Goal: Task Accomplishment & Management: Manage account settings

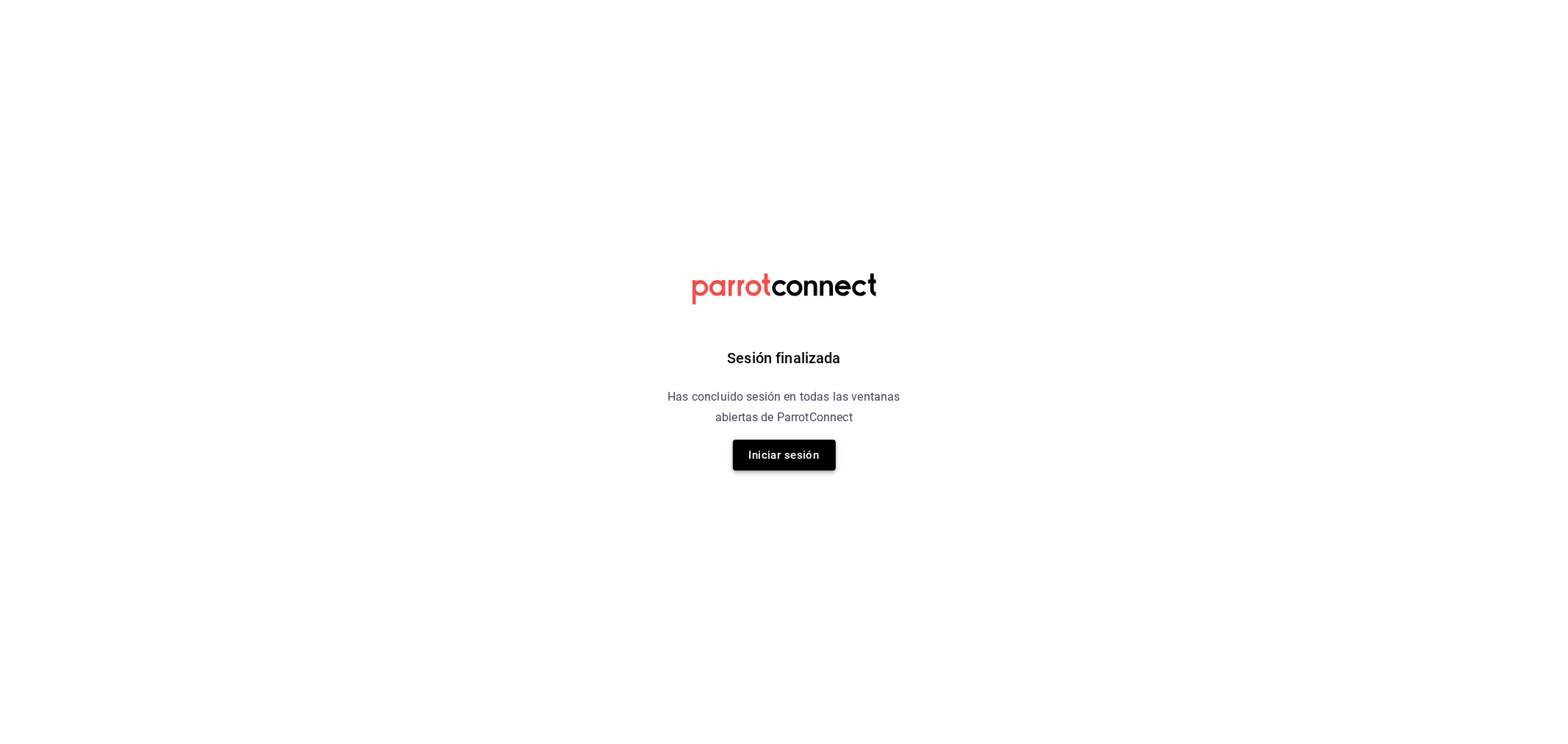
click at [801, 449] on button "Iniciar sesión" at bounding box center [784, 454] width 103 height 31
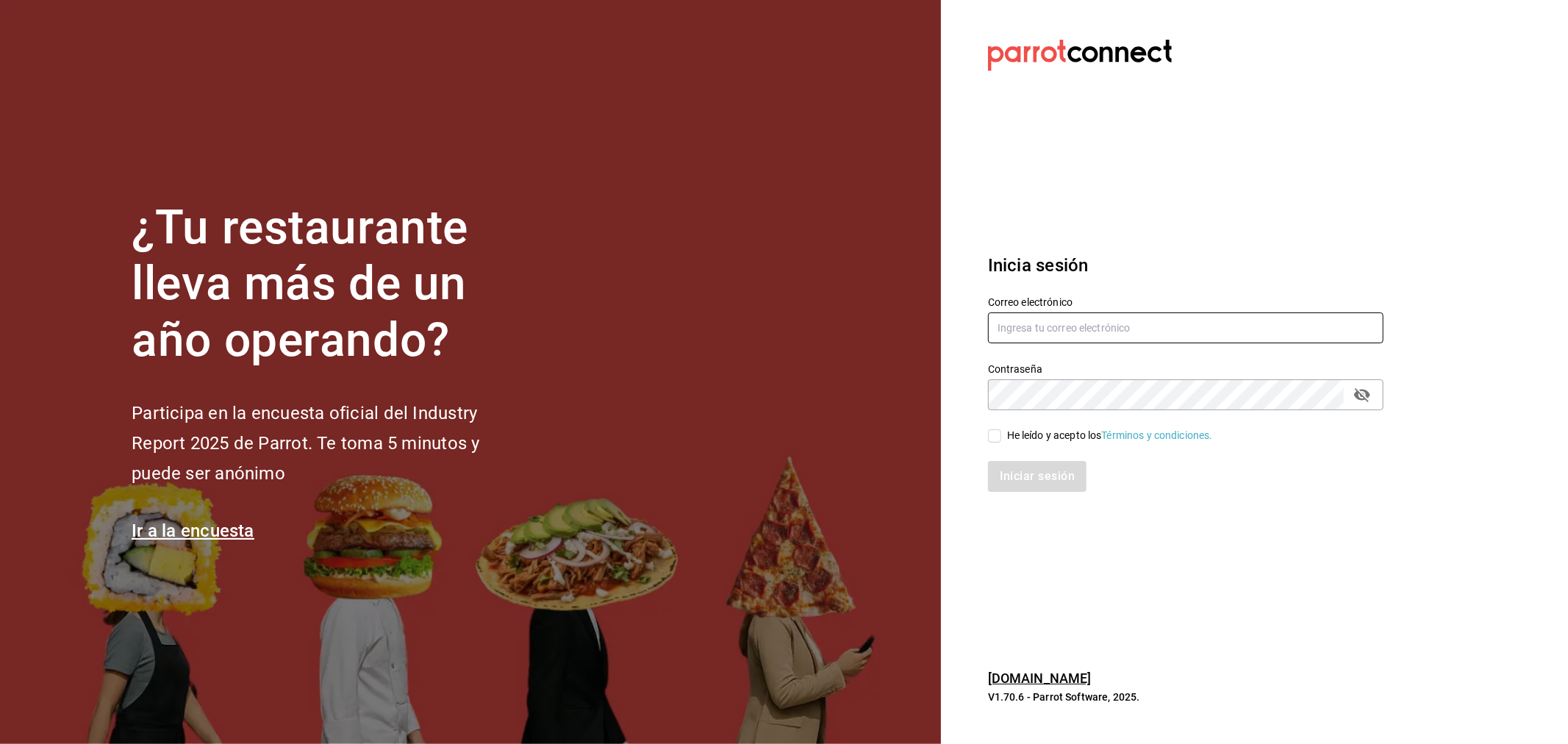
type input "ayartecruz10@gmail.com"
click at [1009, 434] on div "He leído y acepto los Términos y condiciones." at bounding box center [1110, 435] width 206 height 15
click at [1001, 434] on input "He leído y acepto los Términos y condiciones." at bounding box center [995, 436] width 13 height 13
checkbox input "true"
click at [1017, 469] on button "Iniciar sesión" at bounding box center [1037, 476] width 100 height 31
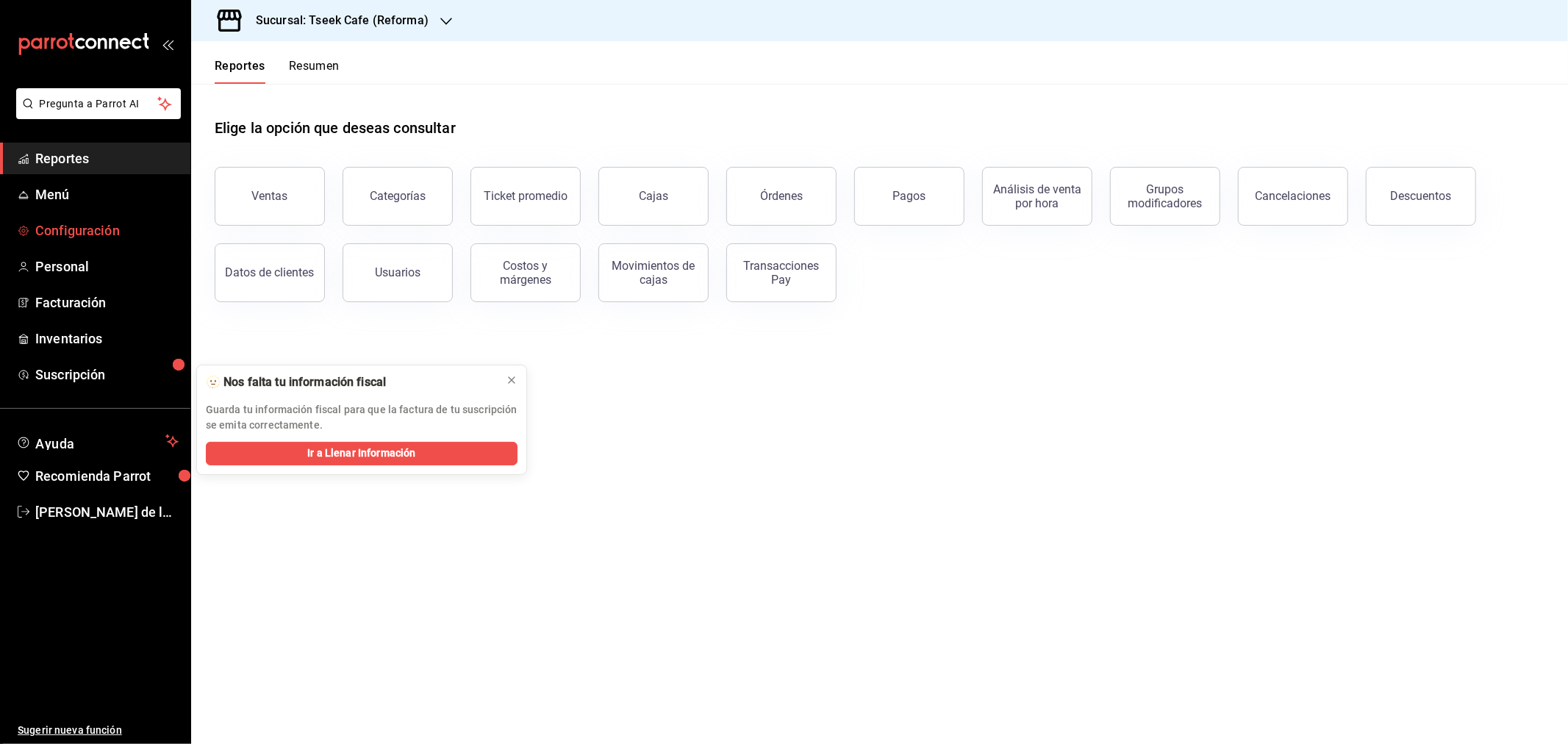
click at [130, 226] on span "Configuración" at bounding box center [106, 230] width 143 height 20
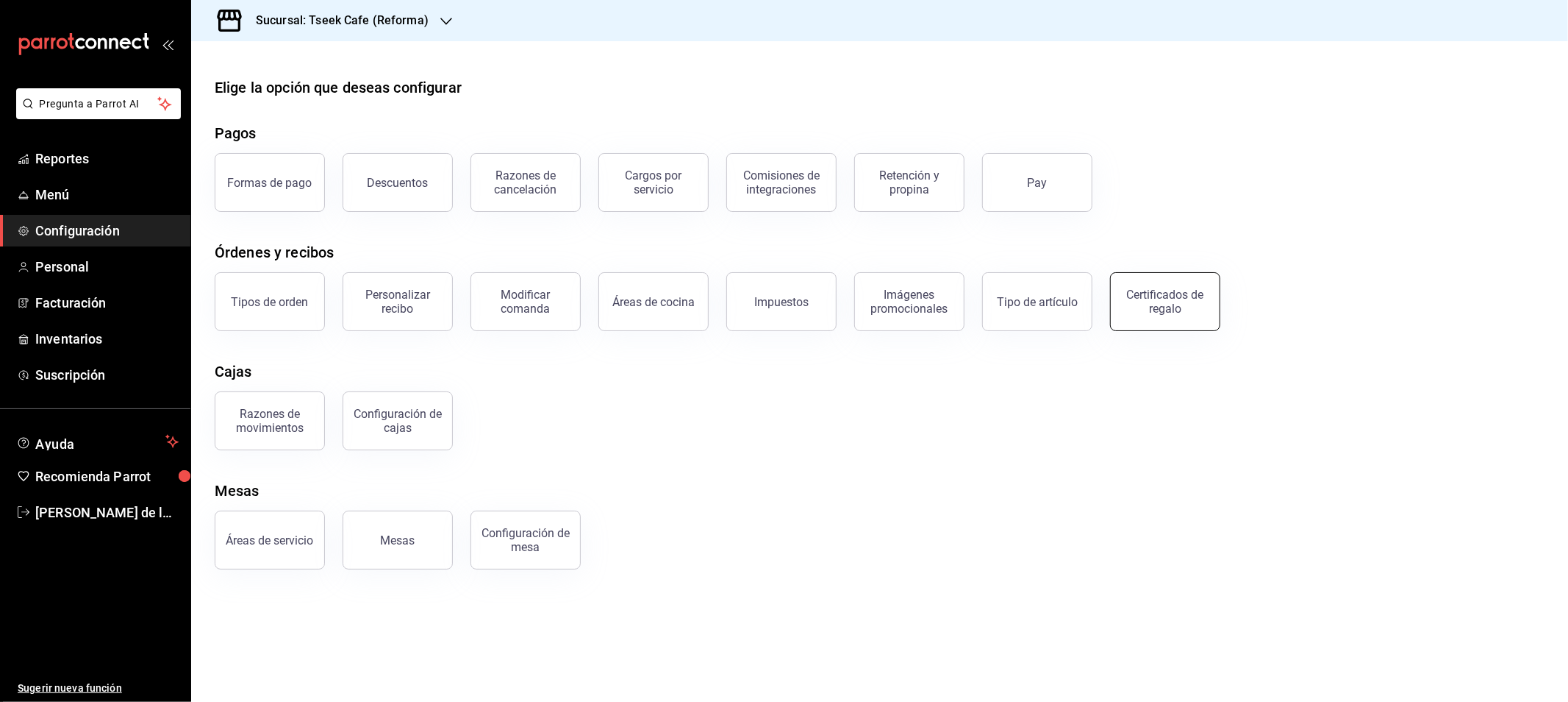
click at [1156, 304] on div "Certificados de regalo" at bounding box center [1164, 301] width 91 height 28
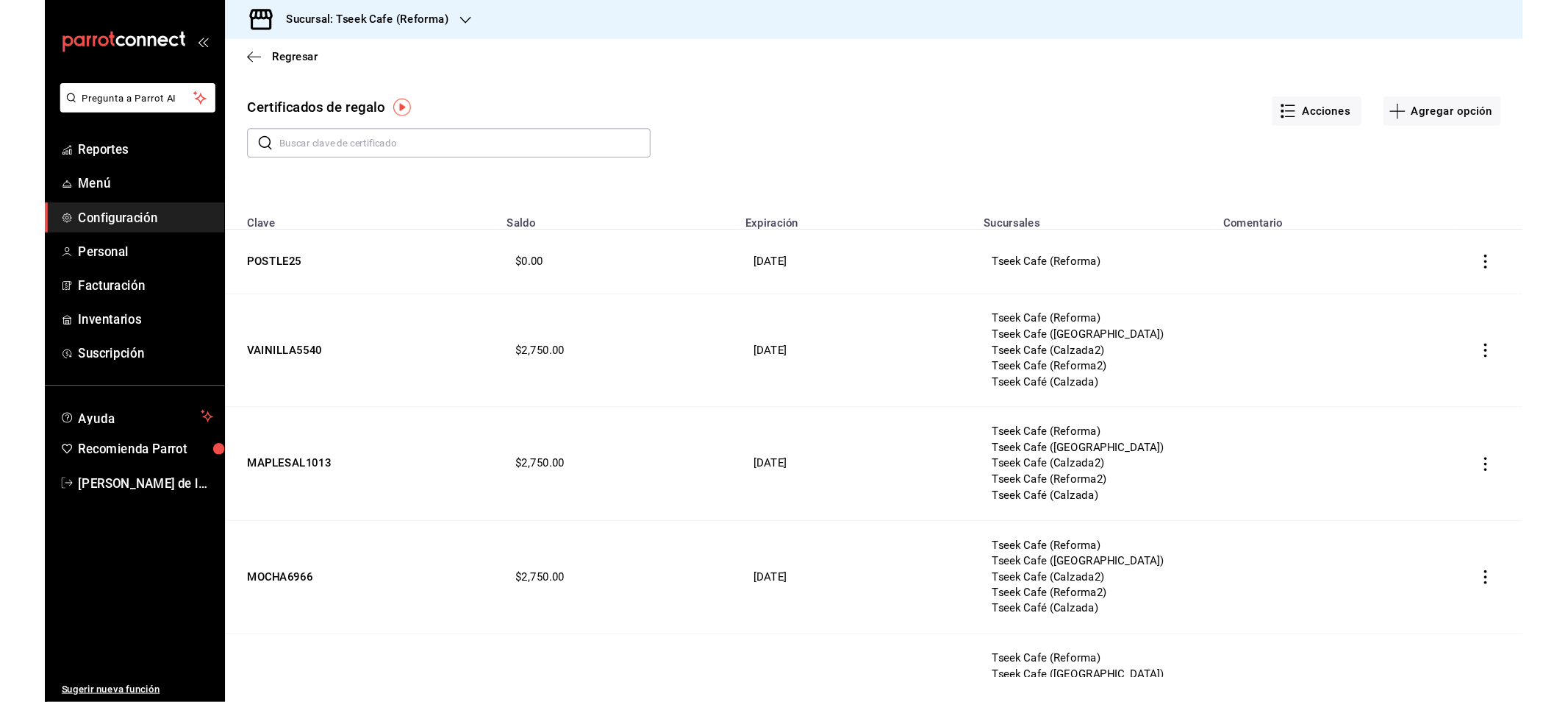
scroll to position [408, 0]
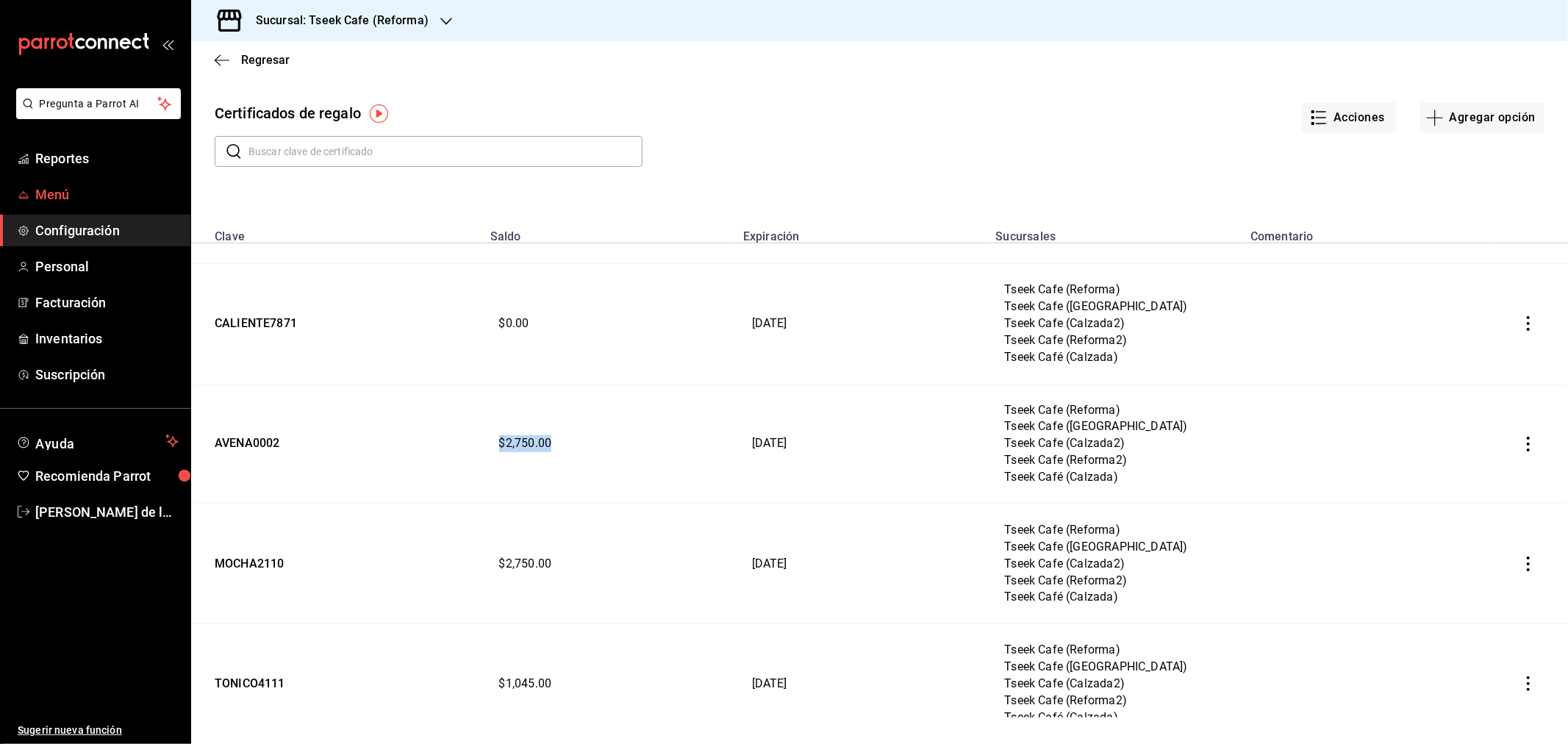
click at [69, 184] on span "Menú" at bounding box center [106, 194] width 143 height 20
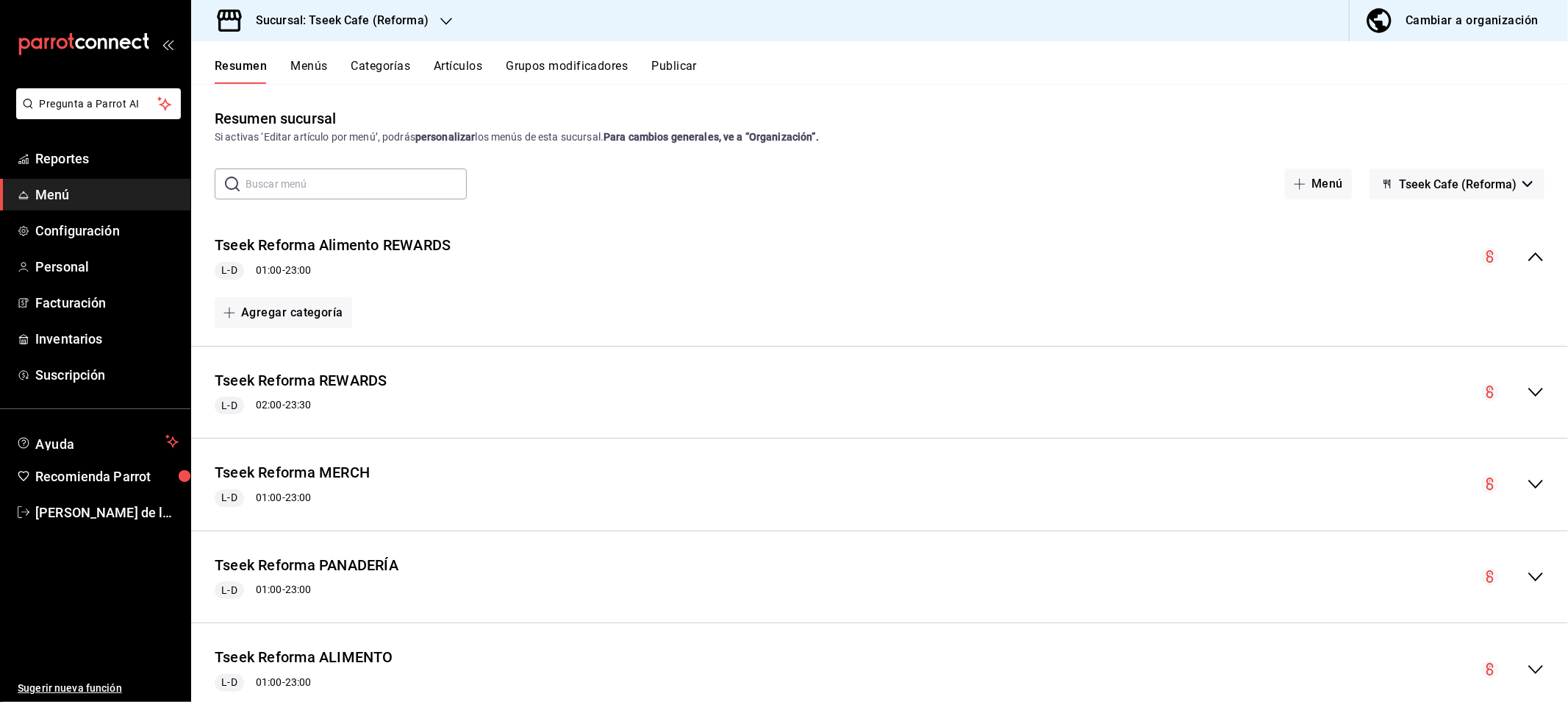
click at [458, 70] on button "Artículos" at bounding box center [458, 71] width 49 height 25
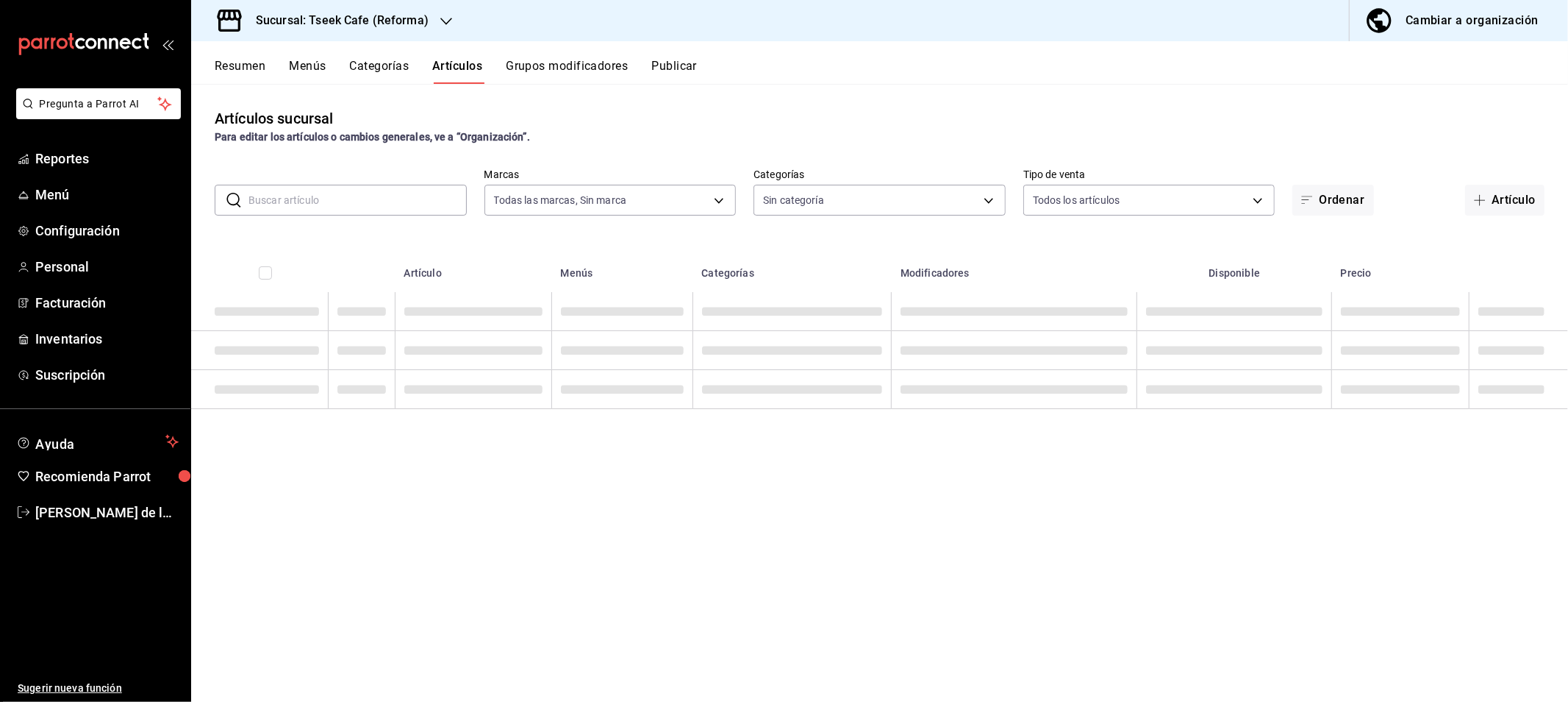
type input "007138e5-69dd-4443-9d50-6c2aa0b03d3e"
type input "04b94b4b-0db1-4ab9-b9b7-ab8983db5d11,e4565ad0-72d6-4049-83e1-f9eabe53c9ab,d8780…"
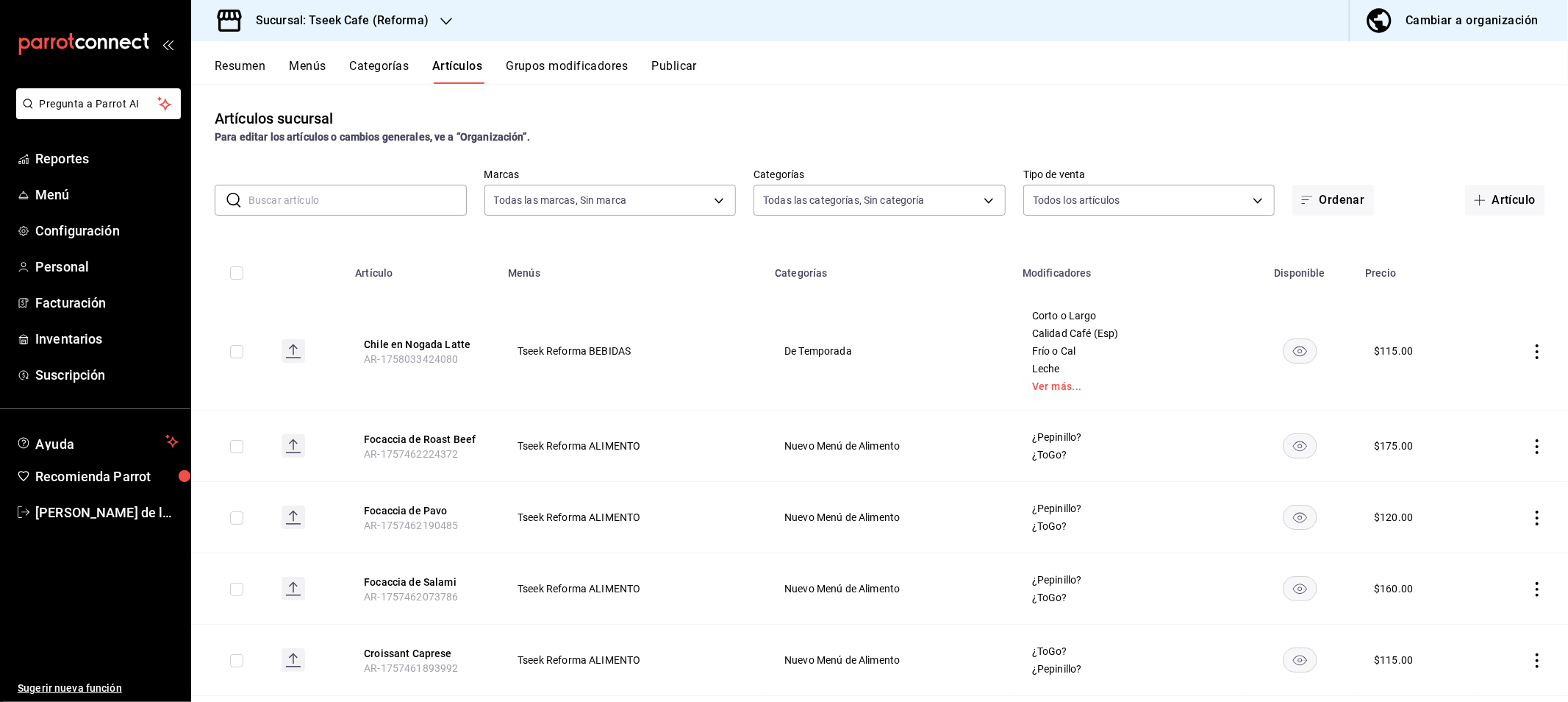
click at [1431, 29] on div "Cambiar a organización" at bounding box center [1472, 20] width 133 height 21
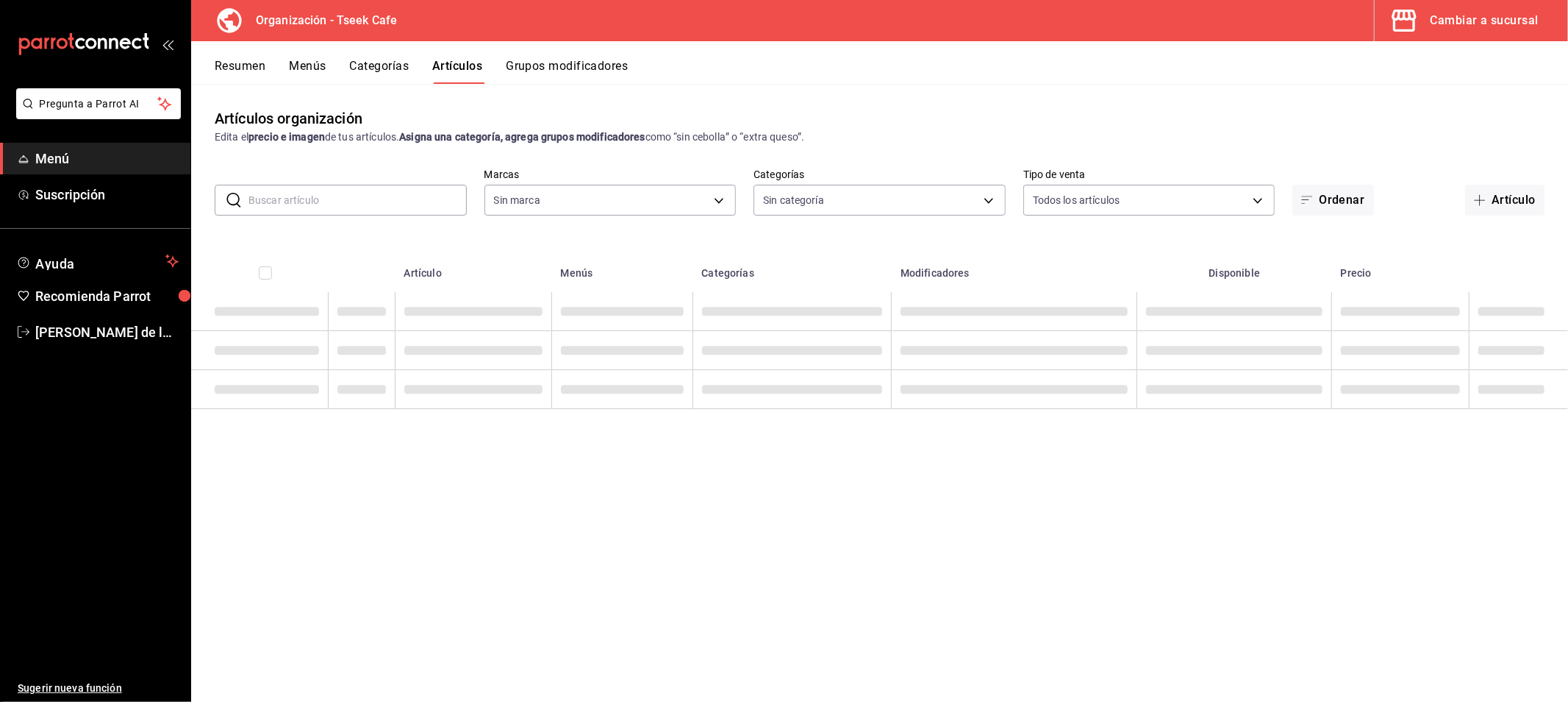
type input "5985483d-76d0-499f-8b63-44fcc2387fdf,5a76239a-601c-41b3-92a9-55f80af299a0,59cba…"
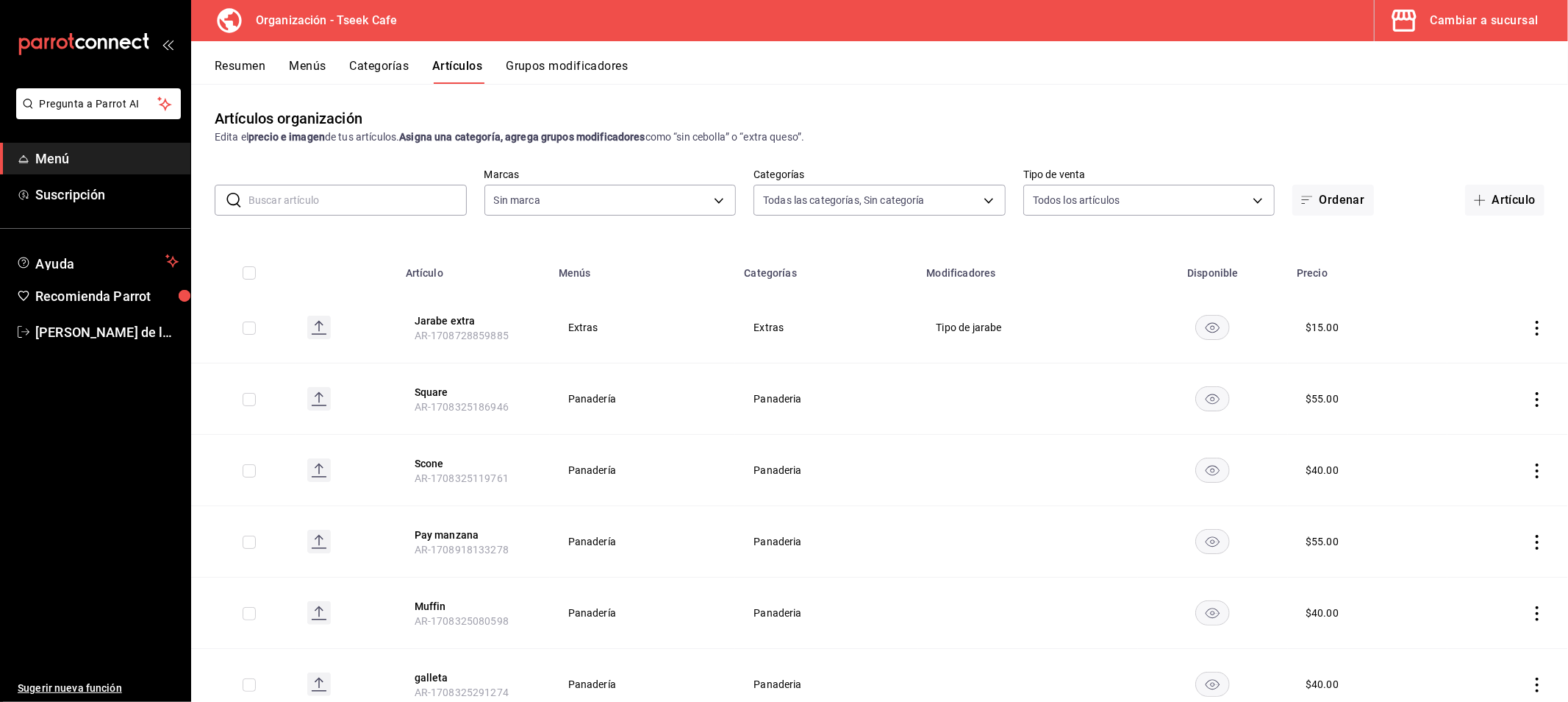
type input "10d75f57-8b59-4cc4-af18-740dd545b7ff"
click at [313, 60] on button "Menús" at bounding box center [307, 71] width 37 height 25
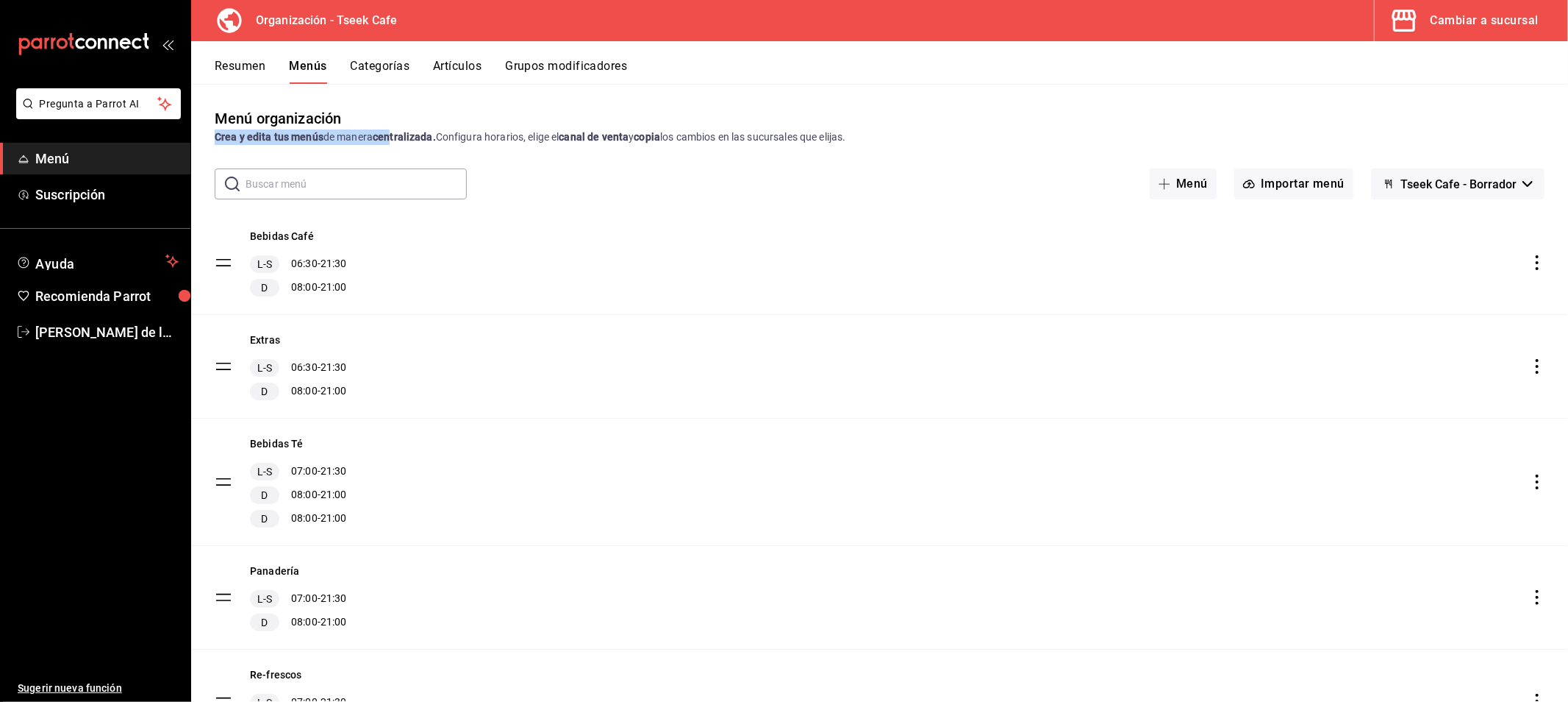
drag, startPoint x: 393, startPoint y: 130, endPoint x: 662, endPoint y: 118, distance: 269.3
click at [662, 118] on div "Menú organización Crea y edita tus menús de manera centralizada. Configura hora…" at bounding box center [879, 126] width 1377 height 38
click at [738, 152] on div "Menú organización Crea y edita tus menús de manera centralizada. Configura hora…" at bounding box center [879, 404] width 1377 height 594
click at [754, 146] on div "Menú organización Crea y edita tus menús de manera centralizada. Configura hora…" at bounding box center [879, 404] width 1377 height 594
click at [769, 140] on div "Crea y edita tus menús de manera centralizada. Configura horarios, elige el can…" at bounding box center [879, 137] width 1329 height 15
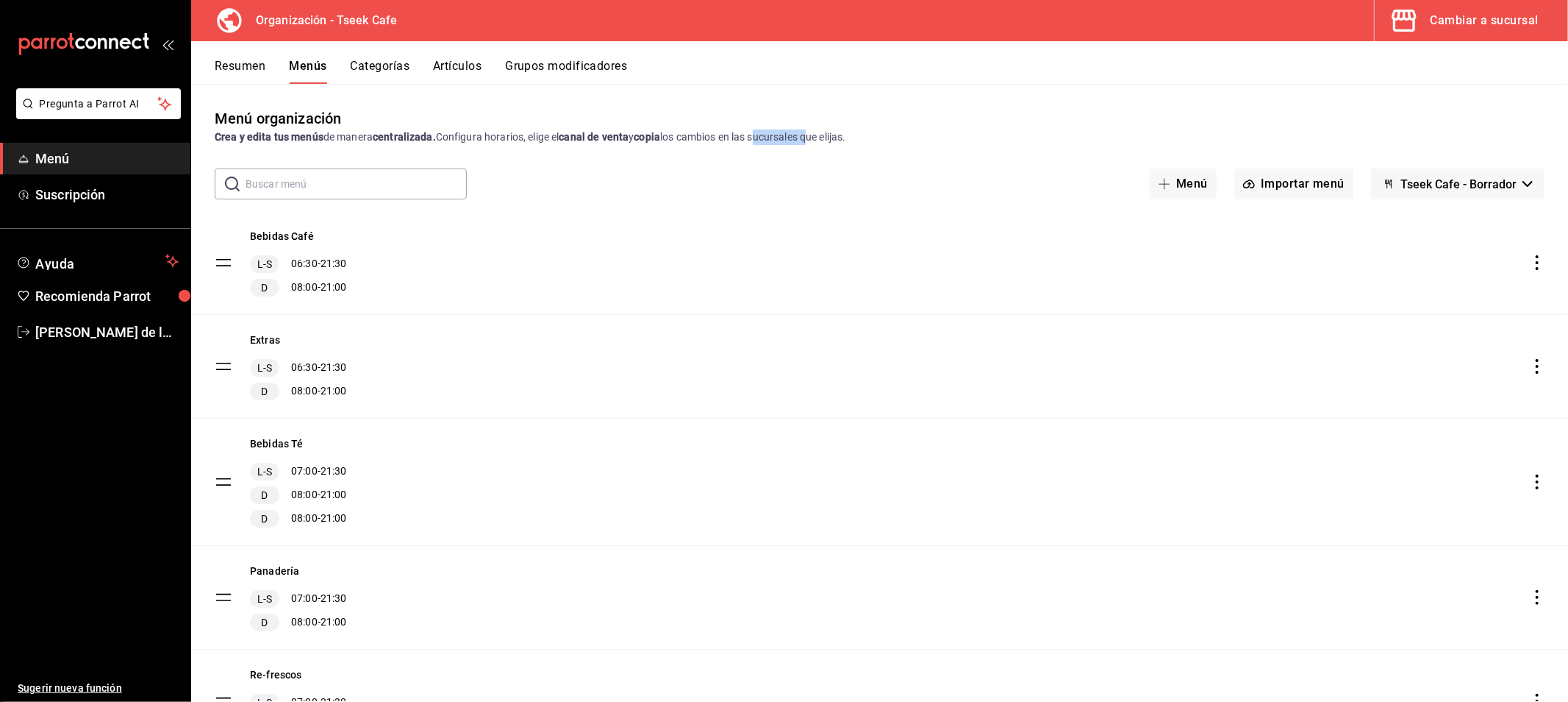
click at [769, 140] on div "Crea y edita tus menús de manera centralizada. Configura horarios, elige el can…" at bounding box center [879, 137] width 1329 height 15
click at [318, 69] on button "Menús" at bounding box center [307, 71] width 38 height 25
click at [1177, 188] on button "Menú" at bounding box center [1183, 183] width 67 height 31
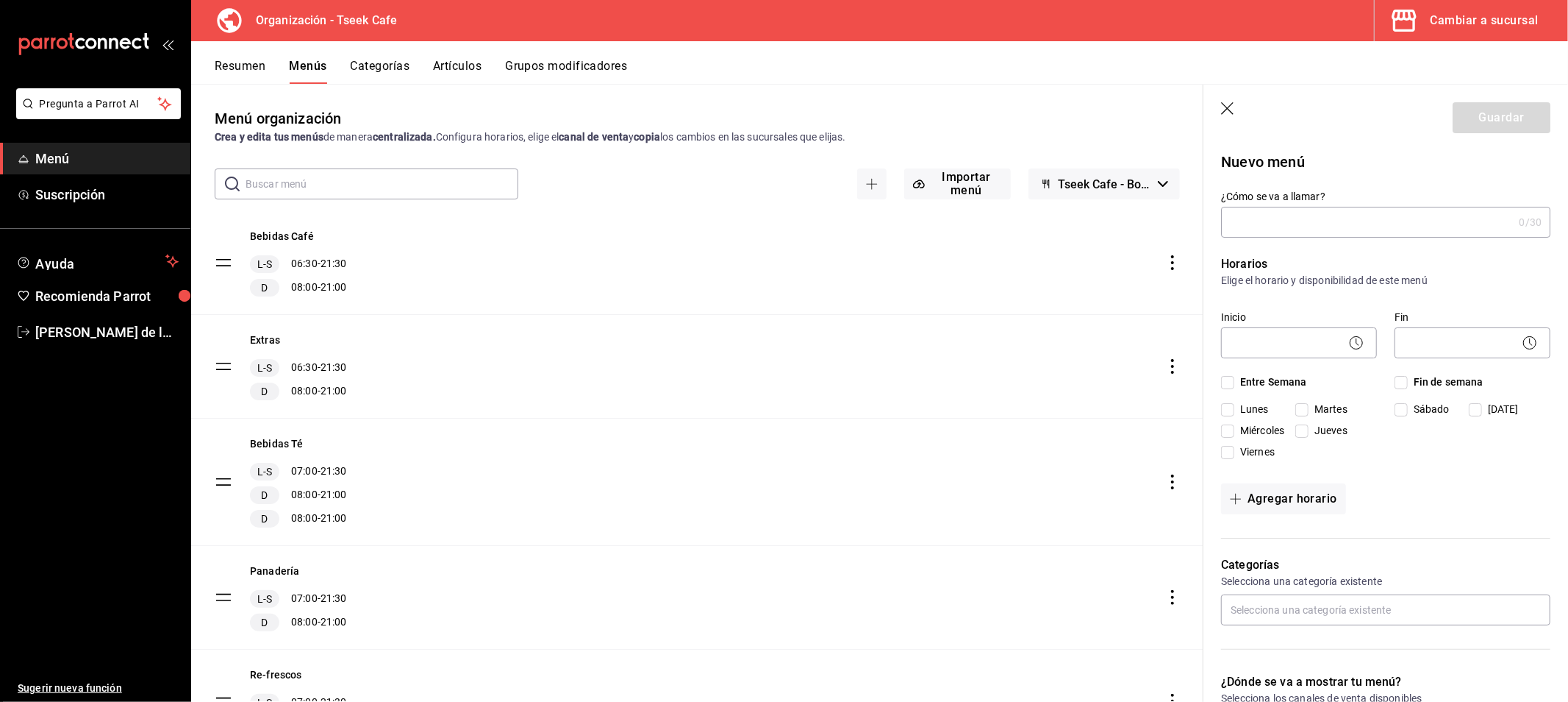
click at [1311, 228] on input "¿Cómo se va a llamar?" at bounding box center [1366, 222] width 292 height 29
click at [1288, 222] on input "¿Cómo se va a llamar?" at bounding box center [1366, 222] width 292 height 29
type input "Giftcards"
click at [1262, 333] on body "Pregunta a Parrot AI Menú Suscripción Ayuda Recomienda Parrot [PERSON_NAME] de …" at bounding box center [784, 351] width 1568 height 702
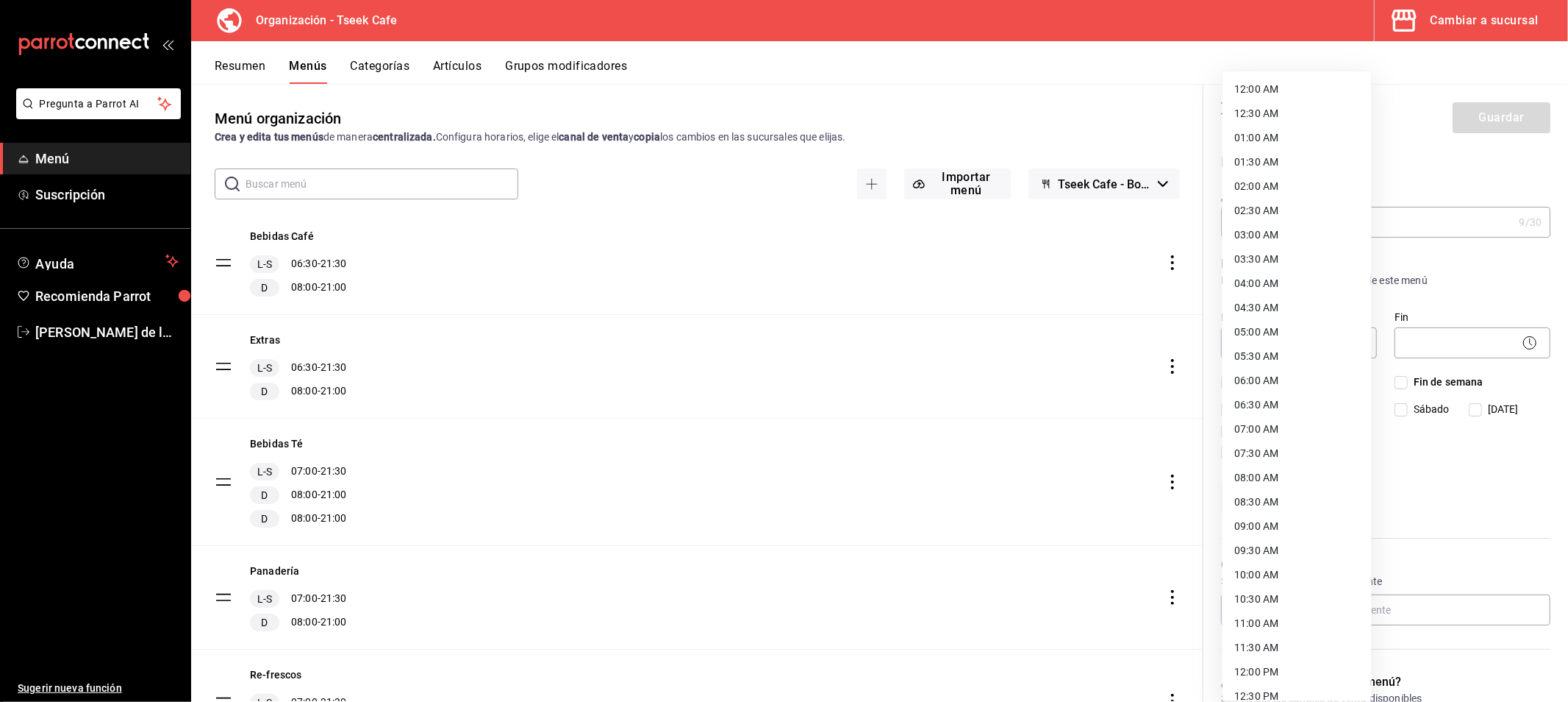
click at [1276, 138] on li "01:00 AM" at bounding box center [1296, 137] width 148 height 24
type input "01:00"
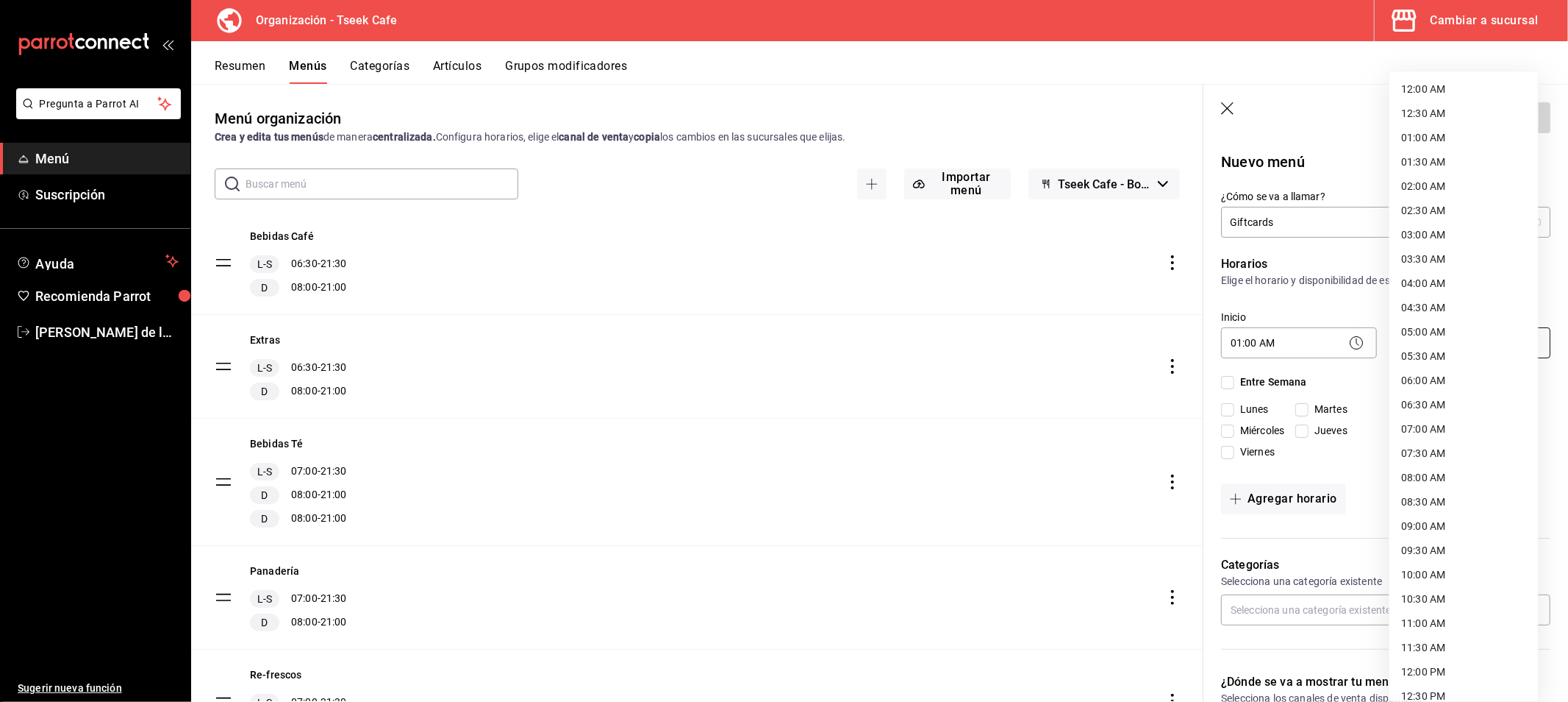
click at [1438, 328] on body "Pregunta a Parrot AI Menú Suscripción Ayuda Recomienda Parrot [PERSON_NAME] de …" at bounding box center [784, 351] width 1568 height 702
click at [1437, 687] on li "23:59 PM" at bounding box center [1463, 684] width 148 height 24
type input "23:59"
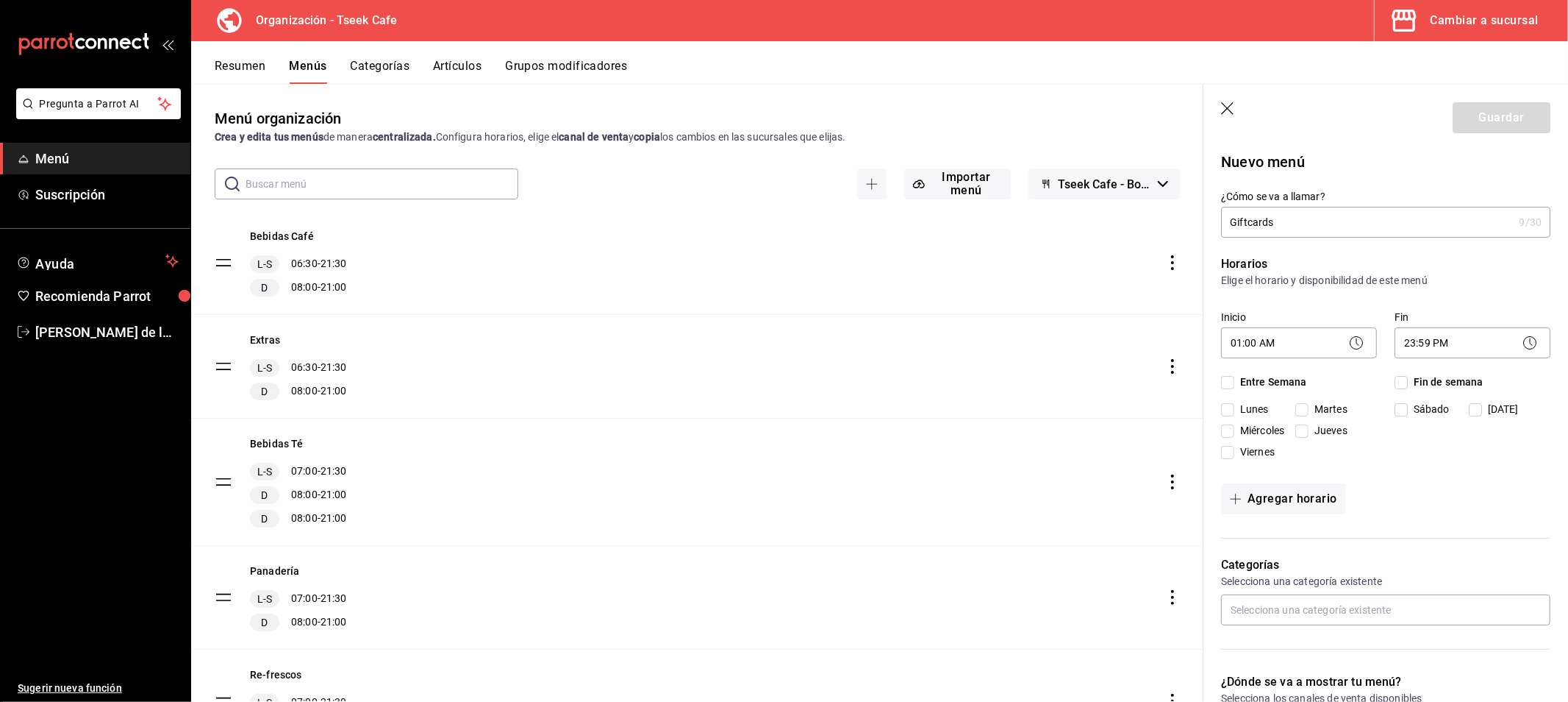
click at [1408, 377] on span "Fin de semana" at bounding box center [1445, 382] width 75 height 15
click at [1407, 377] on input "Fin de semana" at bounding box center [1401, 383] width 13 height 13
checkbox input "true"
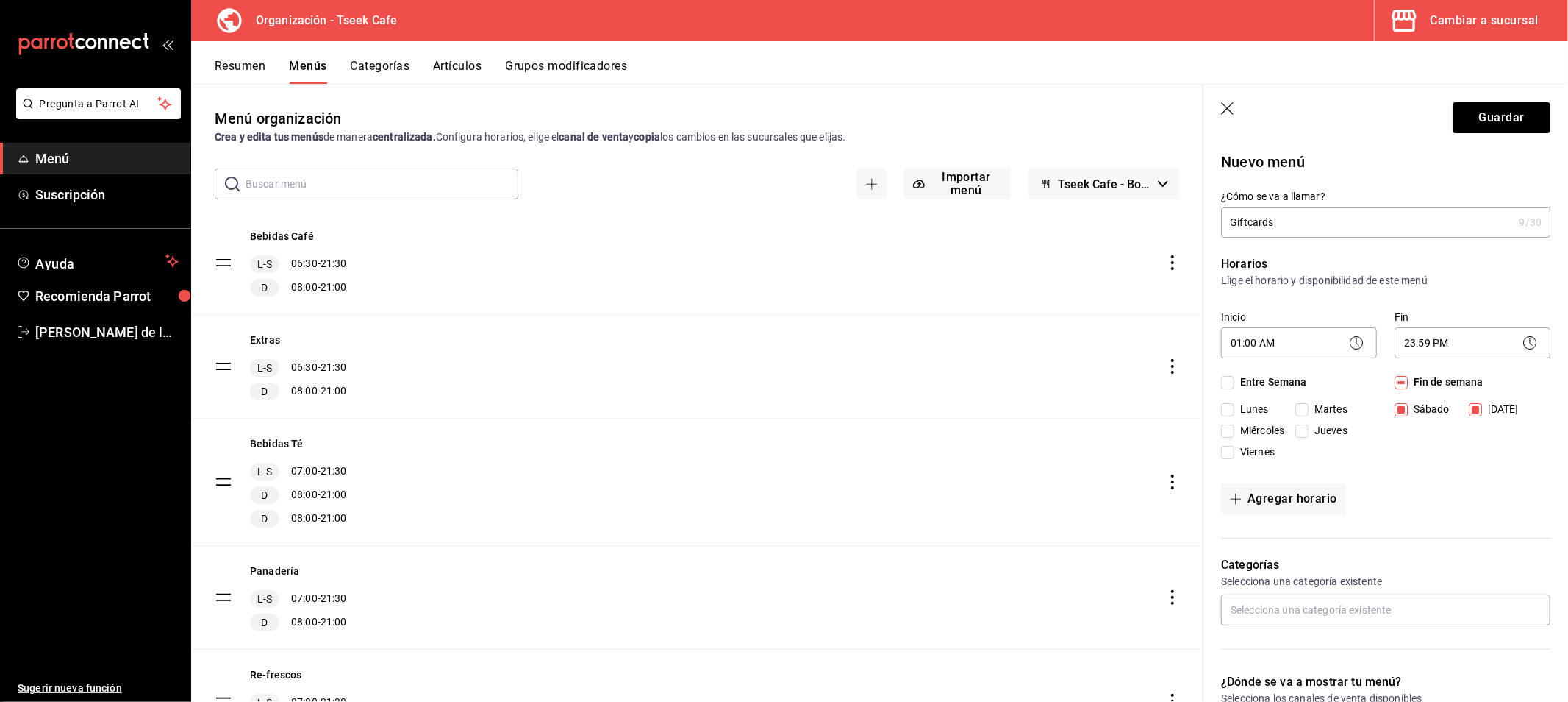
click at [1275, 381] on span "Entre Semana" at bounding box center [1270, 382] width 73 height 15
click at [1234, 381] on input "Entre Semana" at bounding box center [1227, 383] width 13 height 13
checkbox input "true"
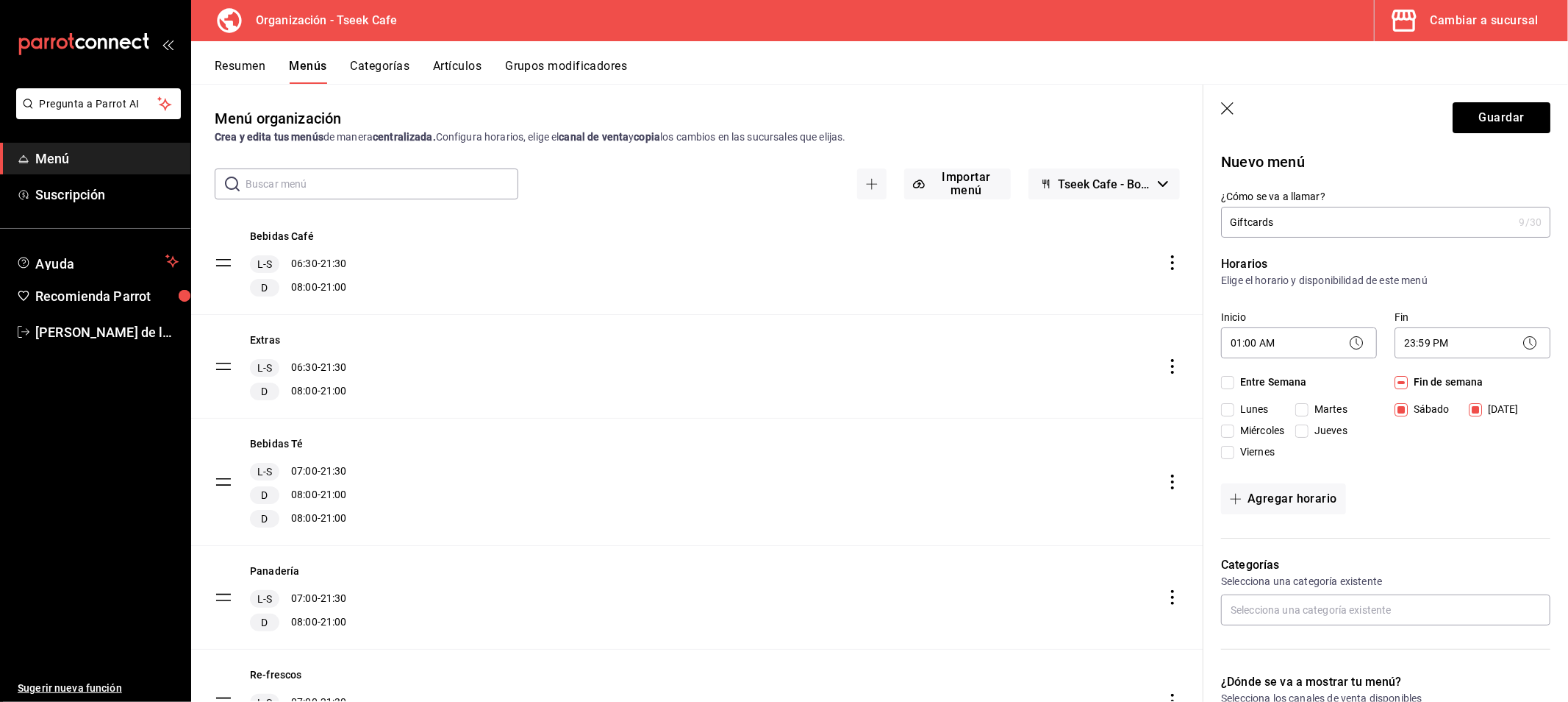
checkbox input "true"
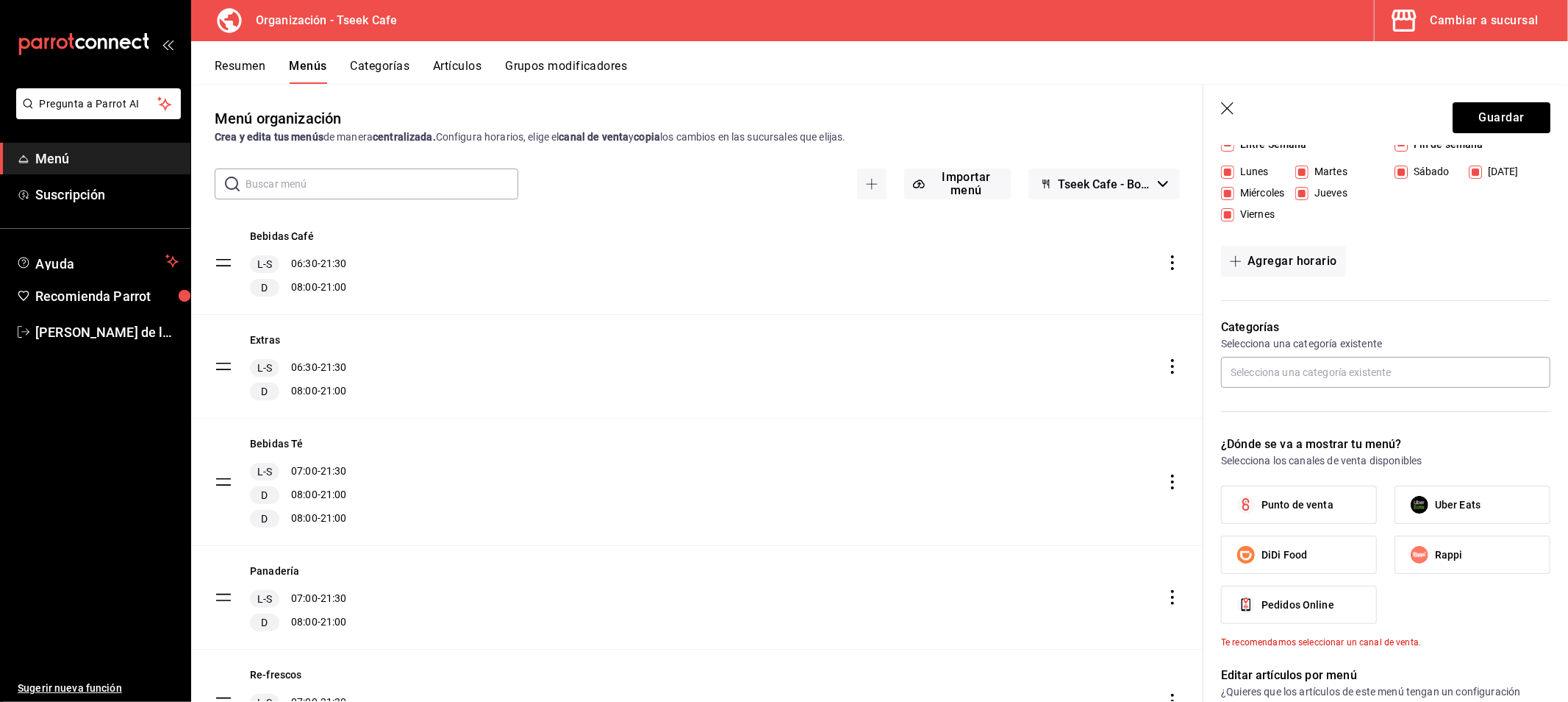
scroll to position [245, 0]
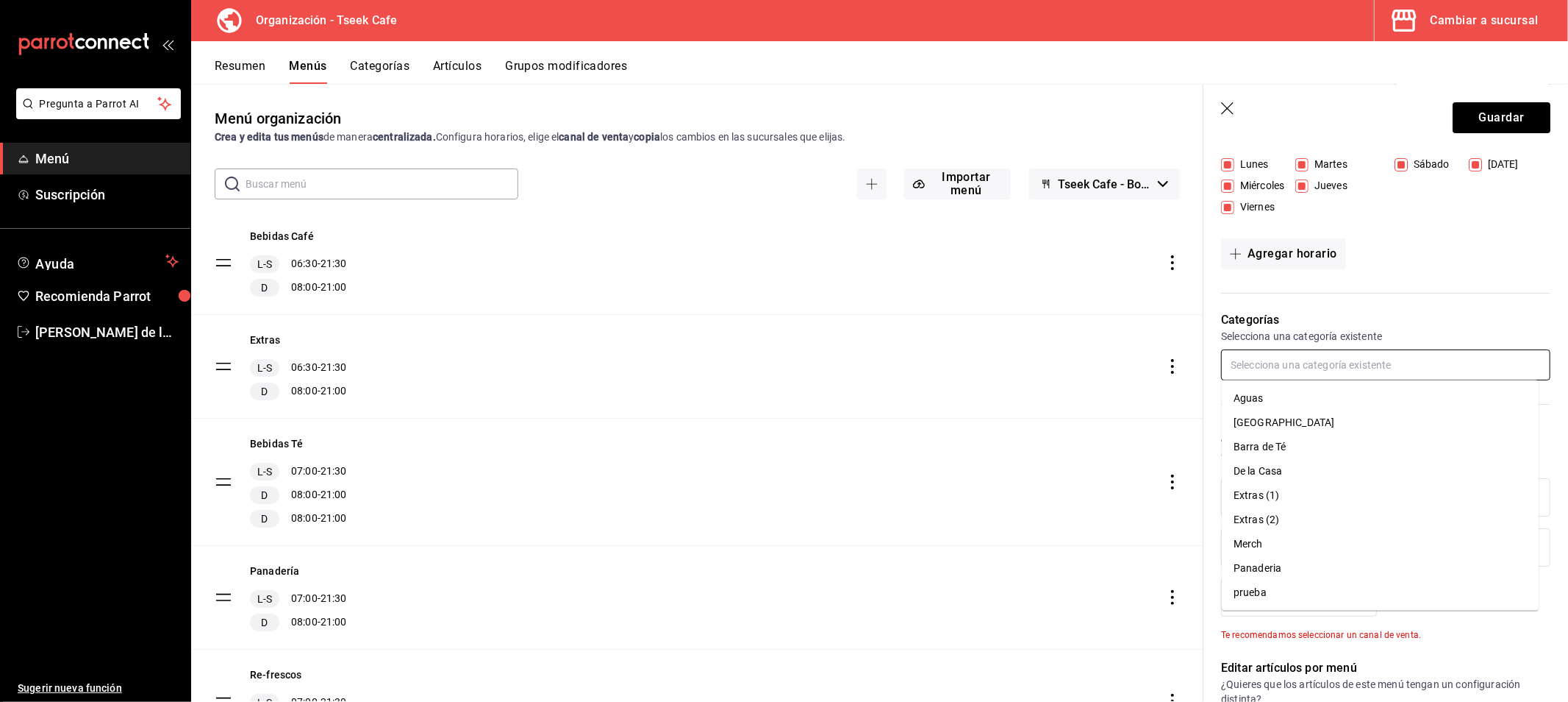
click at [1287, 360] on input "text" at bounding box center [1385, 364] width 329 height 31
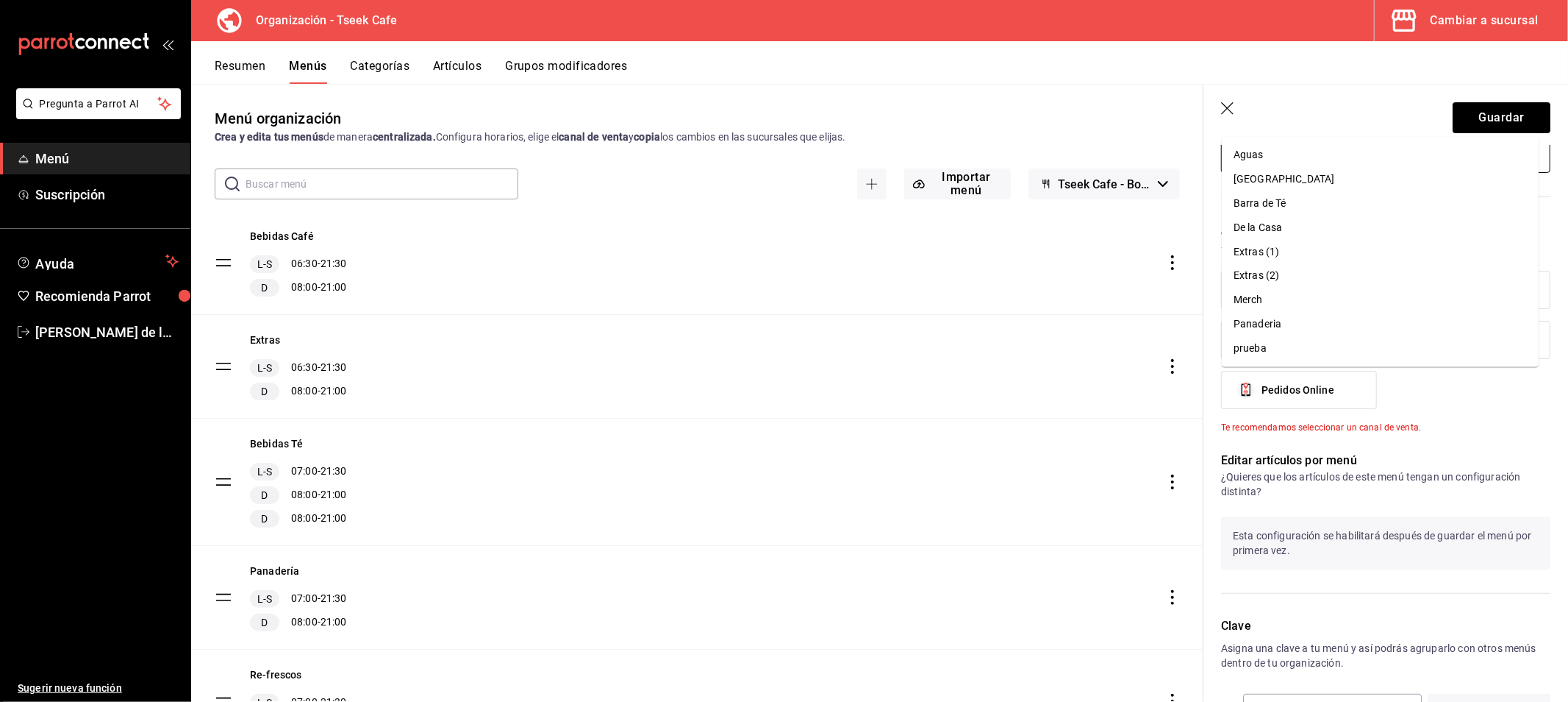
scroll to position [490, 0]
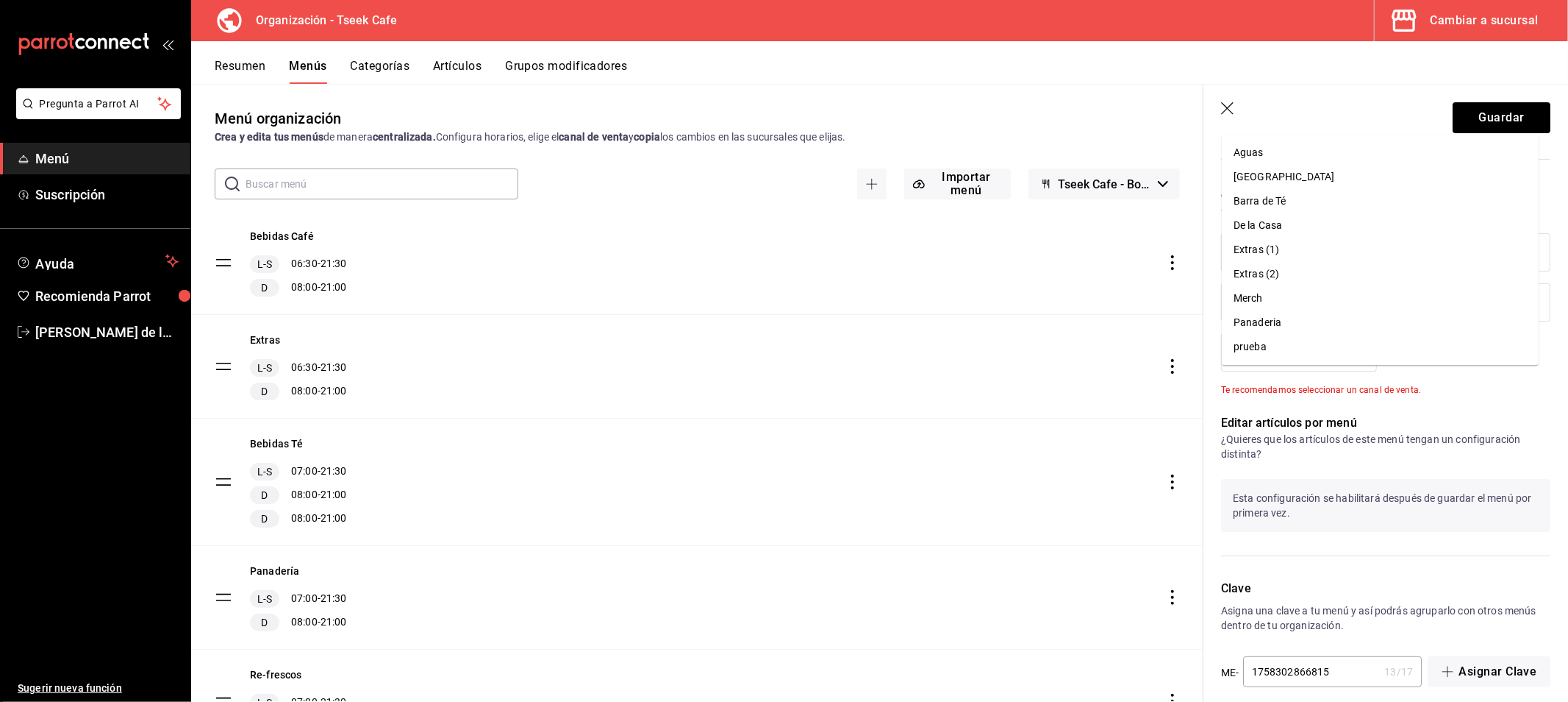
click at [1377, 426] on p "Editar artículos por menú" at bounding box center [1385, 422] width 329 height 18
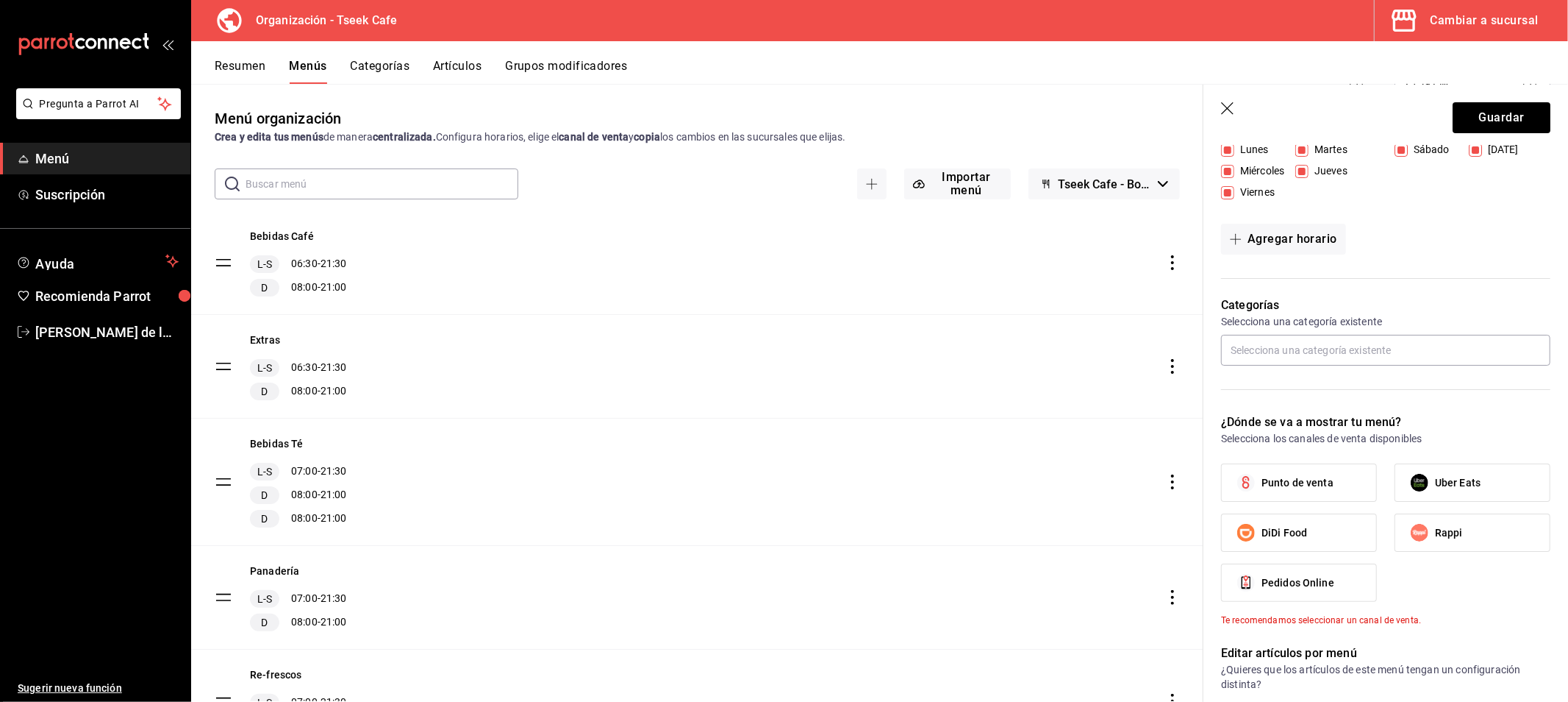
scroll to position [245, 0]
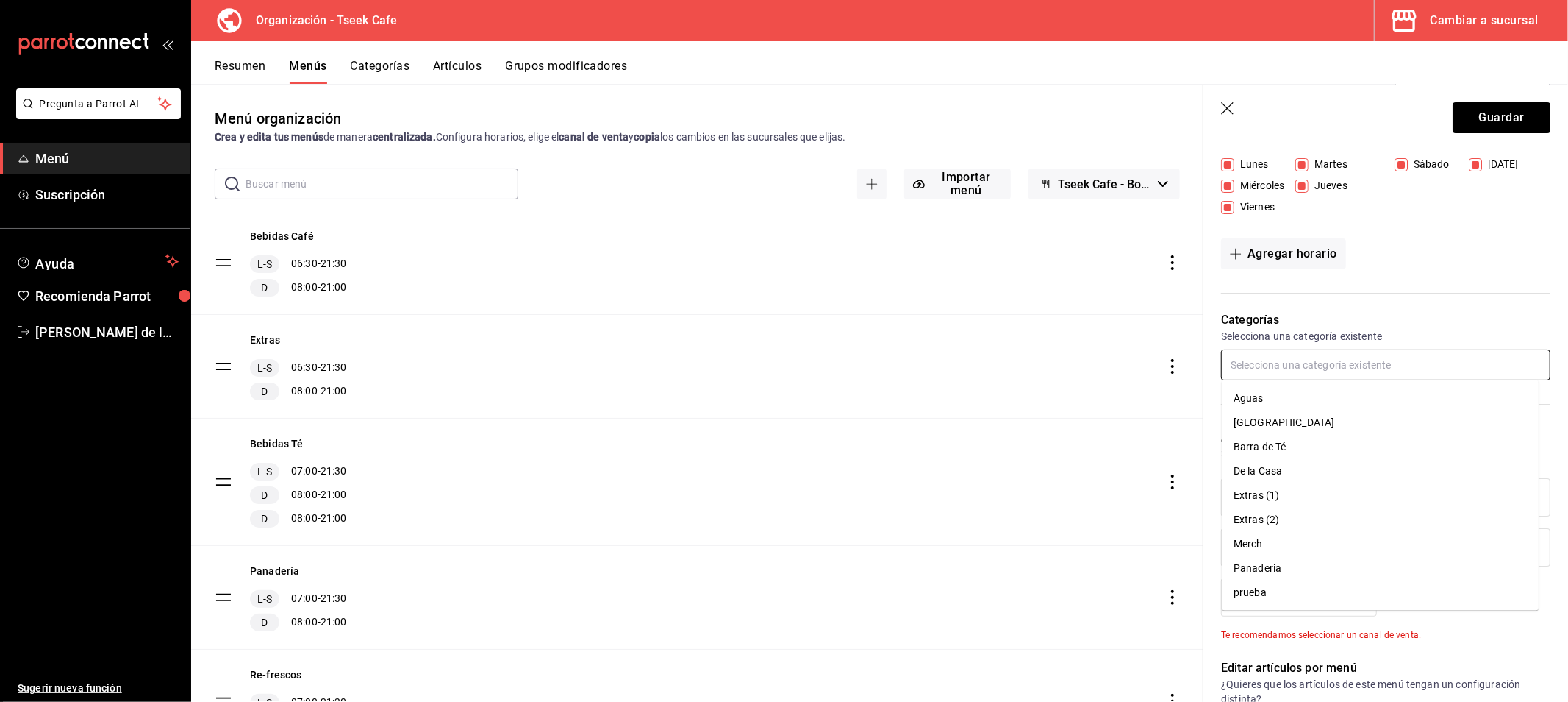
click at [1301, 366] on input "text" at bounding box center [1385, 364] width 329 height 31
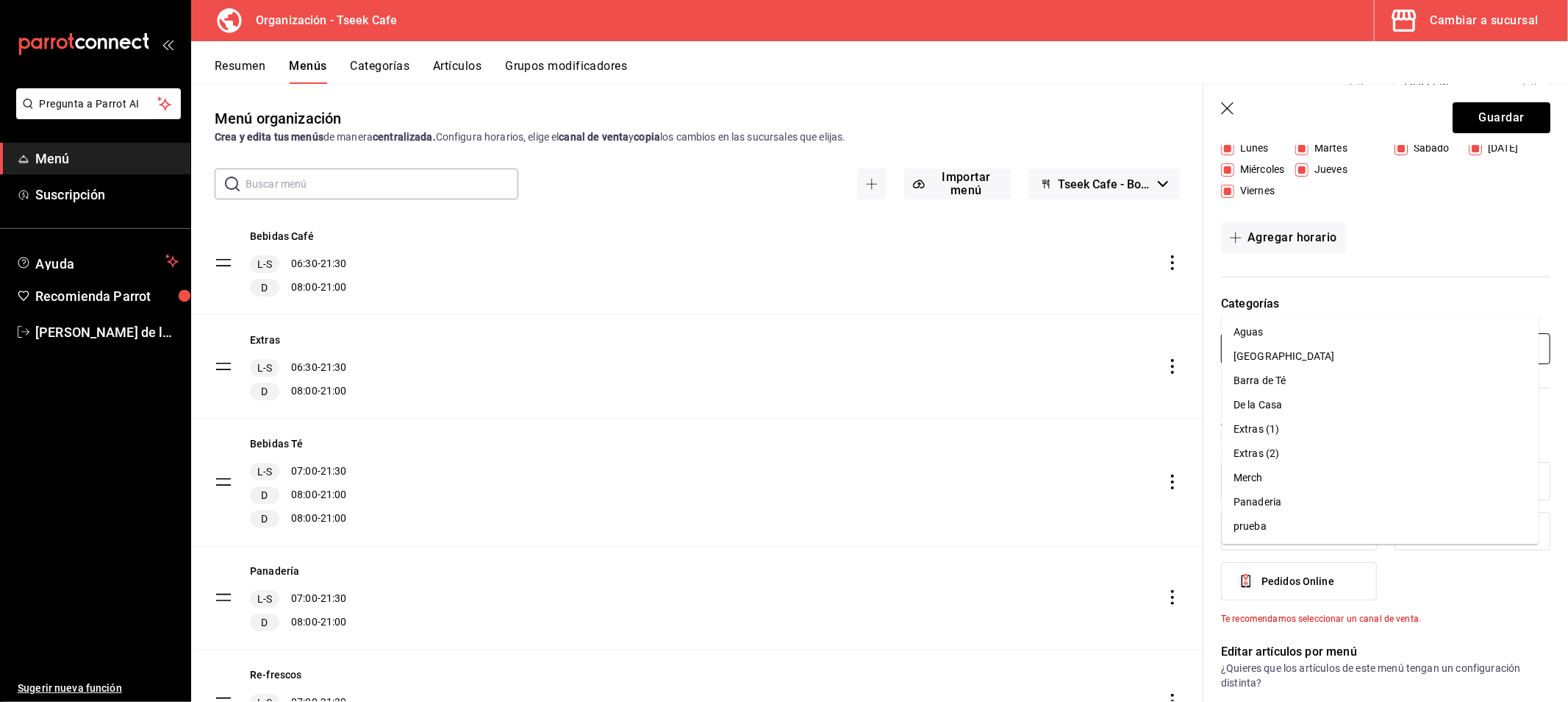
scroll to position [261, 0]
click at [1370, 289] on div "Categorías Selecciona una categoría existente" at bounding box center [1376, 337] width 347 height 117
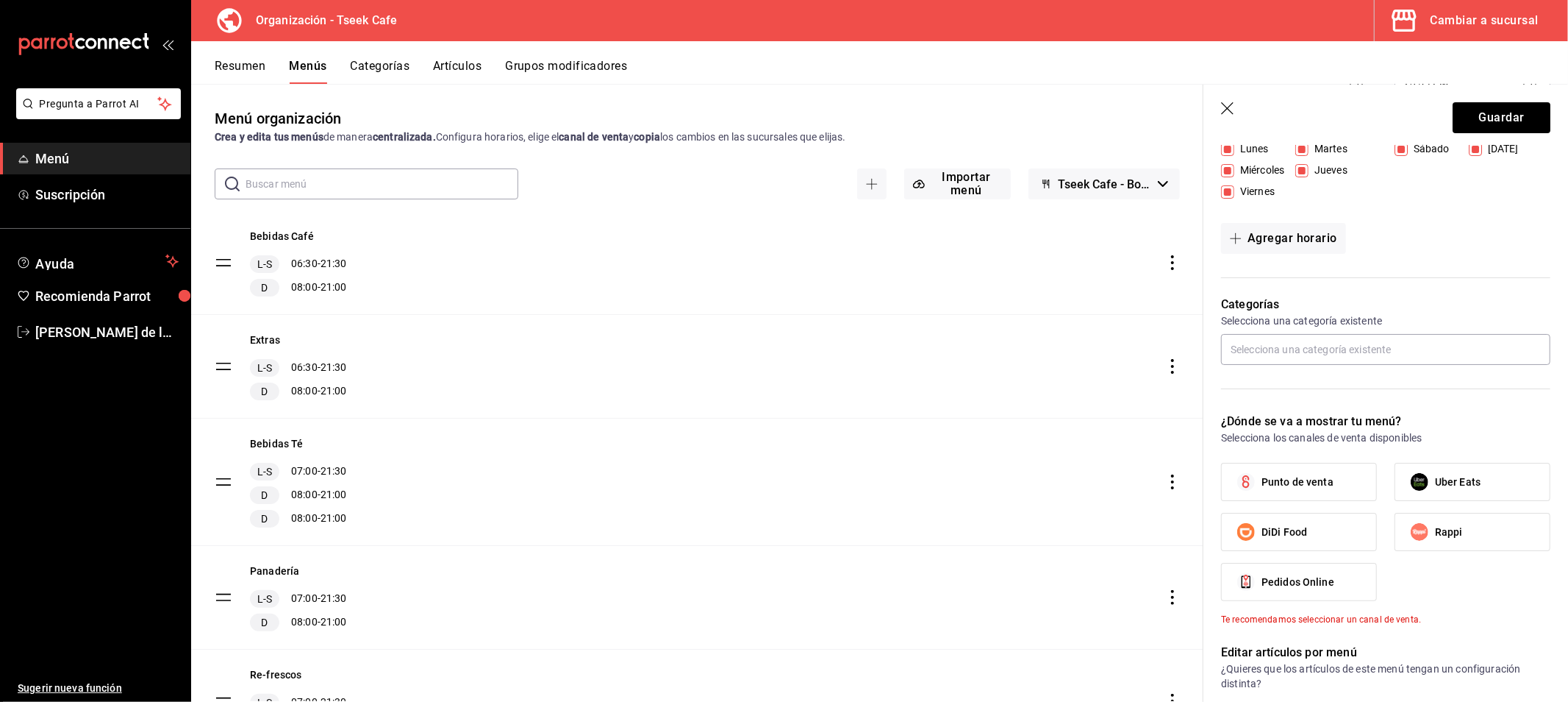
click at [1305, 478] on span "Punto de venta" at bounding box center [1298, 482] width 72 height 15
click at [1262, 478] on input "Punto de venta" at bounding box center [1246, 482] width 31 height 31
checkbox input "true"
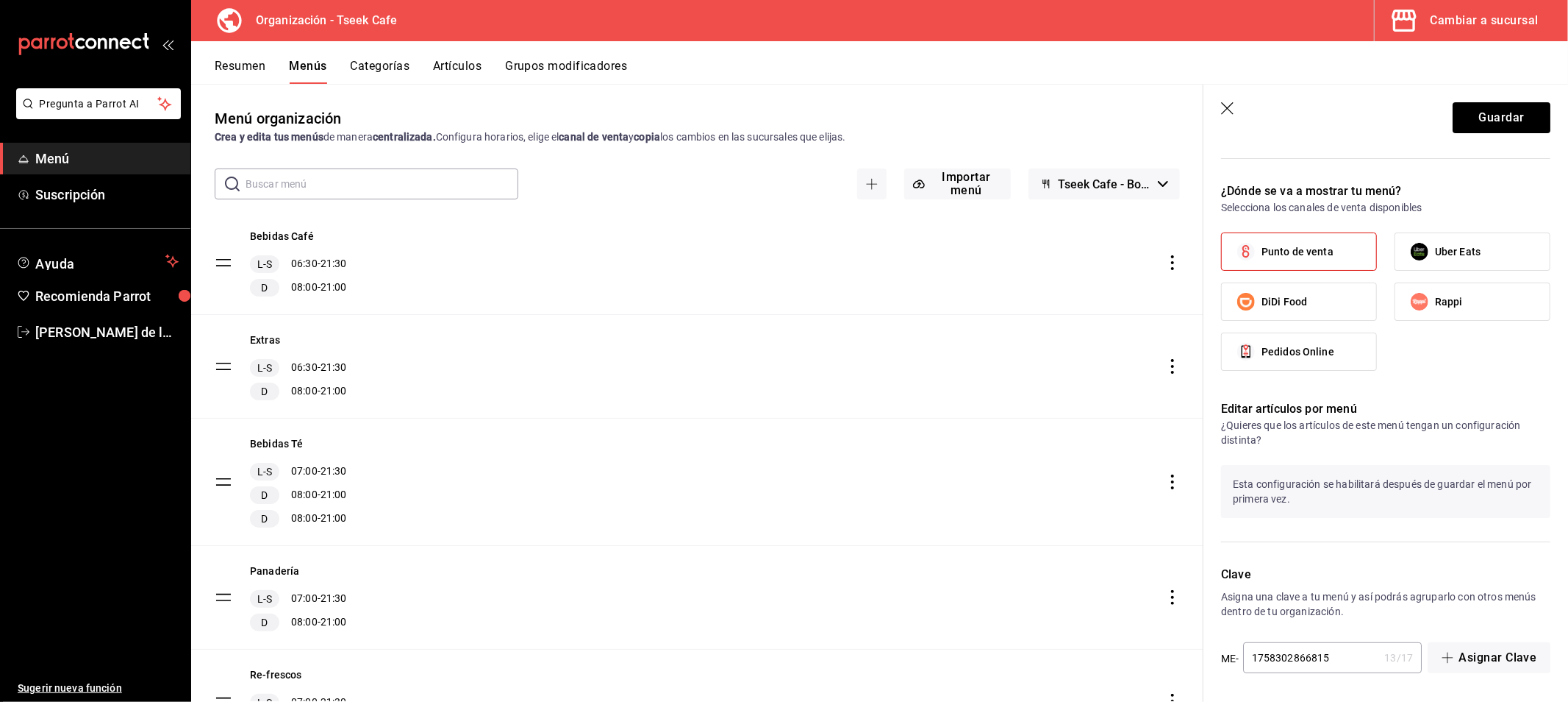
scroll to position [493, 0]
click at [1481, 116] on button "Guardar" at bounding box center [1501, 117] width 98 height 31
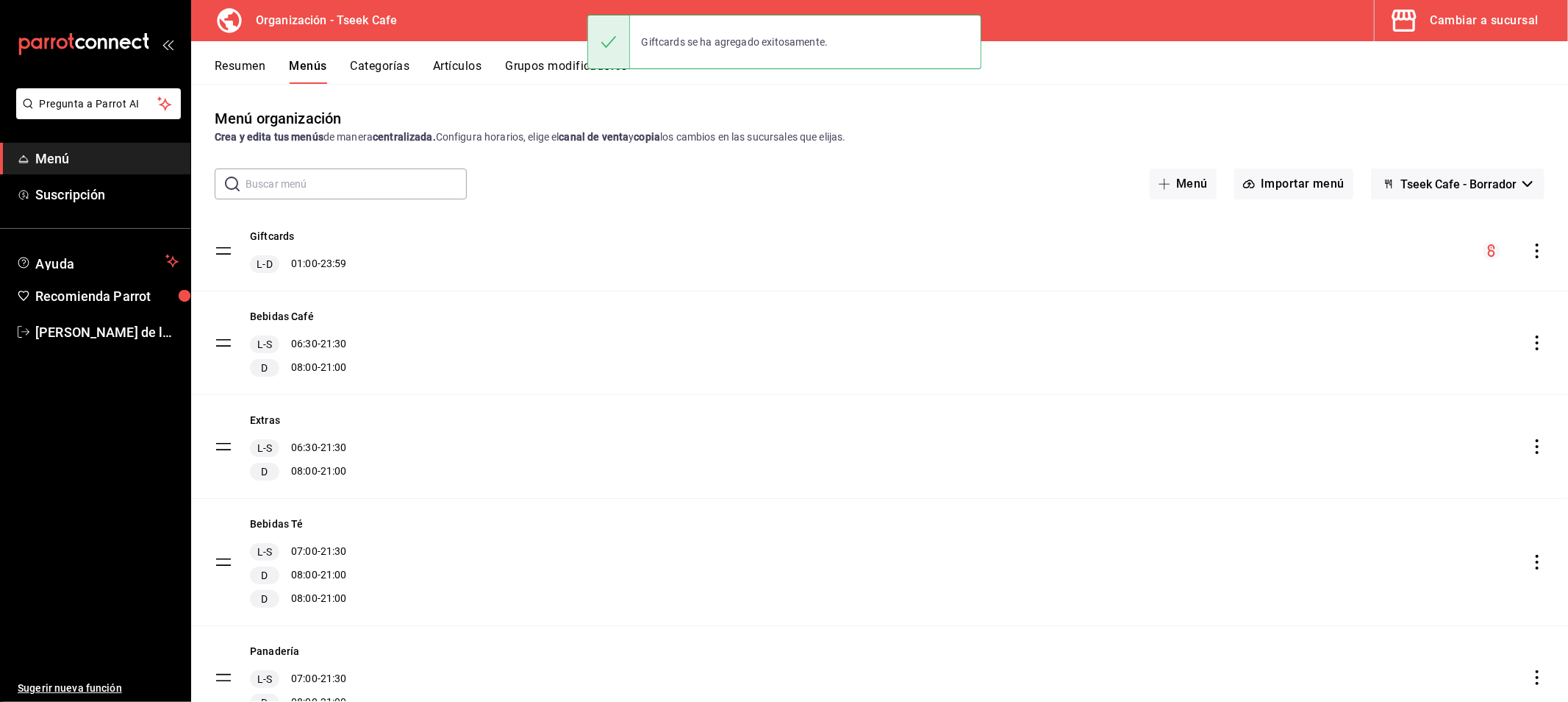
click at [380, 67] on button "Categorías" at bounding box center [380, 71] width 59 height 25
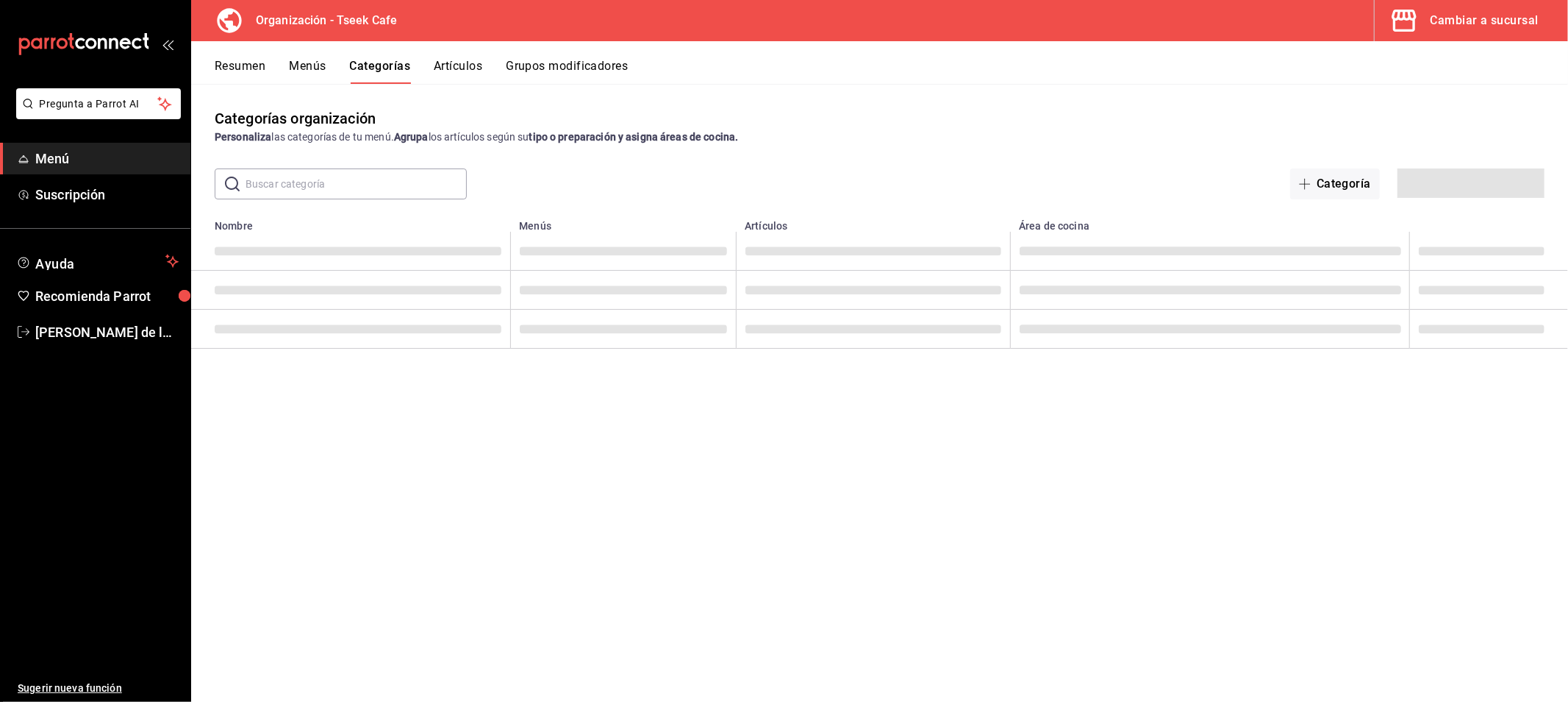
click at [280, 74] on div "Resumen Menús Categorías Artículos Grupos modificadores" at bounding box center [891, 71] width 1353 height 25
click at [240, 68] on button "Resumen" at bounding box center [239, 71] width 51 height 25
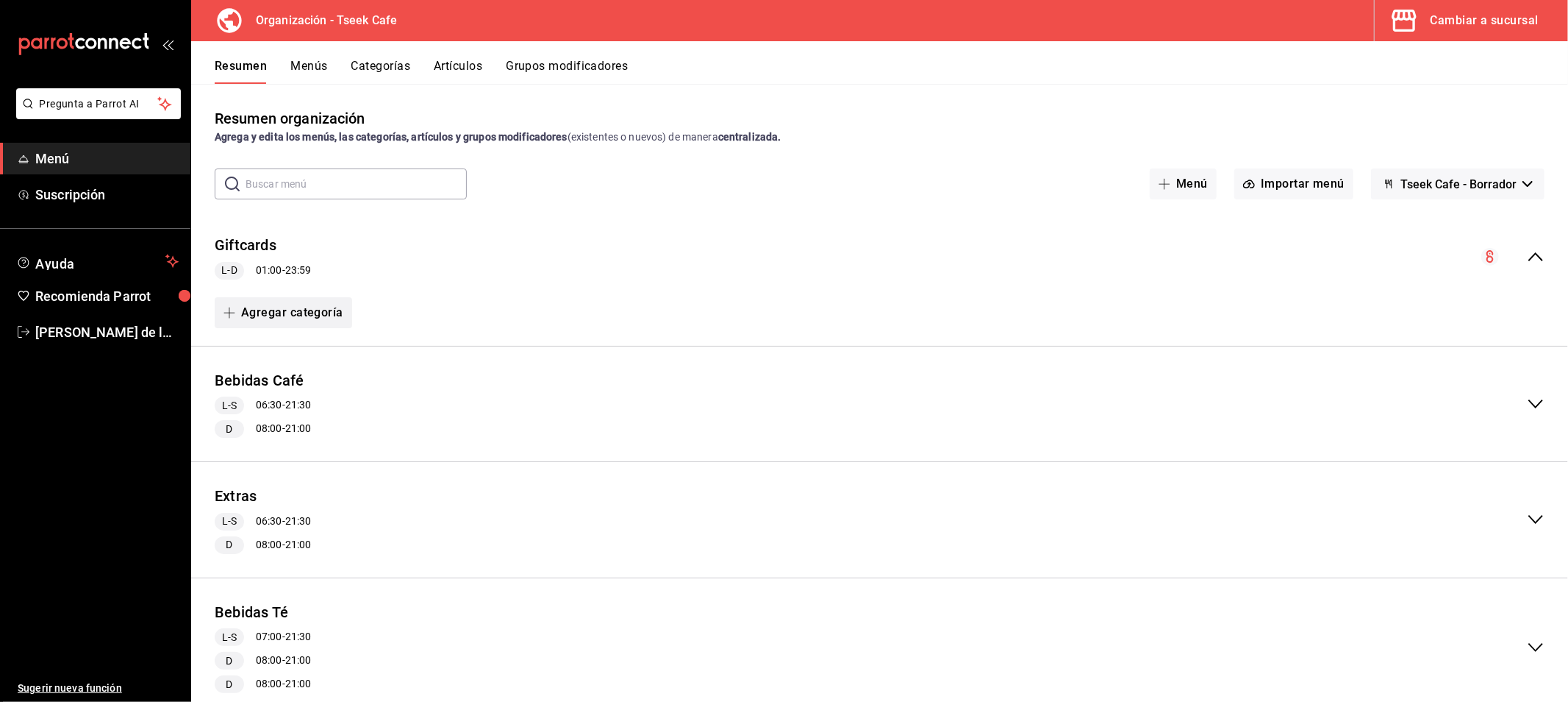
click at [250, 317] on button "Agregar categoría" at bounding box center [283, 312] width 137 height 31
click at [298, 386] on li "Categoría nueva" at bounding box center [277, 387] width 126 height 36
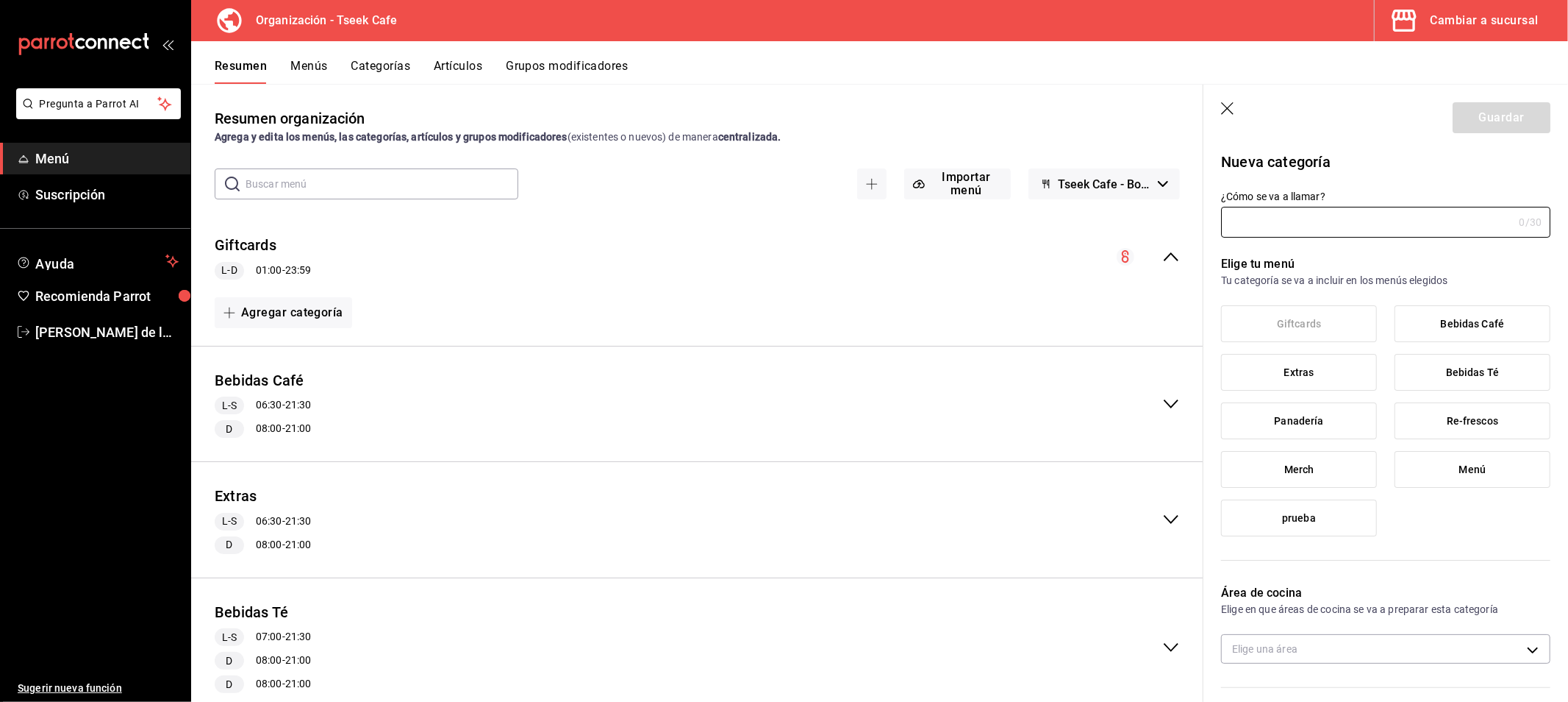
type input "a5ea88de-fa01-4ac3-b3f9-b8a73f436114"
click at [1308, 221] on input "¿Cómo se va a llamar?" at bounding box center [1366, 222] width 292 height 29
type input "Giftcards"
click at [1335, 268] on p "Elige tu menú" at bounding box center [1385, 264] width 329 height 18
click at [1342, 519] on label "prueba" at bounding box center [1298, 518] width 154 height 35
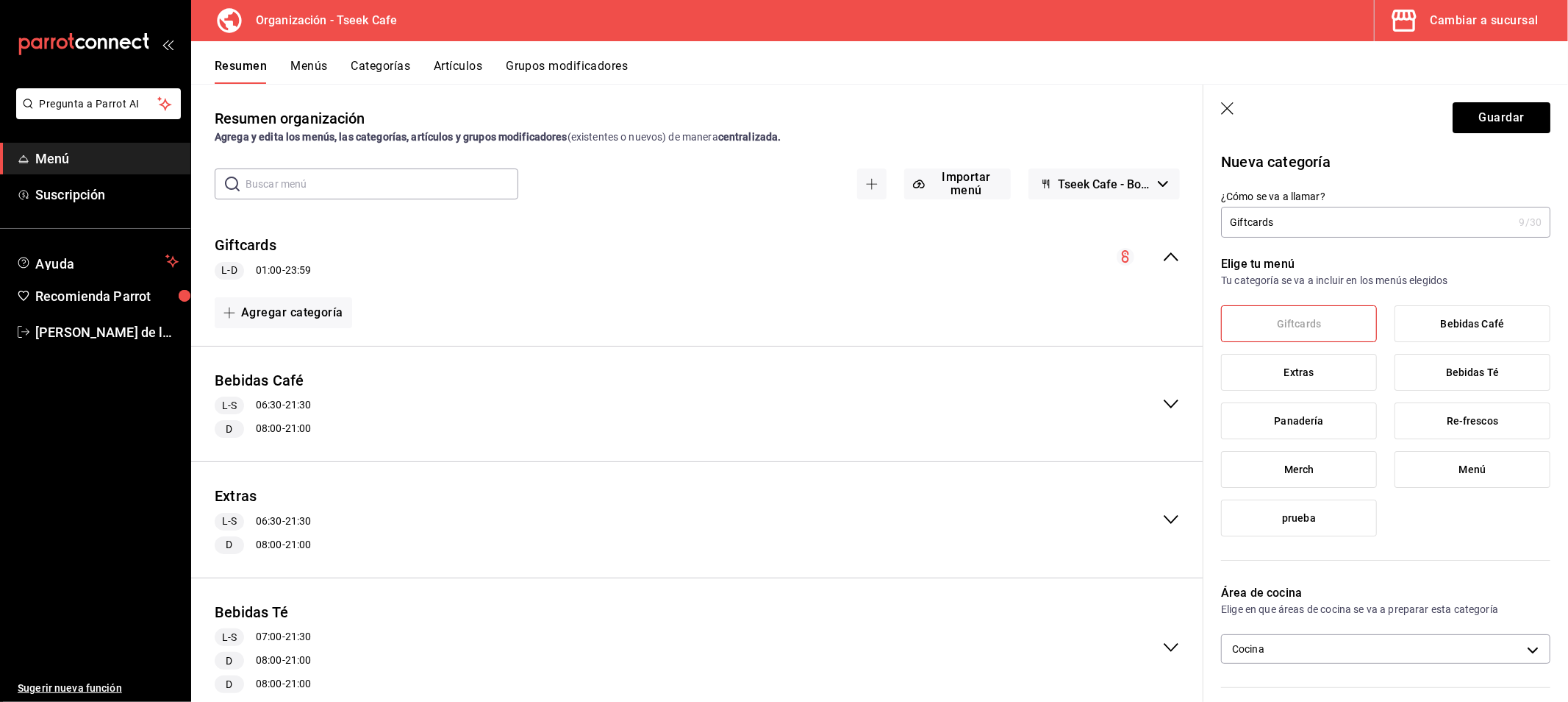
click at [0, 0] on input "prueba" at bounding box center [0, 0] width 0 height 0
click at [1342, 519] on label "prueba" at bounding box center [1298, 518] width 154 height 35
click at [0, 0] on input "prueba" at bounding box center [0, 0] width 0 height 0
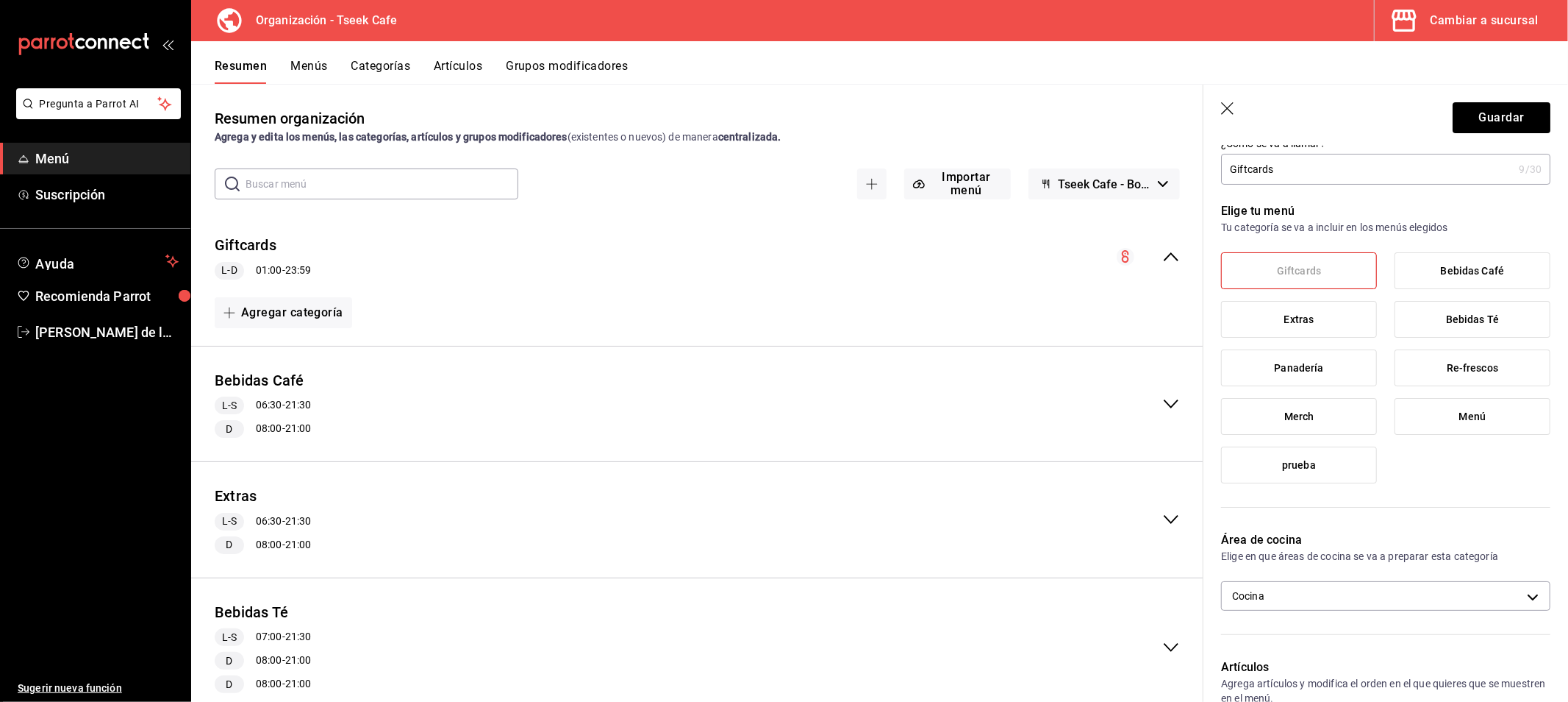
scroll to position [81, 0]
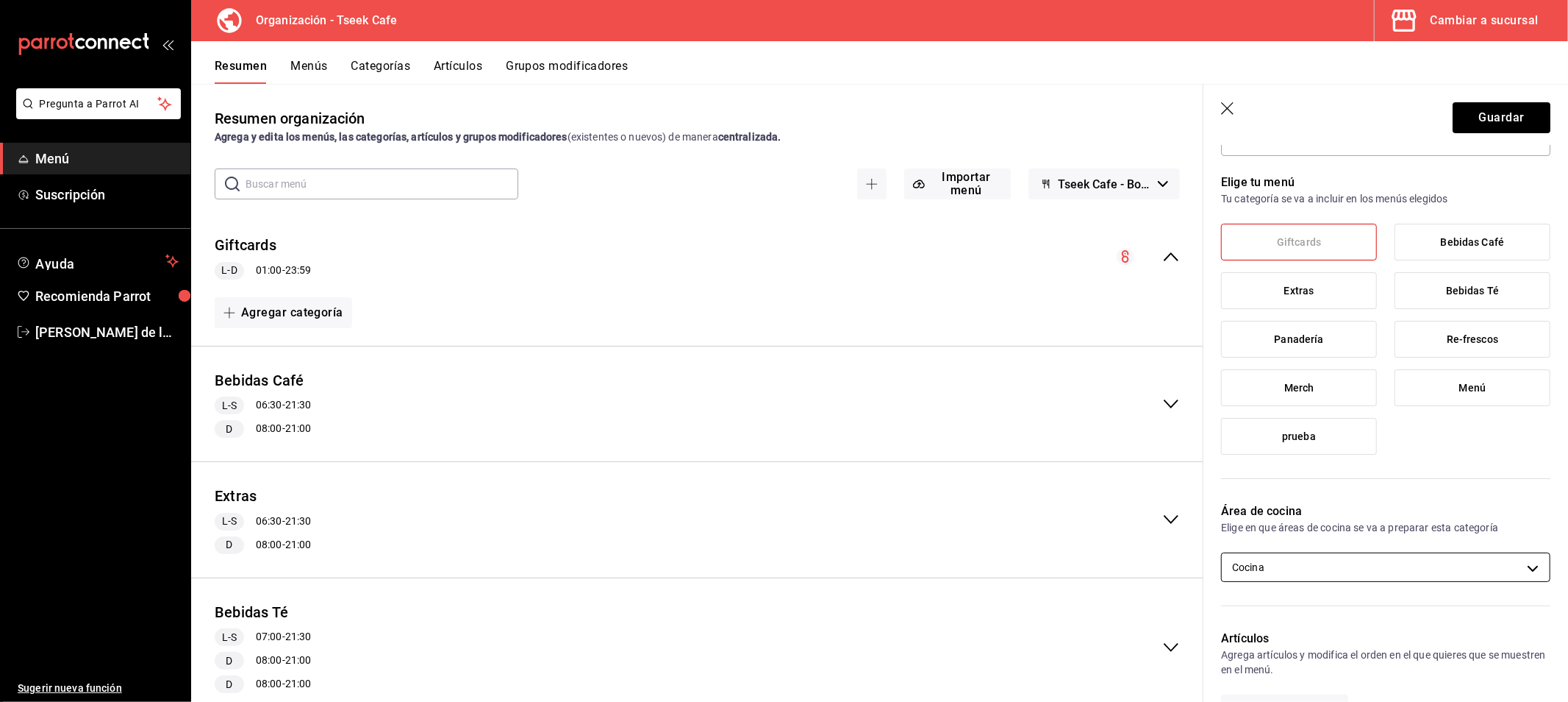
click at [1311, 556] on body "Pregunta a Parrot AI Menú Suscripción Ayuda Recomienda Parrot [PERSON_NAME] de …" at bounding box center [784, 351] width 1568 height 702
click at [1245, 612] on input "checkbox" at bounding box center [1241, 616] width 13 height 13
checkbox input "false"
click at [1369, 497] on div at bounding box center [784, 351] width 1568 height 702
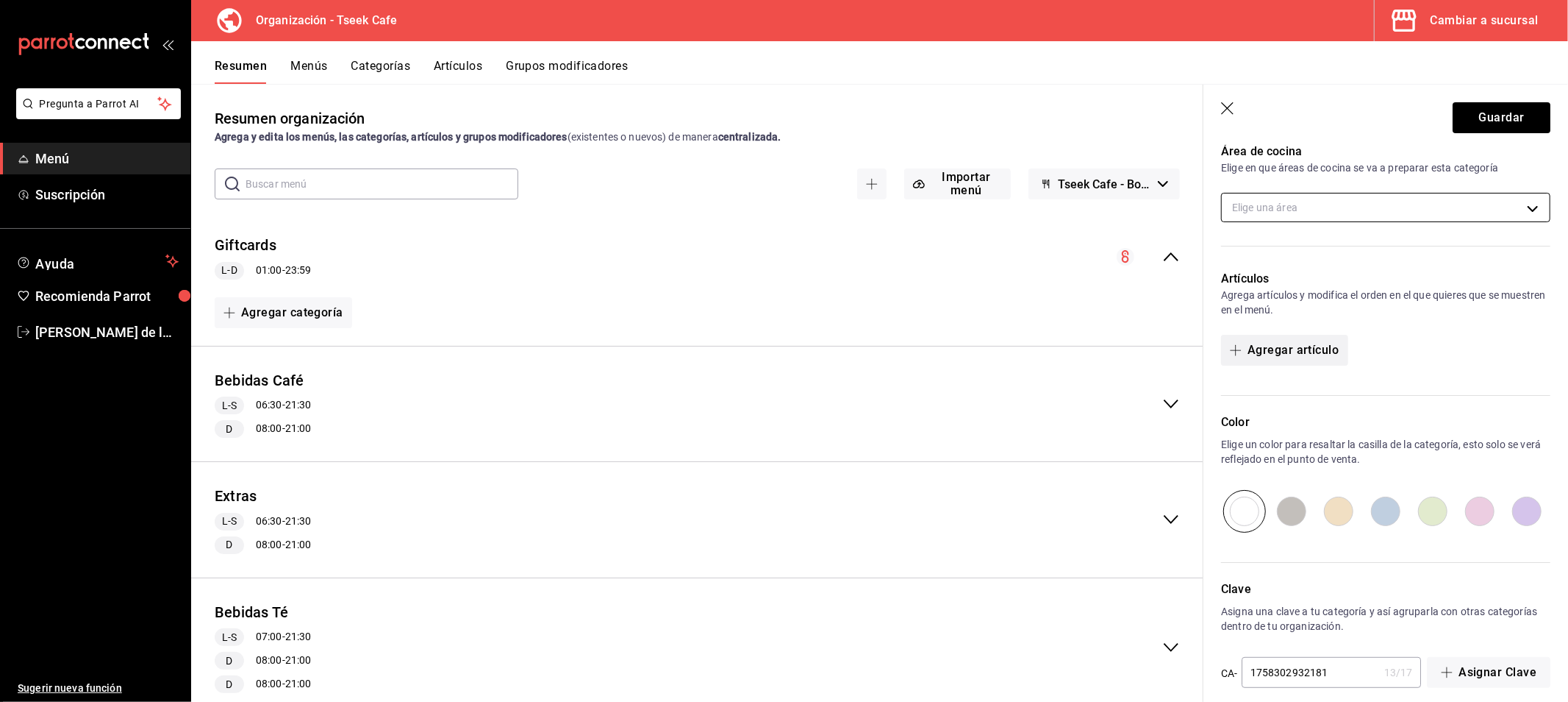
scroll to position [457, 0]
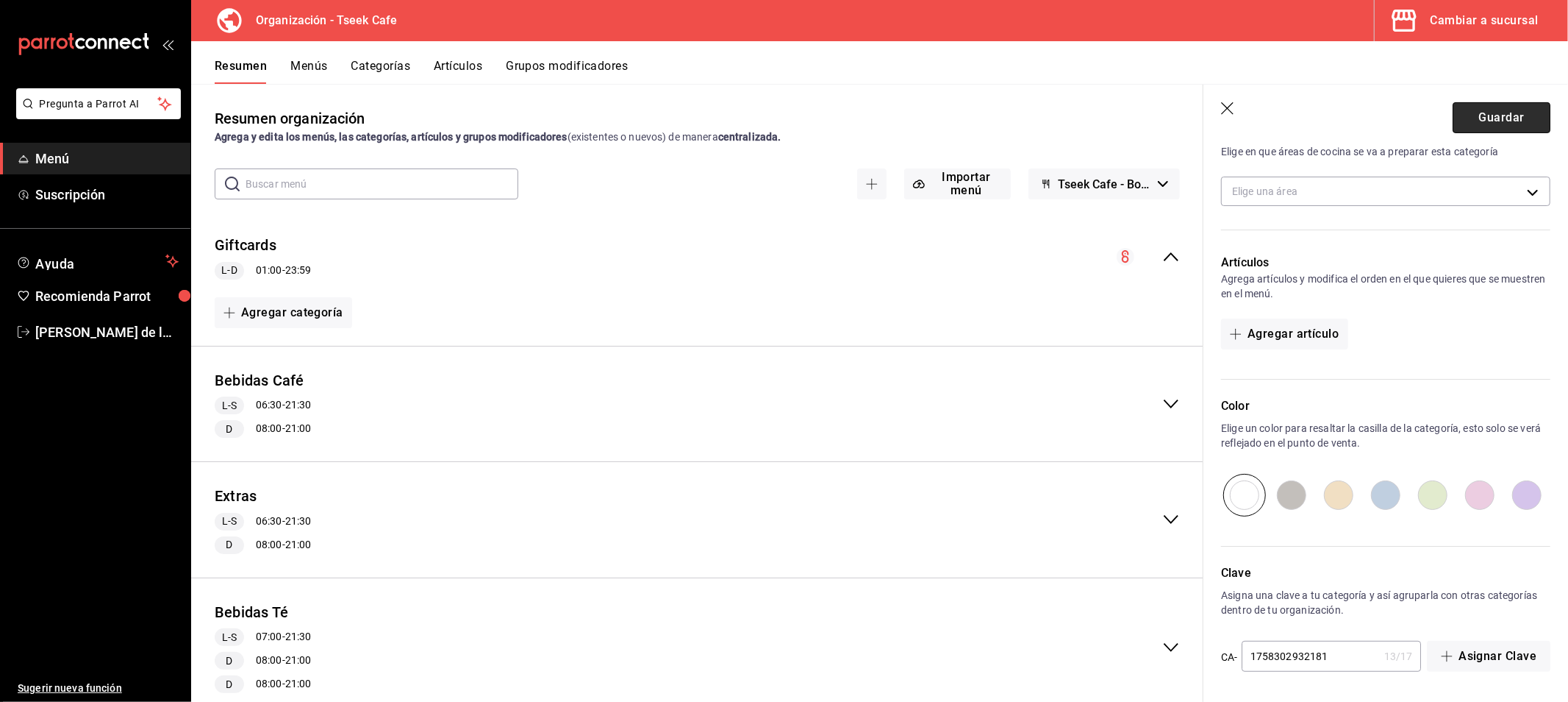
click at [1502, 118] on button "Guardar" at bounding box center [1501, 117] width 98 height 31
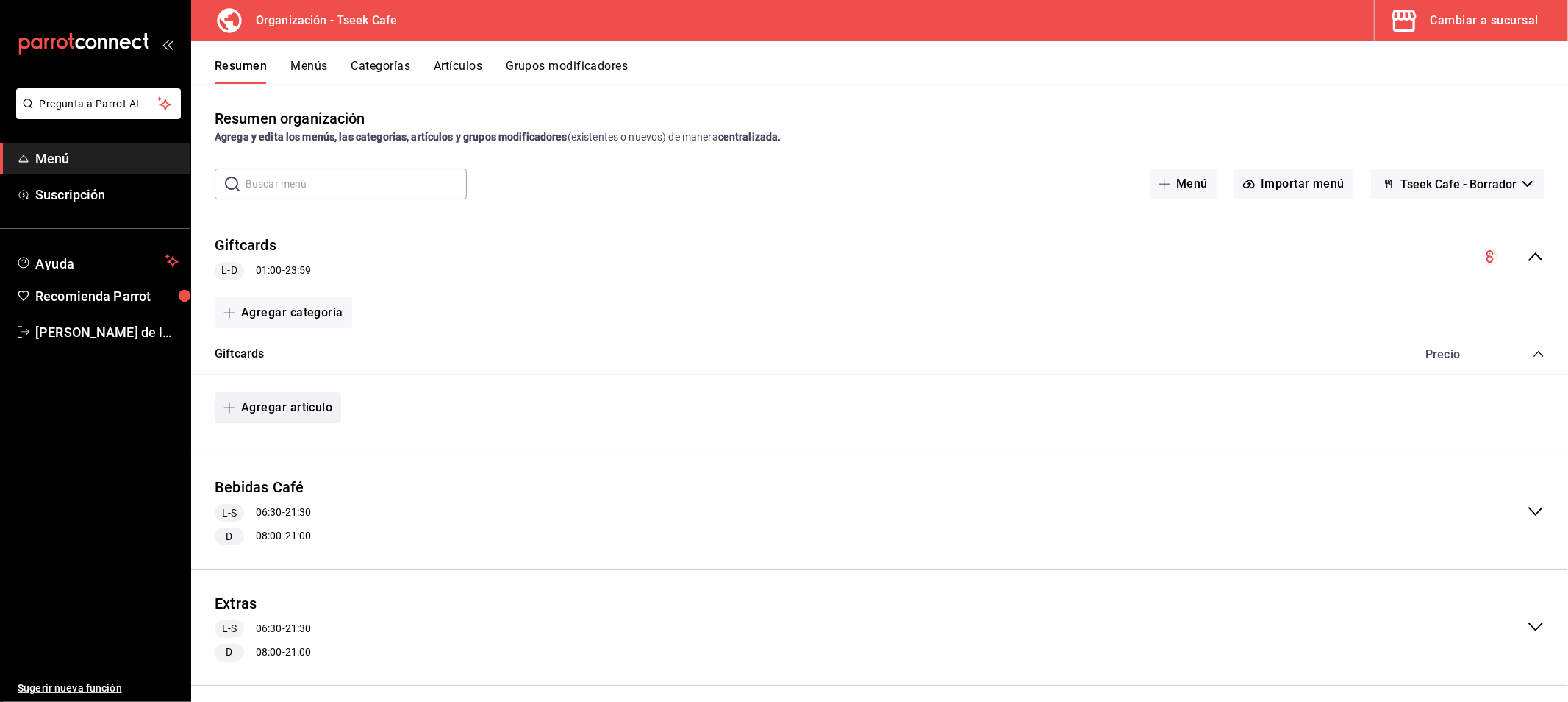
click at [262, 415] on button "Agregar artículo" at bounding box center [277, 407] width 126 height 31
click at [268, 478] on li "Artículo nuevo" at bounding box center [272, 483] width 116 height 36
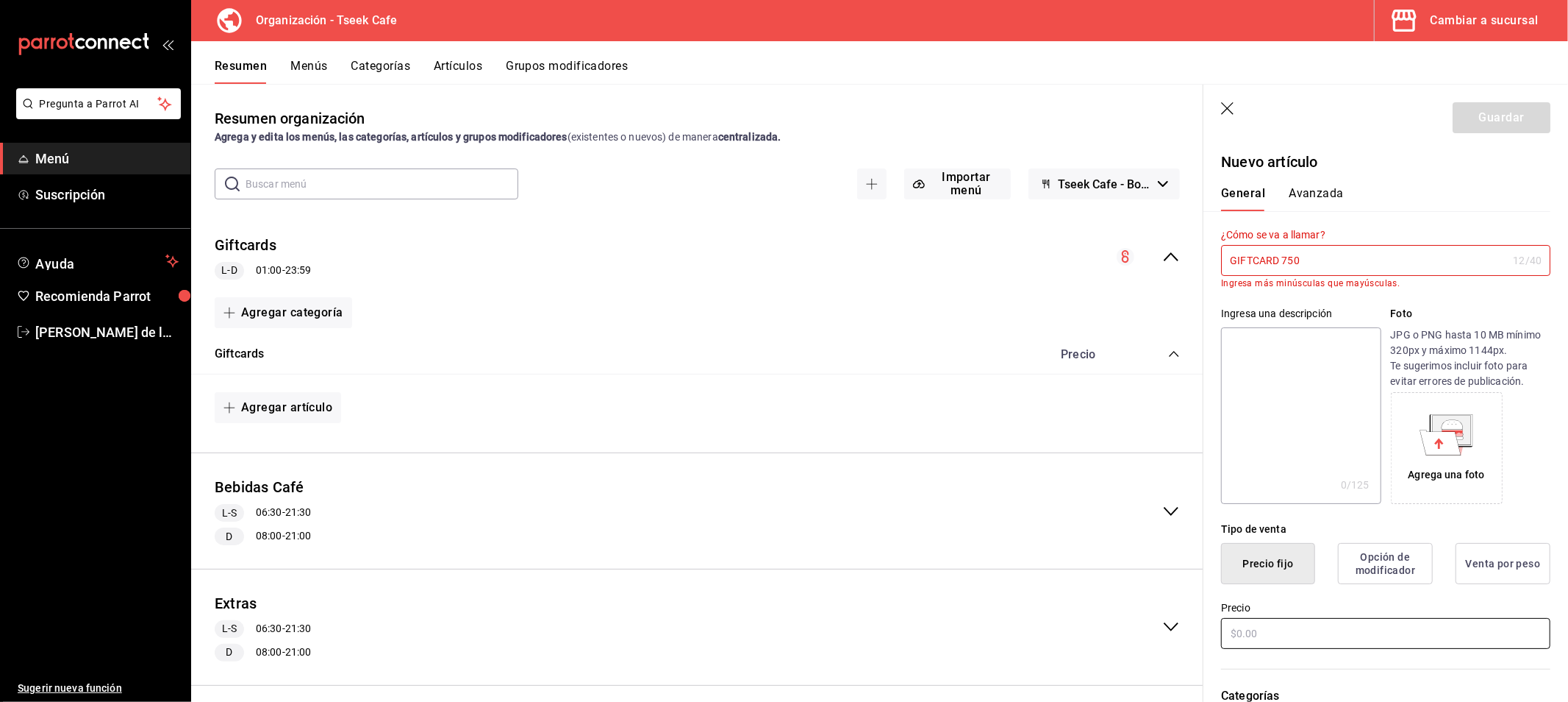
type input "GIFTCARD 750"
click at [1281, 627] on input "text" at bounding box center [1385, 633] width 329 height 31
drag, startPoint x: 1311, startPoint y: 253, endPoint x: 1138, endPoint y: 243, distance: 173.3
click at [1138, 243] on main "Resumen organización Agrega y edita los menús, las categorías, artículos y grup…" at bounding box center [879, 393] width 1377 height 618
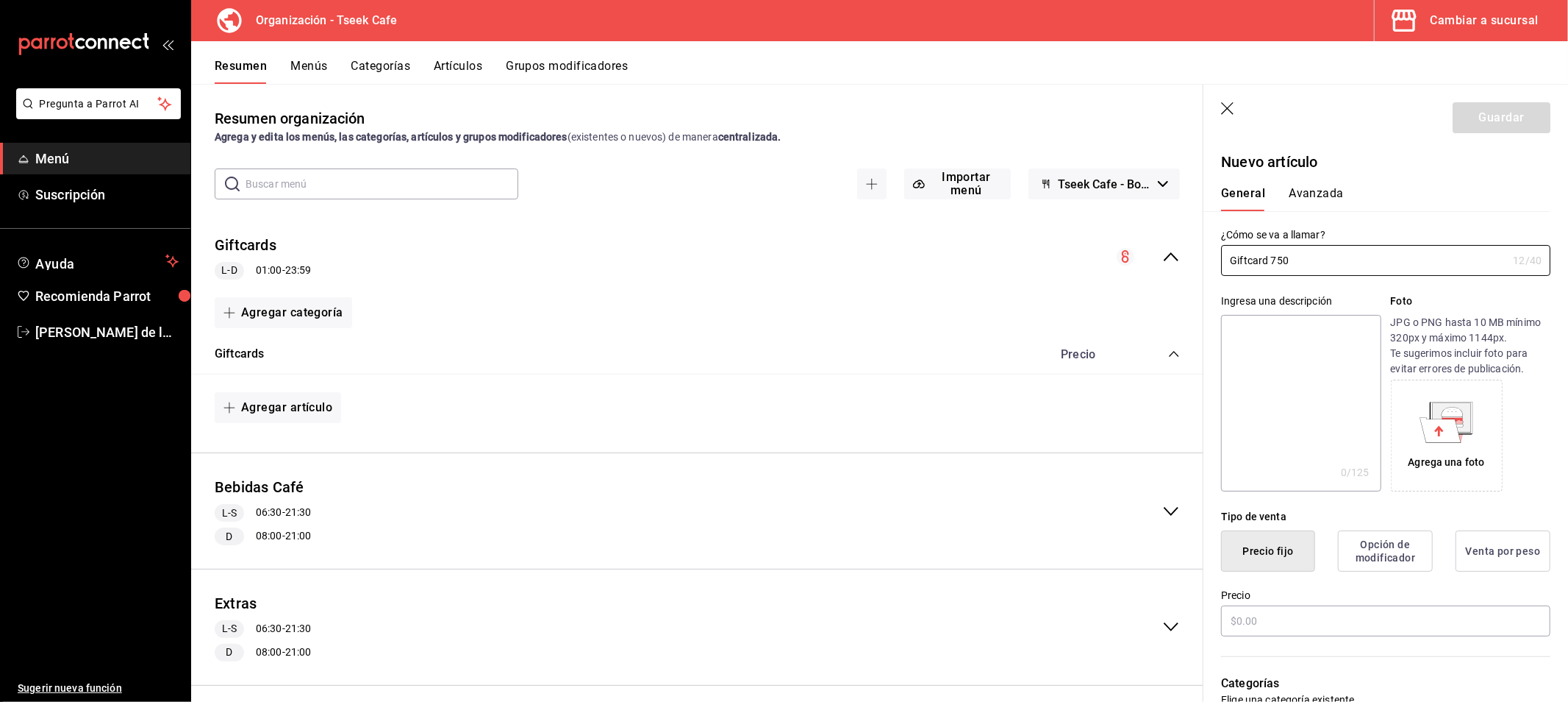
drag, startPoint x: 1321, startPoint y: 262, endPoint x: 1074, endPoint y: 262, distance: 247.0
click at [1074, 262] on main "Resumen organización Agrega y edita los menús, las categorías, artículos y grup…" at bounding box center [879, 393] width 1377 height 618
type input "Giftcard 750"
click at [1287, 636] on div "Precio" at bounding box center [1385, 613] width 329 height 49
click at [1287, 622] on input "text" at bounding box center [1385, 621] width 329 height 31
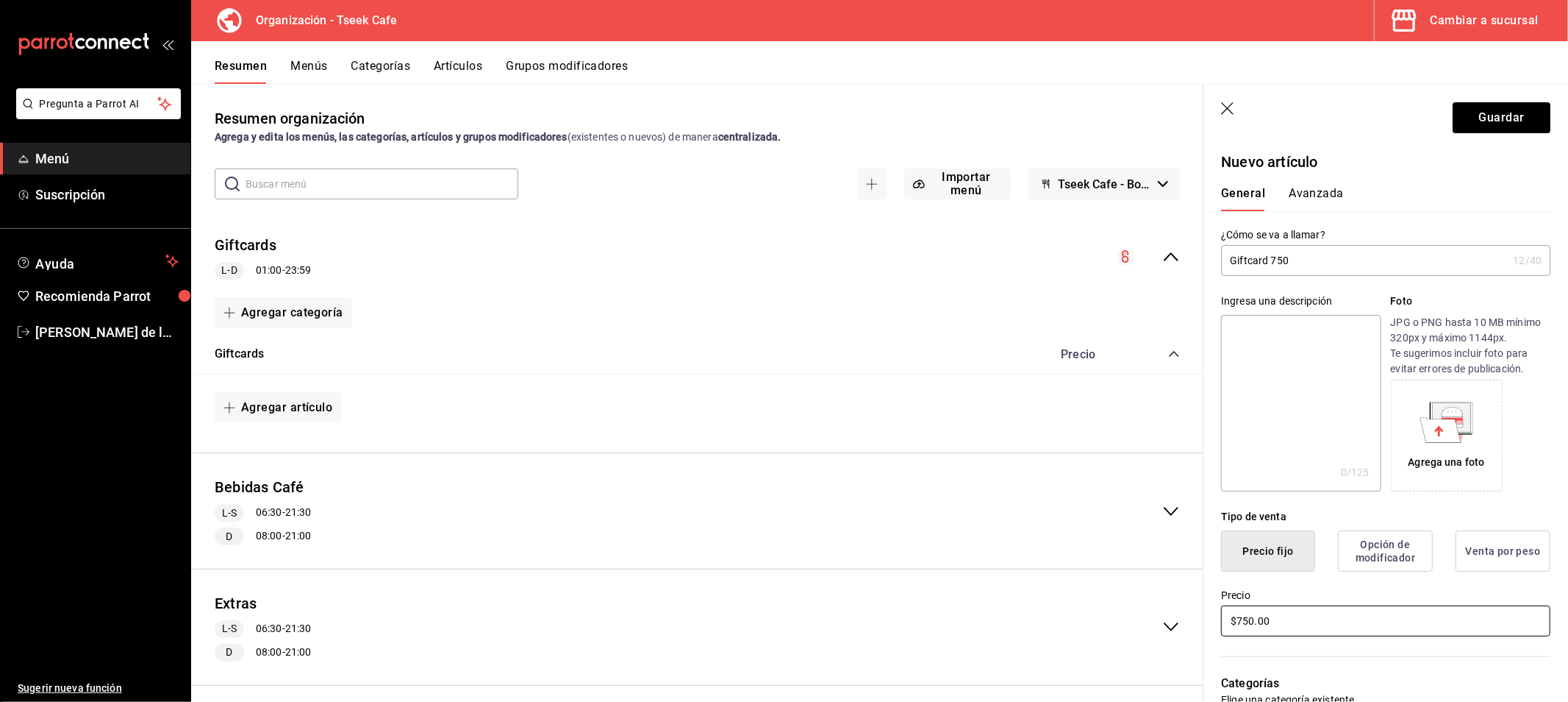
type input "$750.00"
click at [1334, 591] on label "Precio" at bounding box center [1385, 596] width 329 height 10
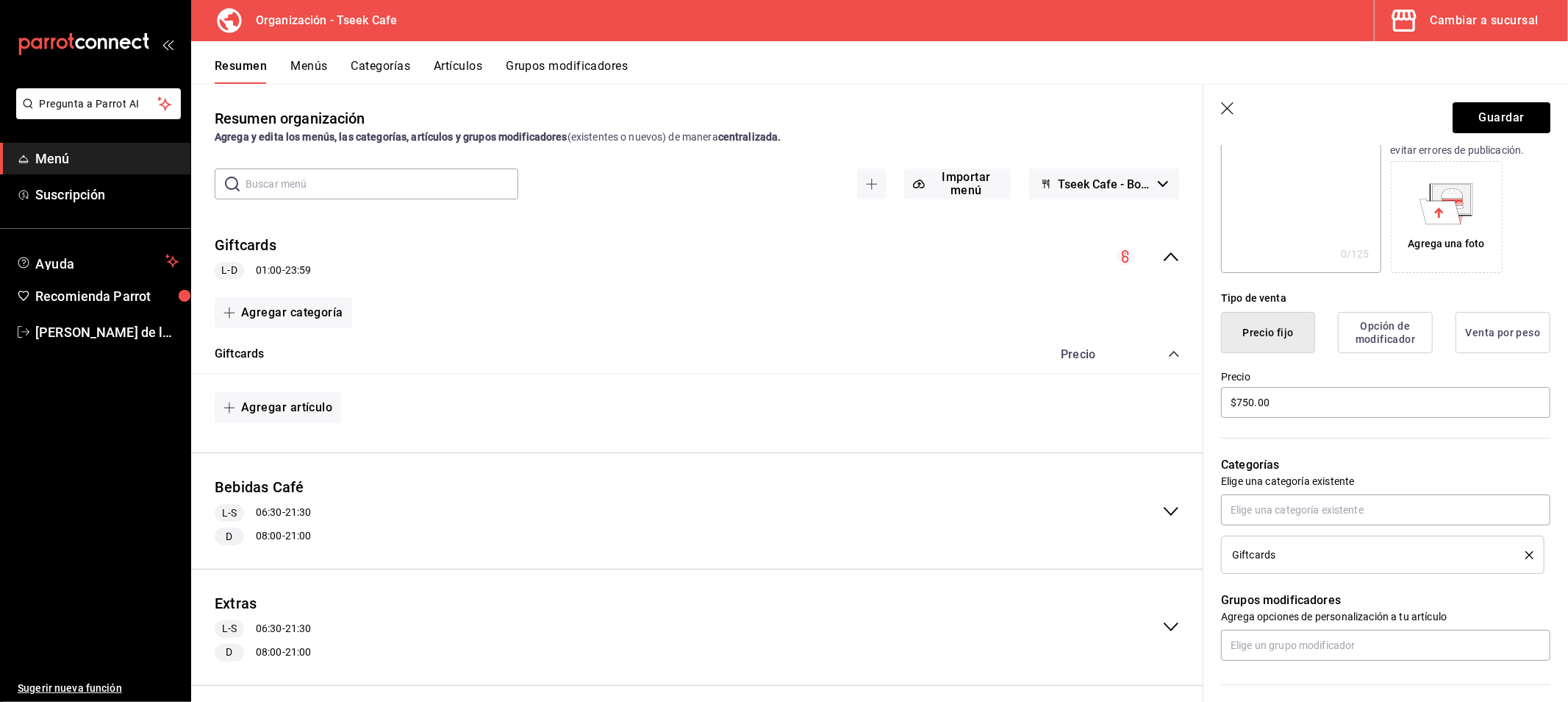
scroll to position [114, 0]
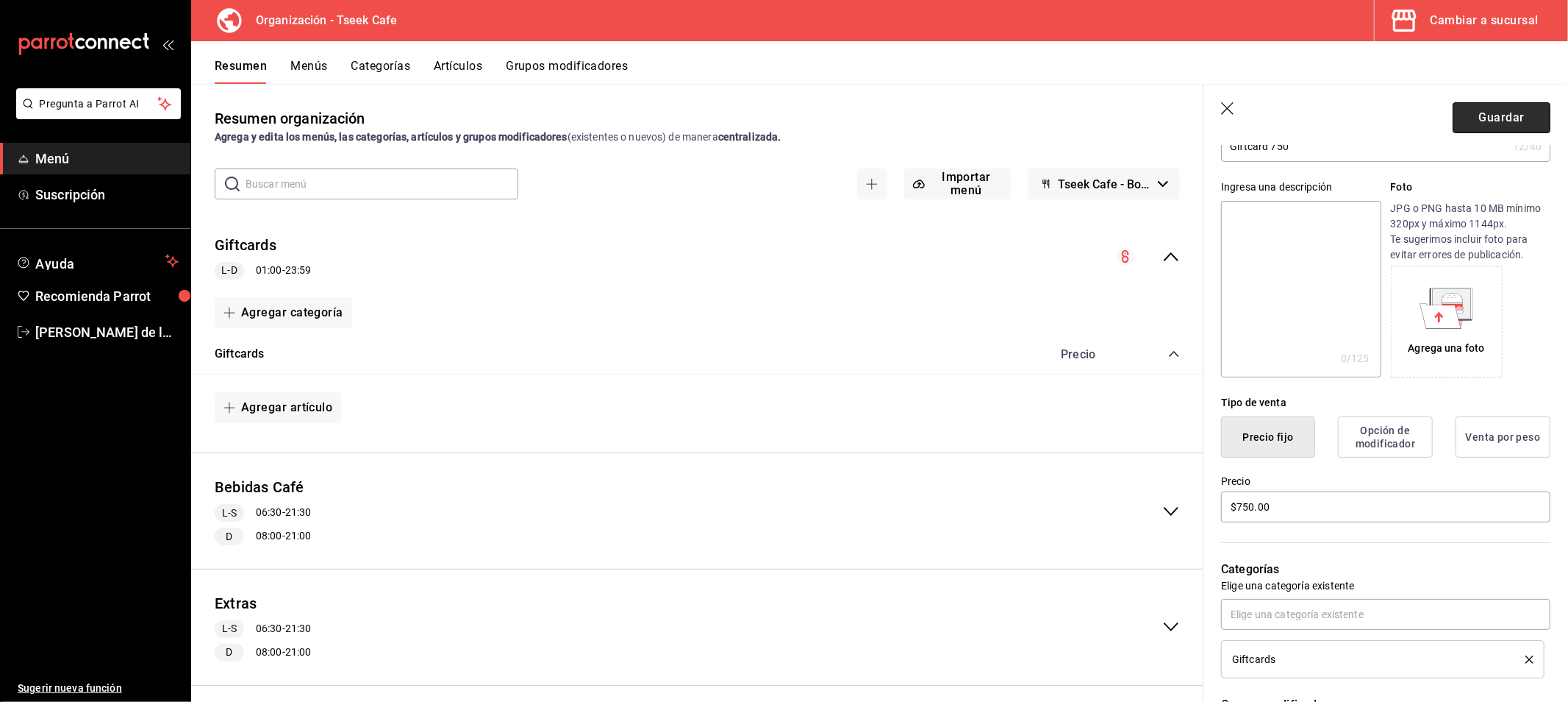
click at [1515, 109] on button "Guardar" at bounding box center [1501, 117] width 98 height 31
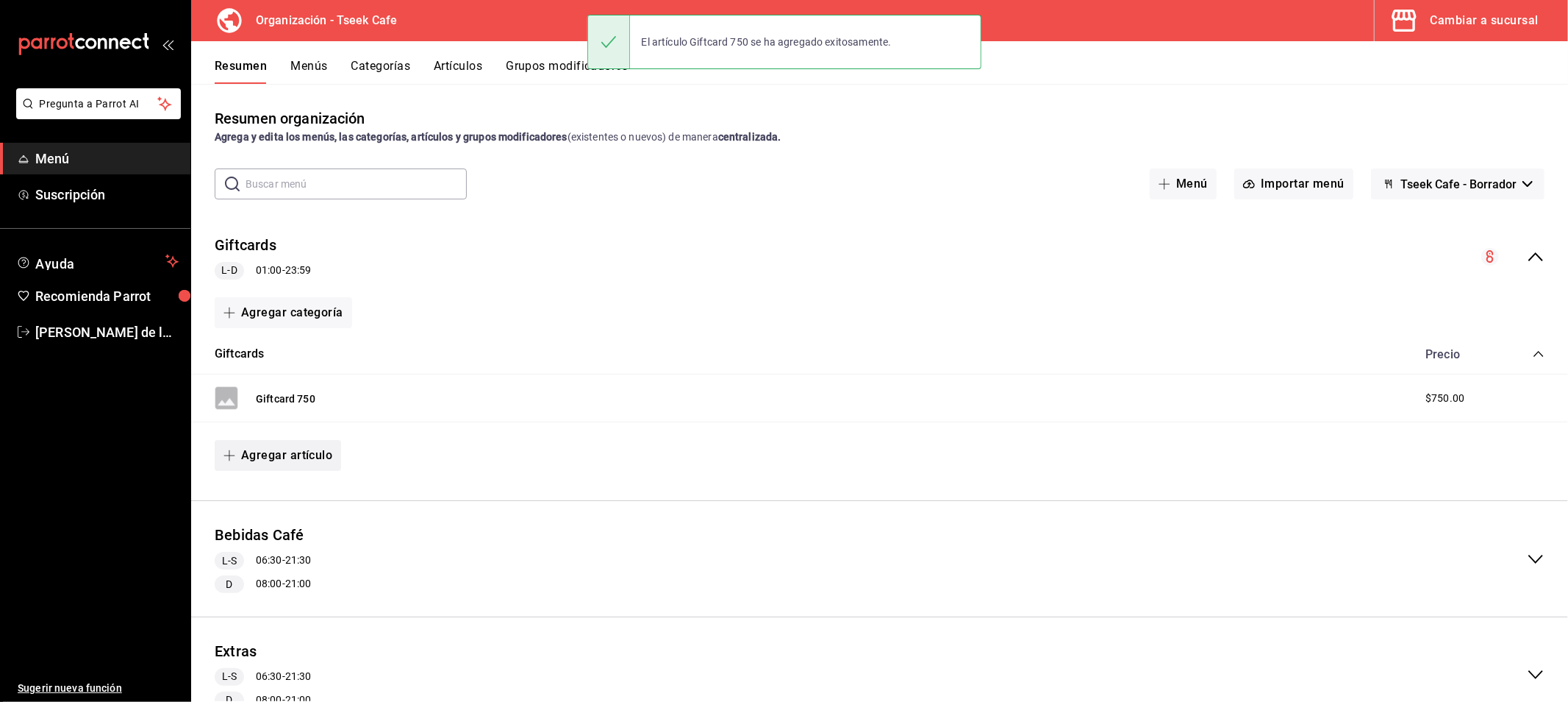
click at [280, 449] on button "Agregar artículo" at bounding box center [277, 455] width 126 height 31
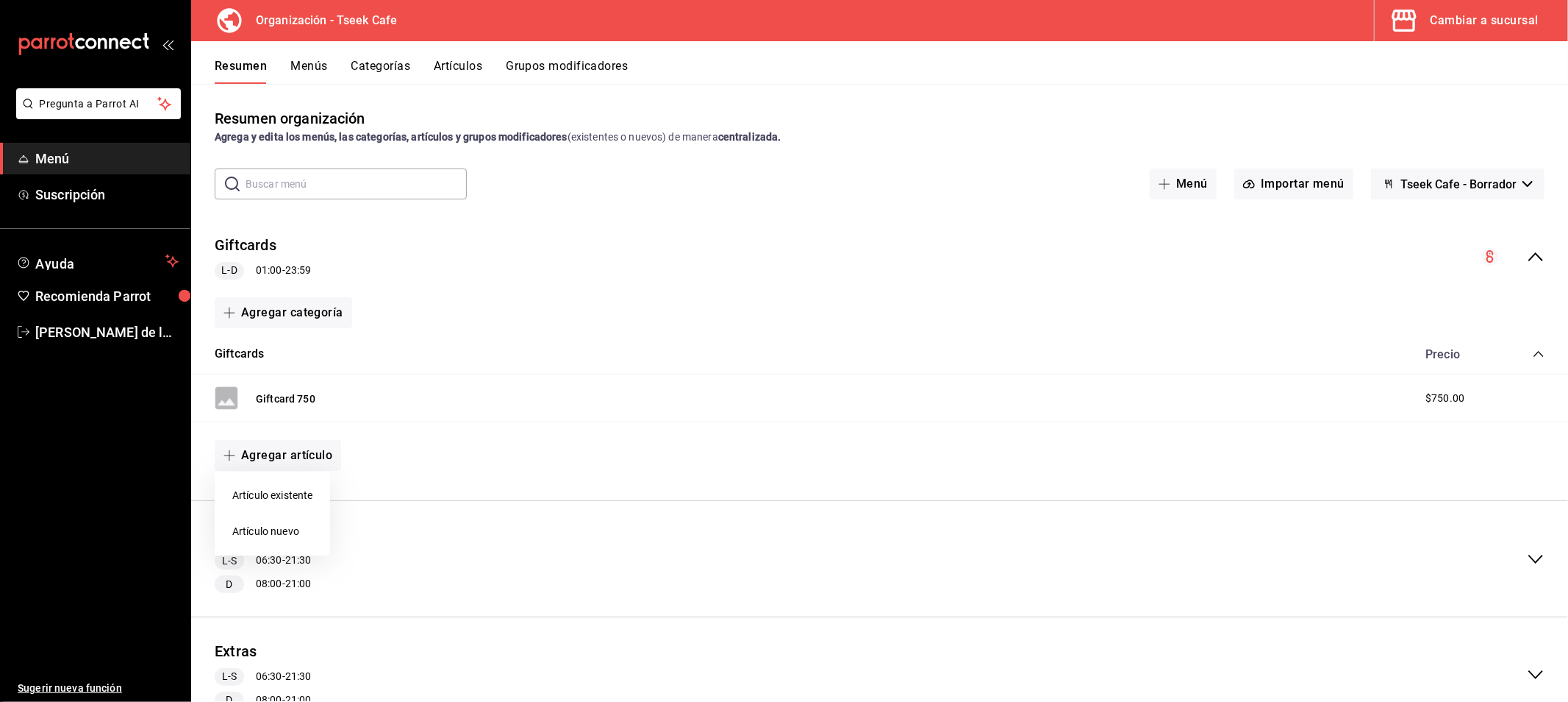
click at [275, 523] on li "Artículo nuevo" at bounding box center [272, 531] width 116 height 36
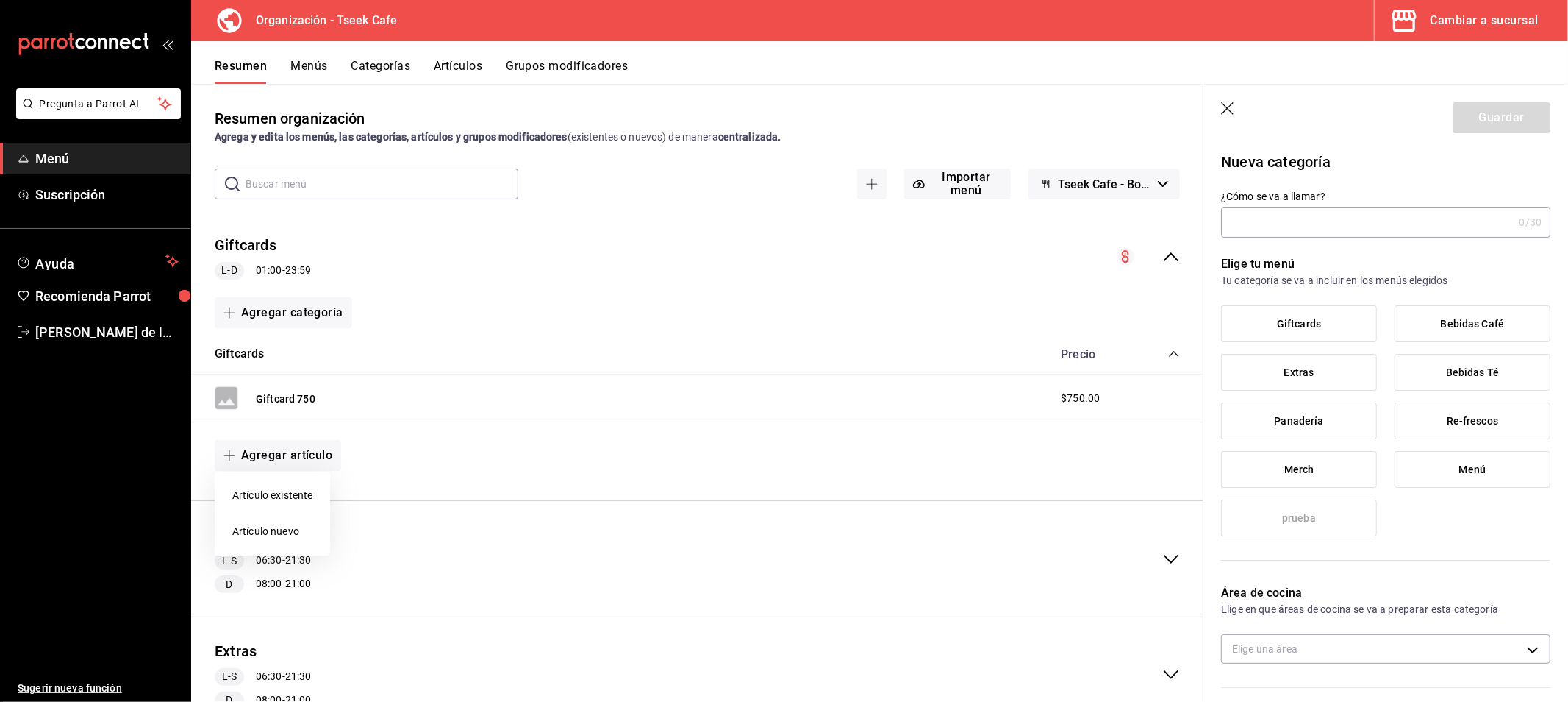
type input "a5ea88de-fa01-4ac3-b3f9-b8a73f436114"
click at [1313, 228] on div at bounding box center [784, 351] width 1568 height 702
click at [1244, 215] on input "¿Cómo se va a llamar?" at bounding box center [1366, 222] width 292 height 29
paste input "Giftcard 750"
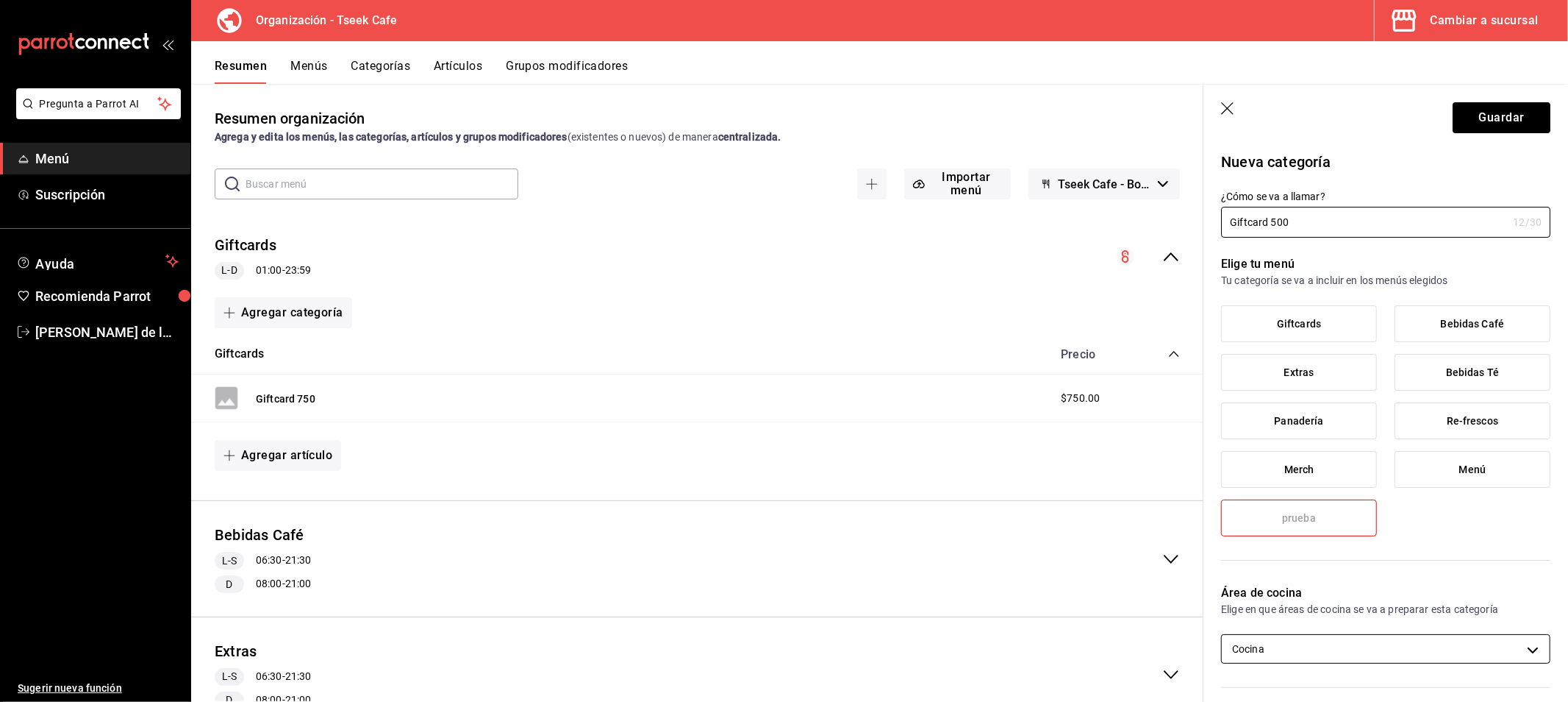
type input "Giftcard 500"
click at [1250, 641] on body "Pregunta a Parrot AI Menú Suscripción Ayuda Recomienda Parrot [PERSON_NAME] de …" at bounding box center [784, 351] width 1568 height 702
click at [1270, 679] on span "Cocina" at bounding box center [1392, 680] width 267 height 15
checkbox input "false"
click at [1314, 572] on div at bounding box center [784, 351] width 1568 height 702
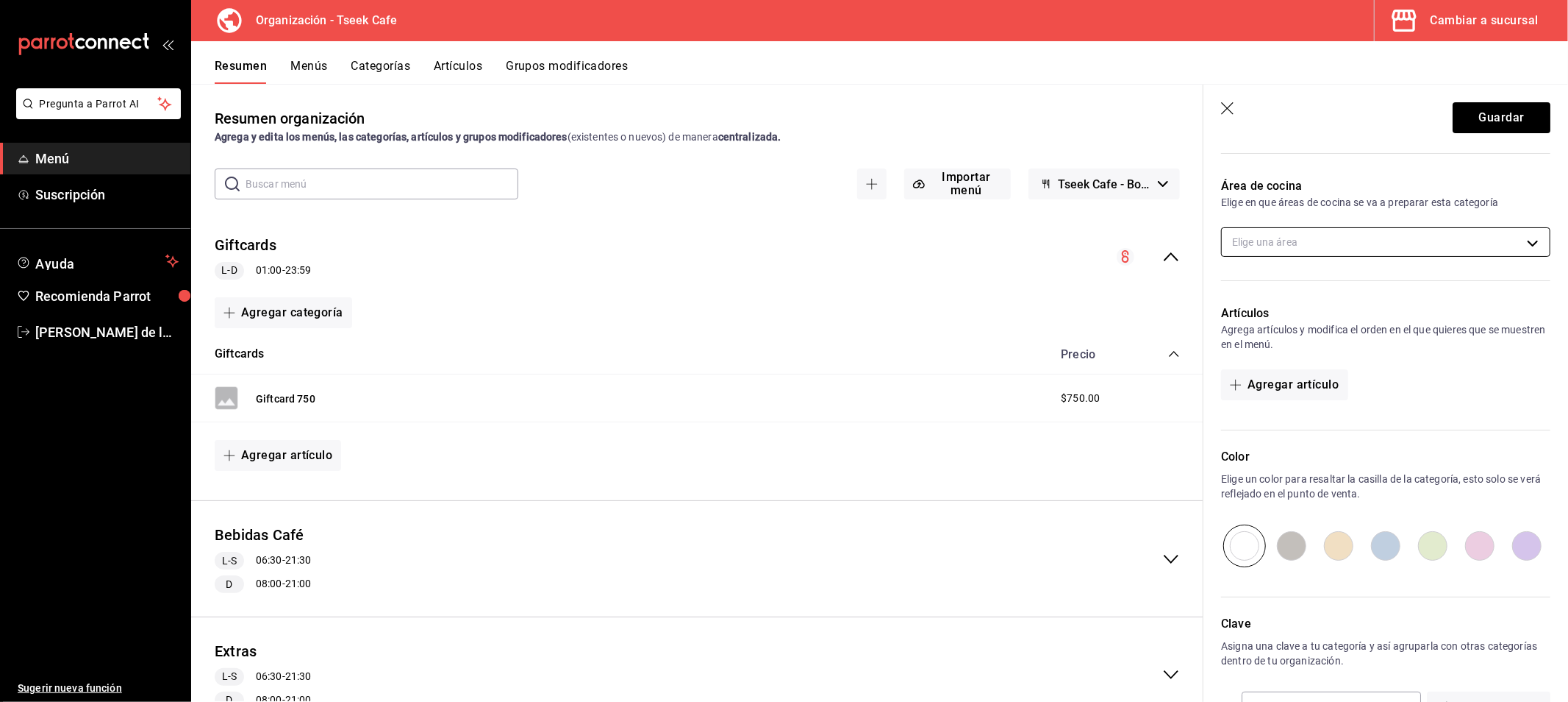
scroll to position [408, 0]
click at [1231, 96] on header "Guardar" at bounding box center [1385, 115] width 365 height 60
click at [1226, 105] on icon "button" at bounding box center [1228, 110] width 15 height 15
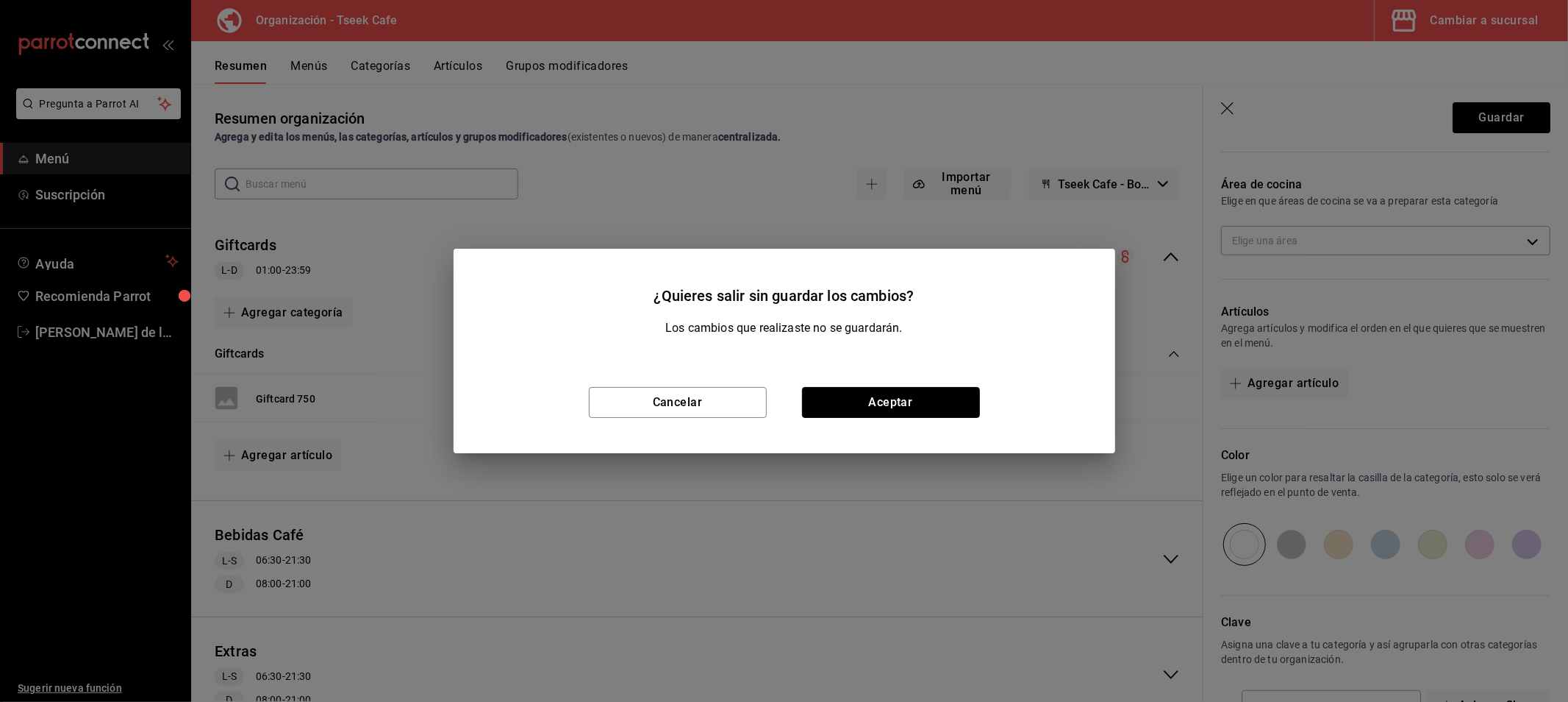
click at [883, 405] on button "Aceptar" at bounding box center [891, 402] width 177 height 31
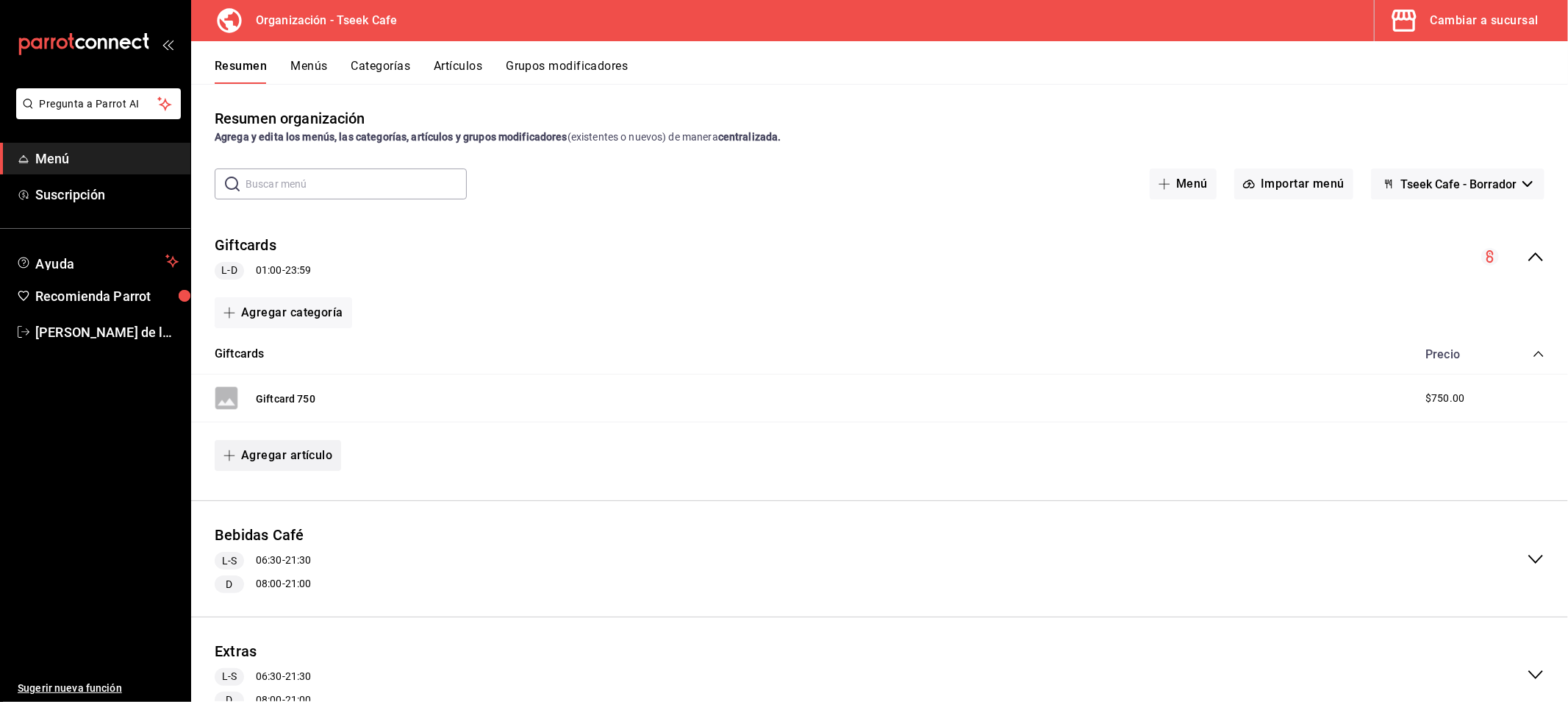
click at [291, 454] on button "Agregar artículo" at bounding box center [277, 455] width 126 height 31
click at [300, 531] on li "Artículo nuevo" at bounding box center [272, 531] width 116 height 36
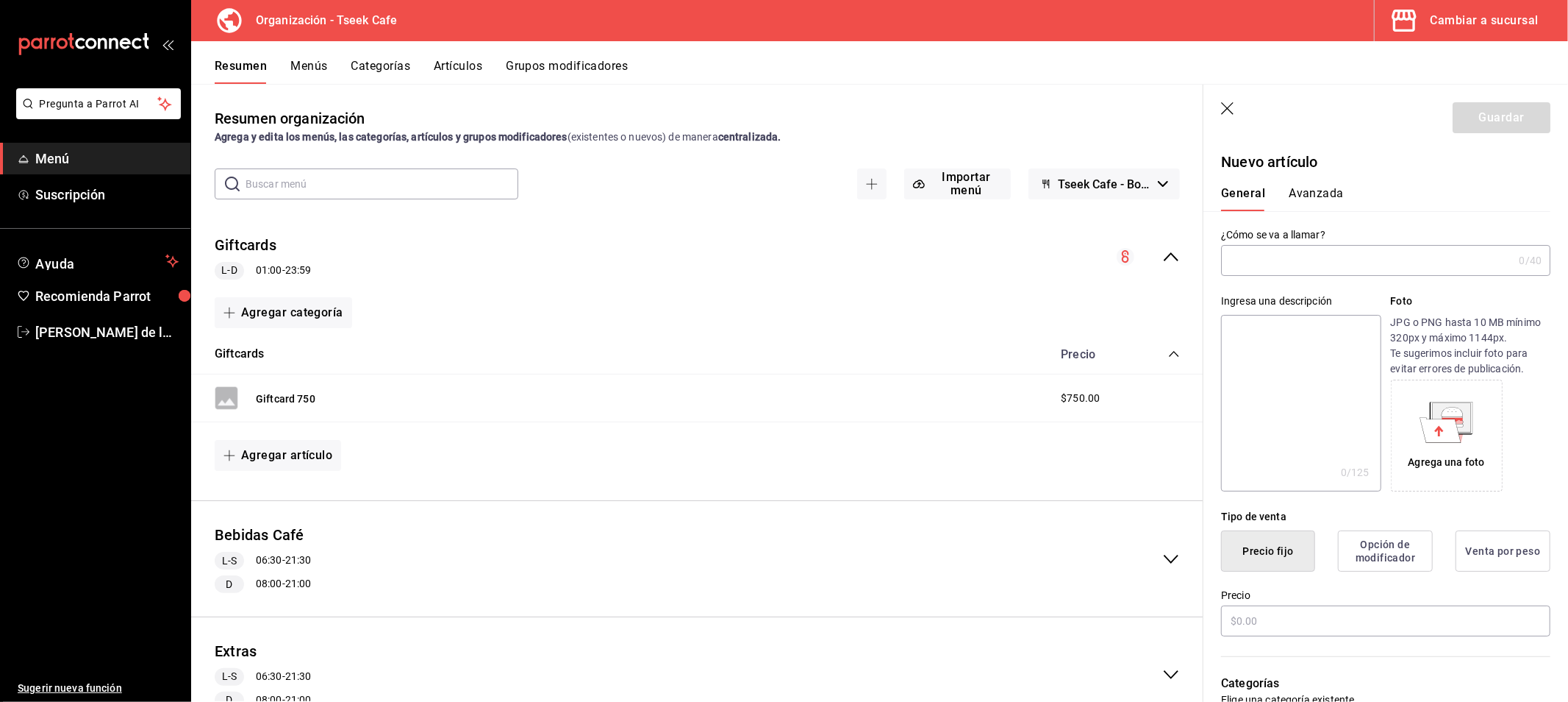
click at [1260, 254] on input "text" at bounding box center [1366, 260] width 292 height 29
type input "Giftcard 500"
click at [1296, 608] on input "text" at bounding box center [1385, 621] width 329 height 31
type input "$500.00"
click at [1308, 583] on div "Precio $500.00" at bounding box center [1376, 605] width 347 height 67
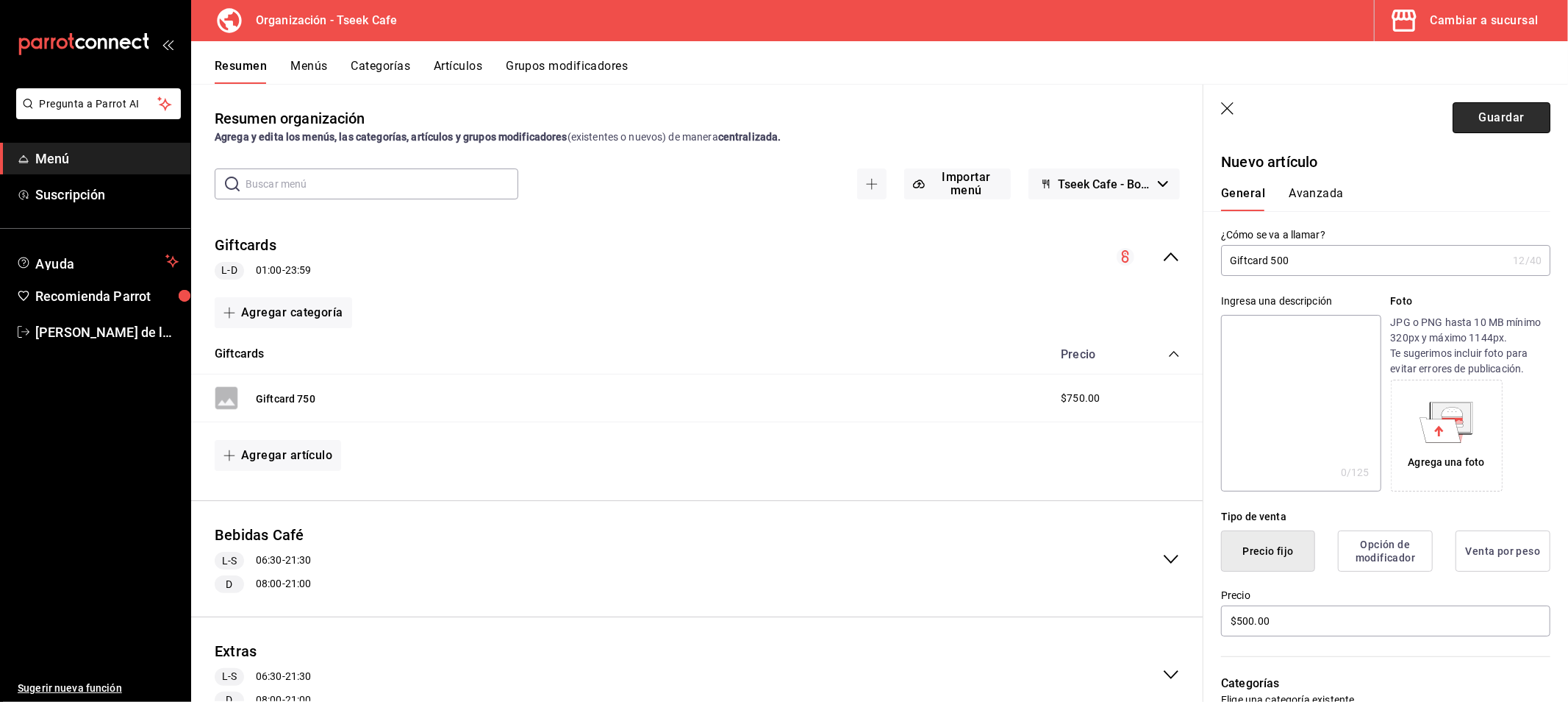
click at [1485, 126] on button "Guardar" at bounding box center [1501, 117] width 98 height 31
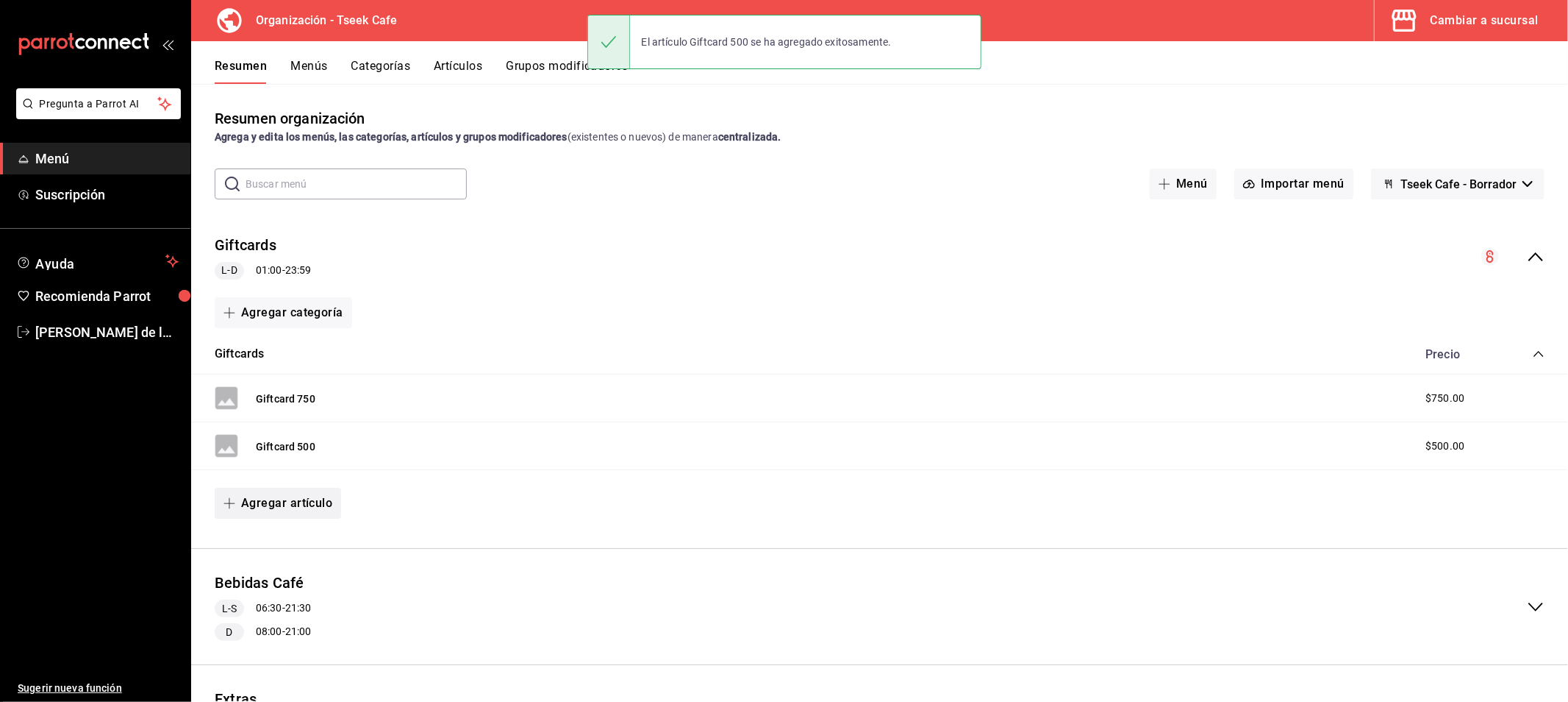
click at [289, 508] on button "Agregar artículo" at bounding box center [277, 503] width 126 height 31
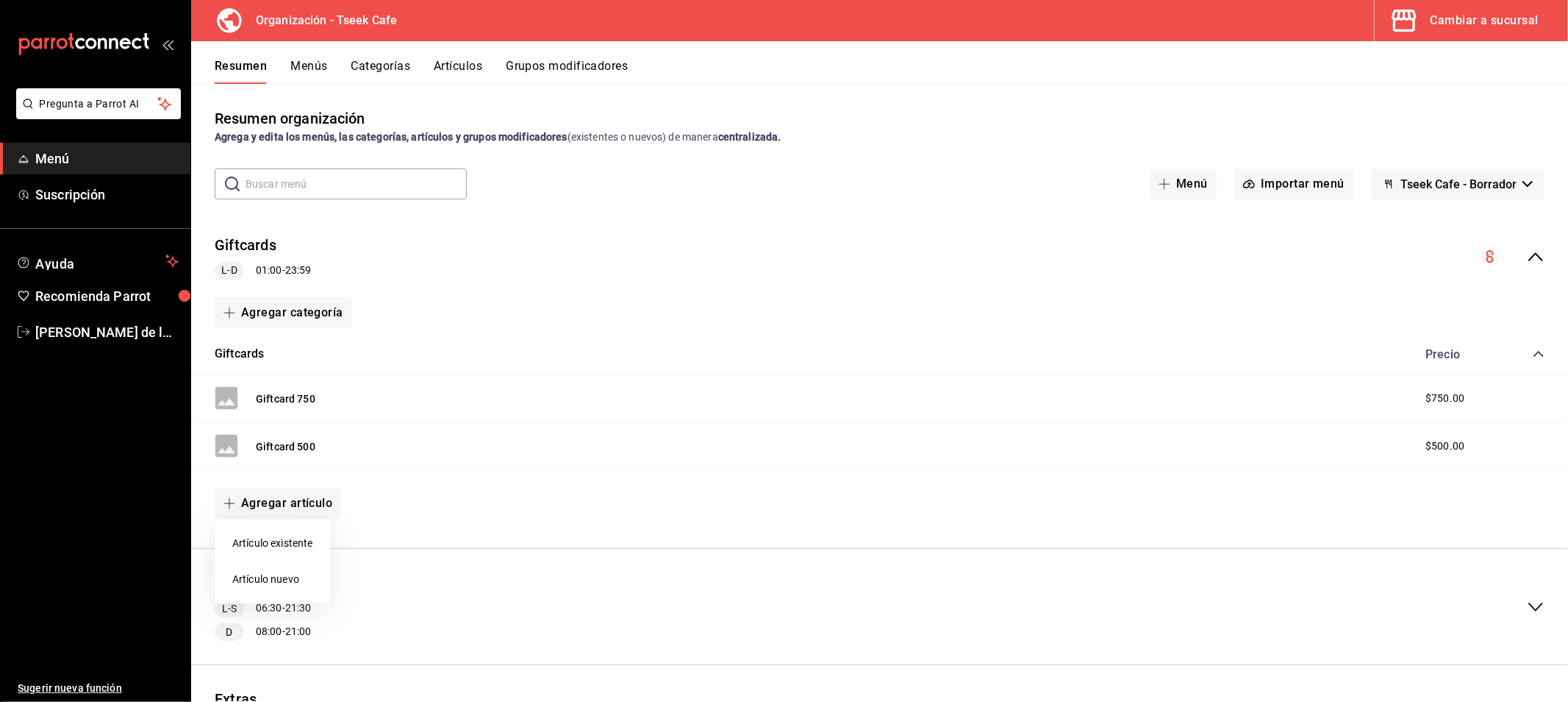
click at [268, 576] on li "Artículo nuevo" at bounding box center [272, 579] width 116 height 36
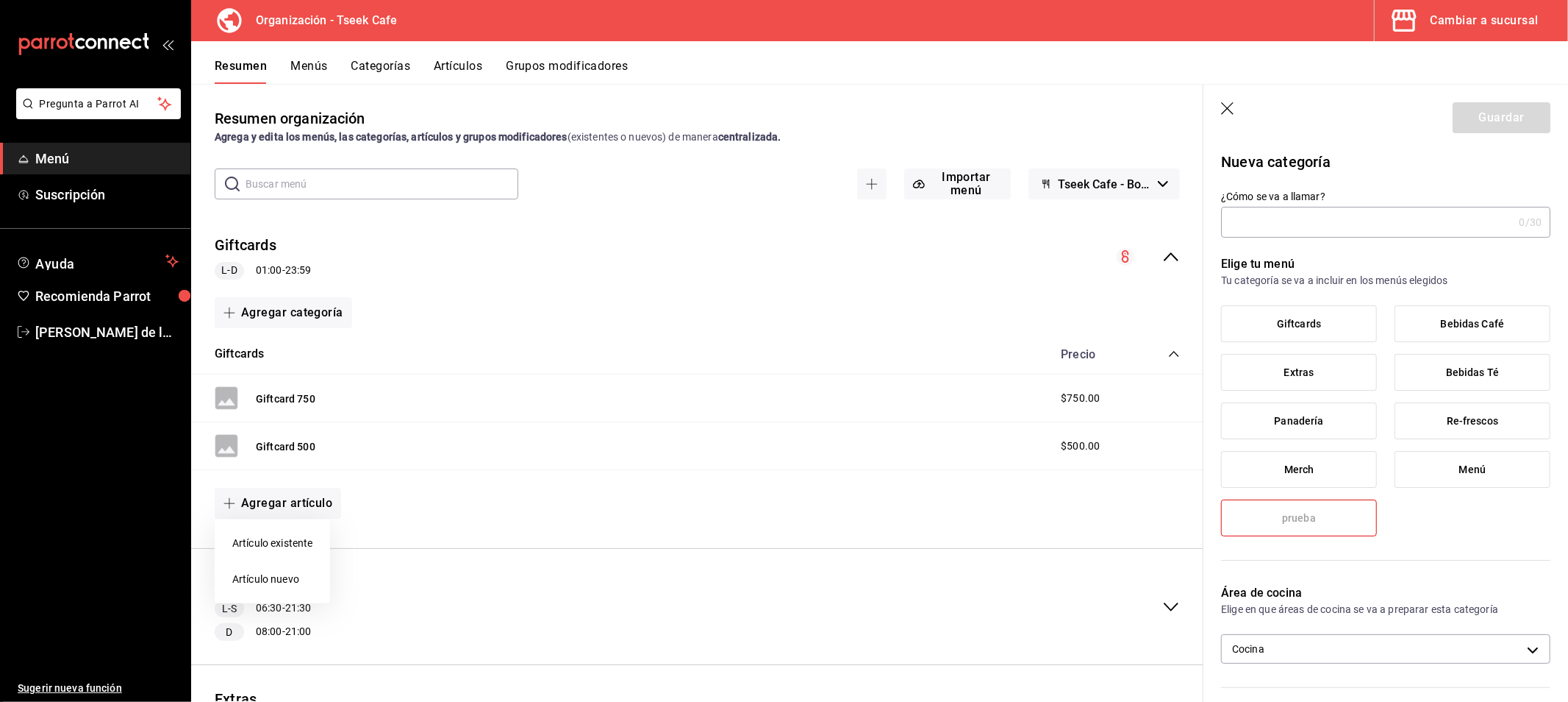
click at [1299, 221] on div at bounding box center [784, 351] width 1568 height 702
click at [1308, 219] on input "¿Cómo se va a llamar?" at bounding box center [1366, 222] width 292 height 29
paste input "Giftcard 750"
type input "Giftcard 250"
click at [1432, 532] on div "Giftcards Bebidas Café Extras Bebidas Té Panadería Re-frescos Merch Menú prueba" at bounding box center [1385, 426] width 329 height 243
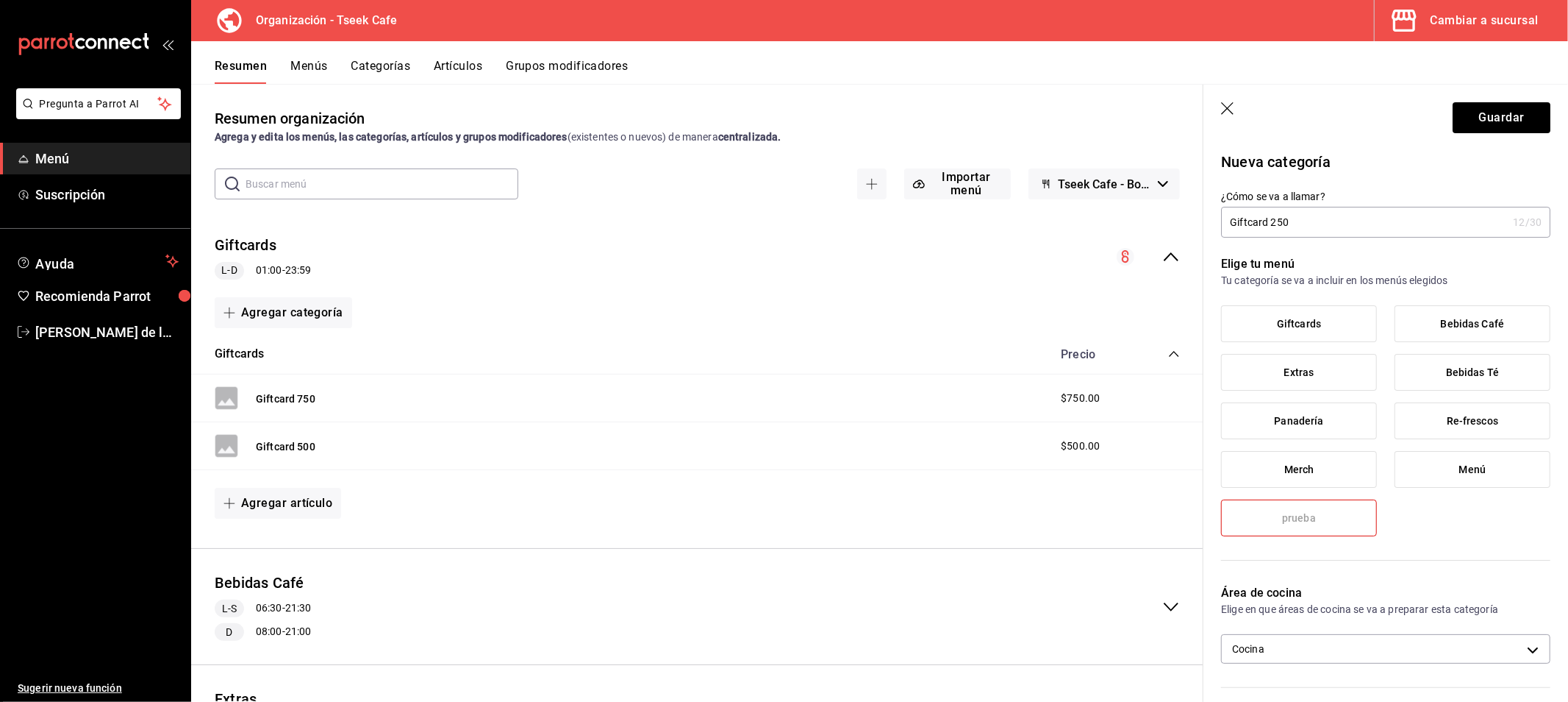
click at [1314, 315] on label "Giftcards" at bounding box center [1298, 323] width 154 height 35
click at [0, 0] on input "Giftcards" at bounding box center [0, 0] width 0 height 0
click at [1287, 522] on span "prueba" at bounding box center [1298, 518] width 33 height 13
click at [1304, 515] on span "prueba" at bounding box center [1298, 518] width 33 height 13
click at [1303, 523] on span "prueba" at bounding box center [1298, 518] width 33 height 13
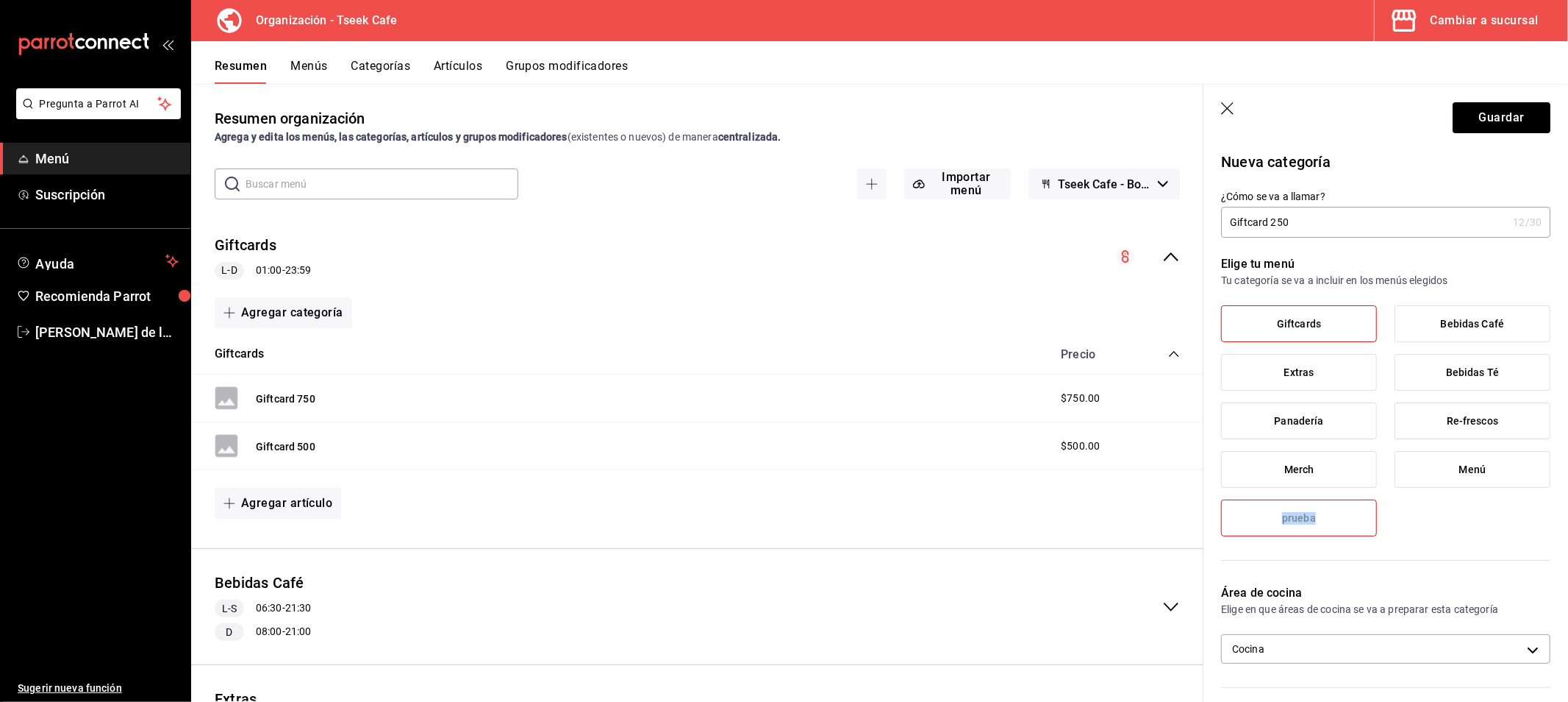
click at [1303, 523] on span "prueba" at bounding box center [1298, 518] width 33 height 13
click at [1290, 519] on span "prueba" at bounding box center [1298, 518] width 33 height 13
click at [1348, 511] on label "prueba" at bounding box center [1298, 518] width 154 height 35
click at [1410, 530] on div "Giftcards Bebidas Café Extras Bebidas Té Panadería Re-frescos Merch Menú prueba" at bounding box center [1385, 426] width 329 height 243
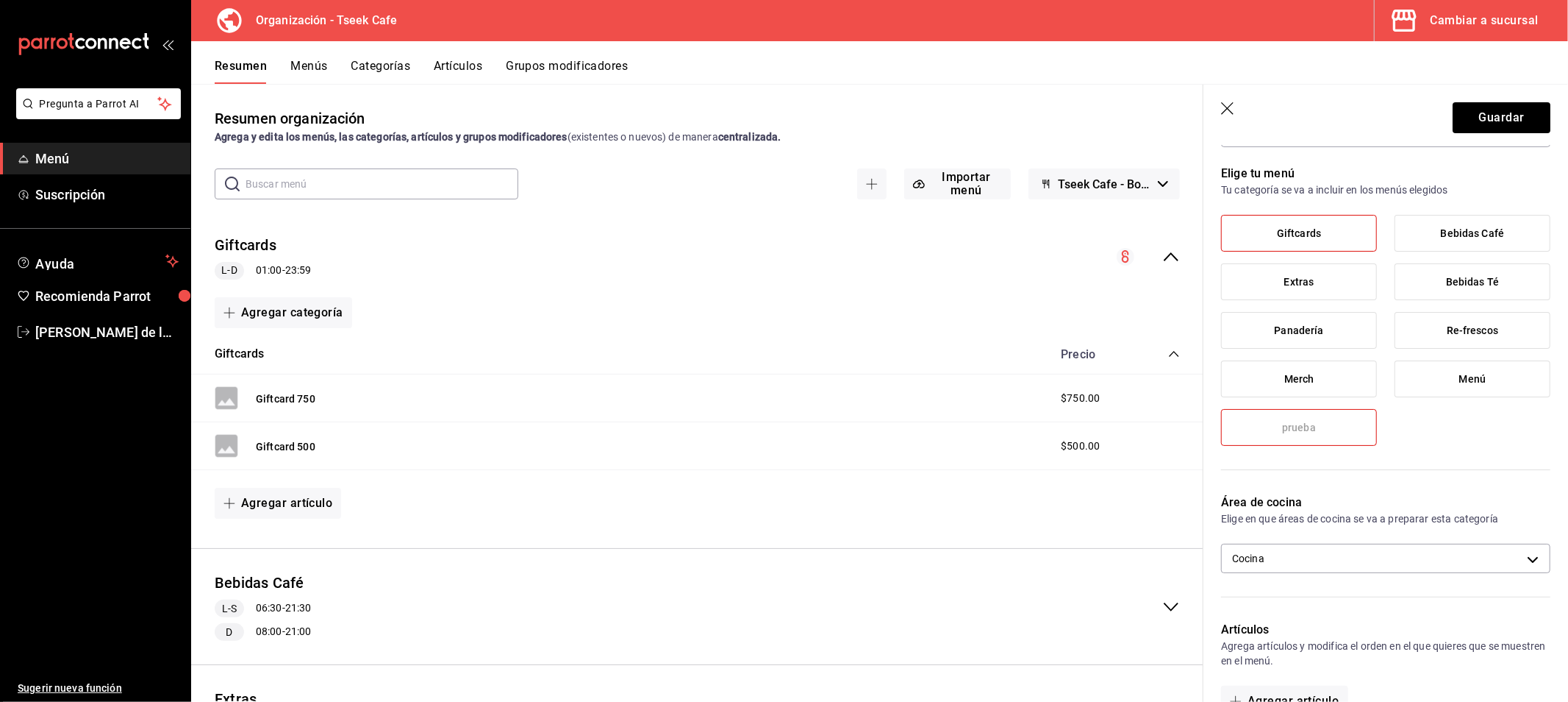
scroll to position [163, 0]
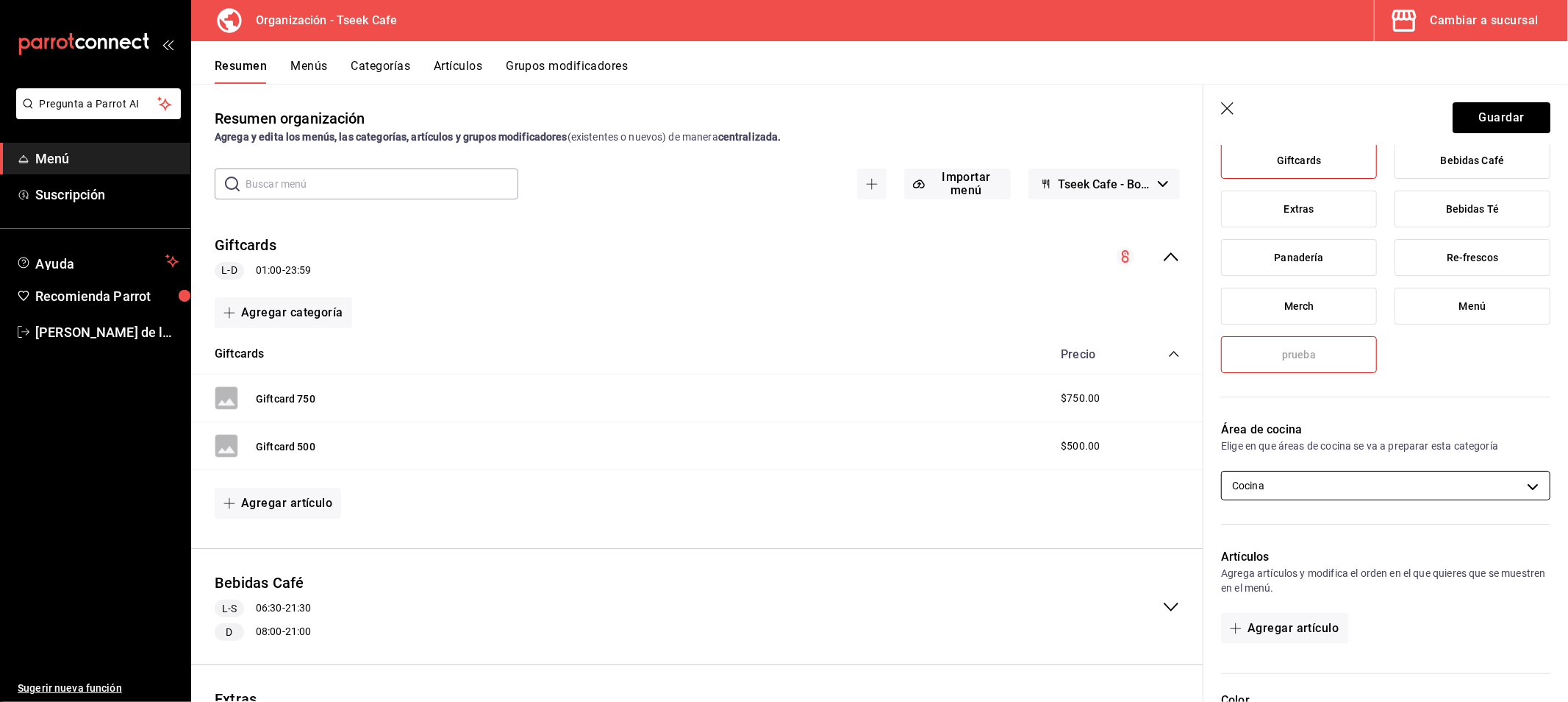
click at [1297, 474] on body "Pregunta a Parrot AI Menú Suscripción Ayuda Recomienda Parrot [PERSON_NAME] de …" at bounding box center [784, 351] width 1568 height 702
click at [1317, 438] on div at bounding box center [784, 351] width 1568 height 702
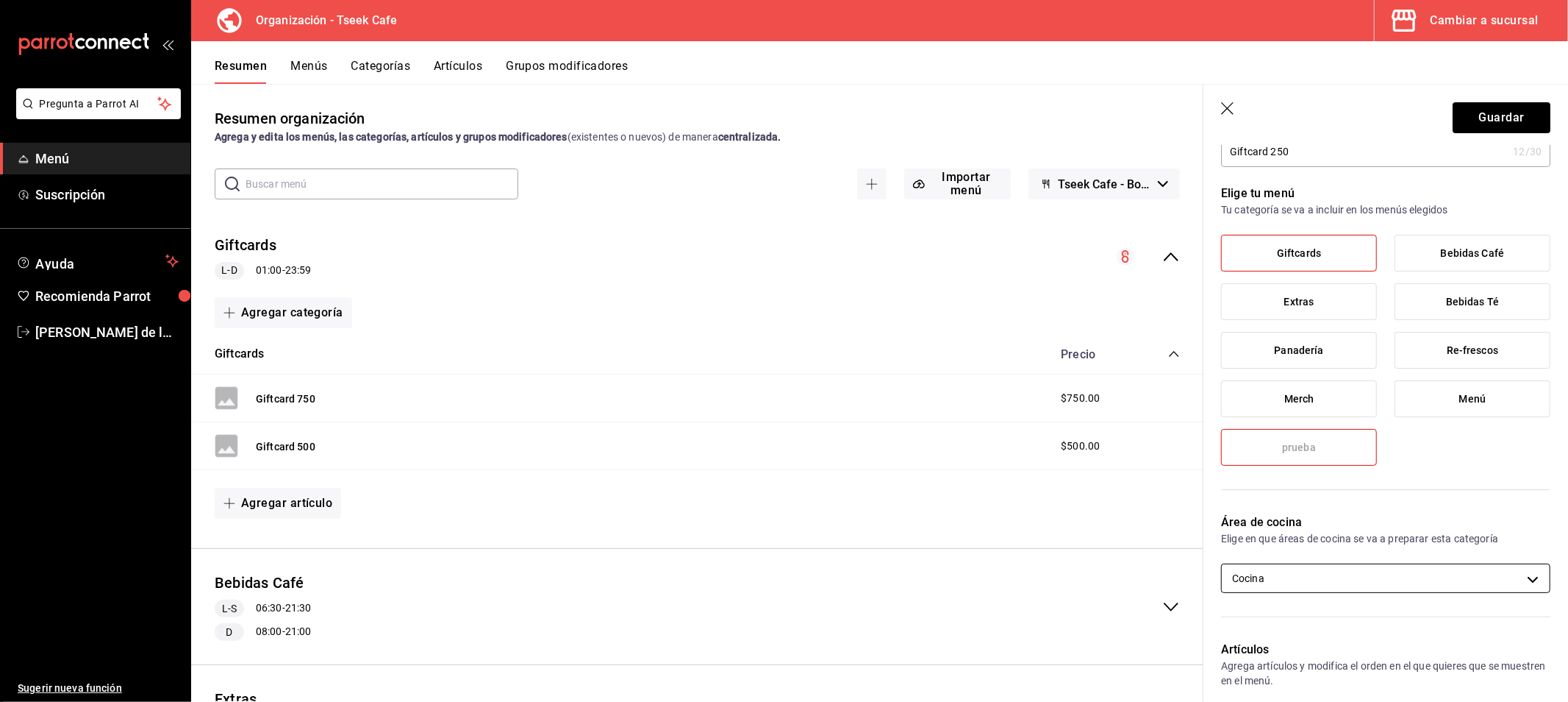
scroll to position [0, 0]
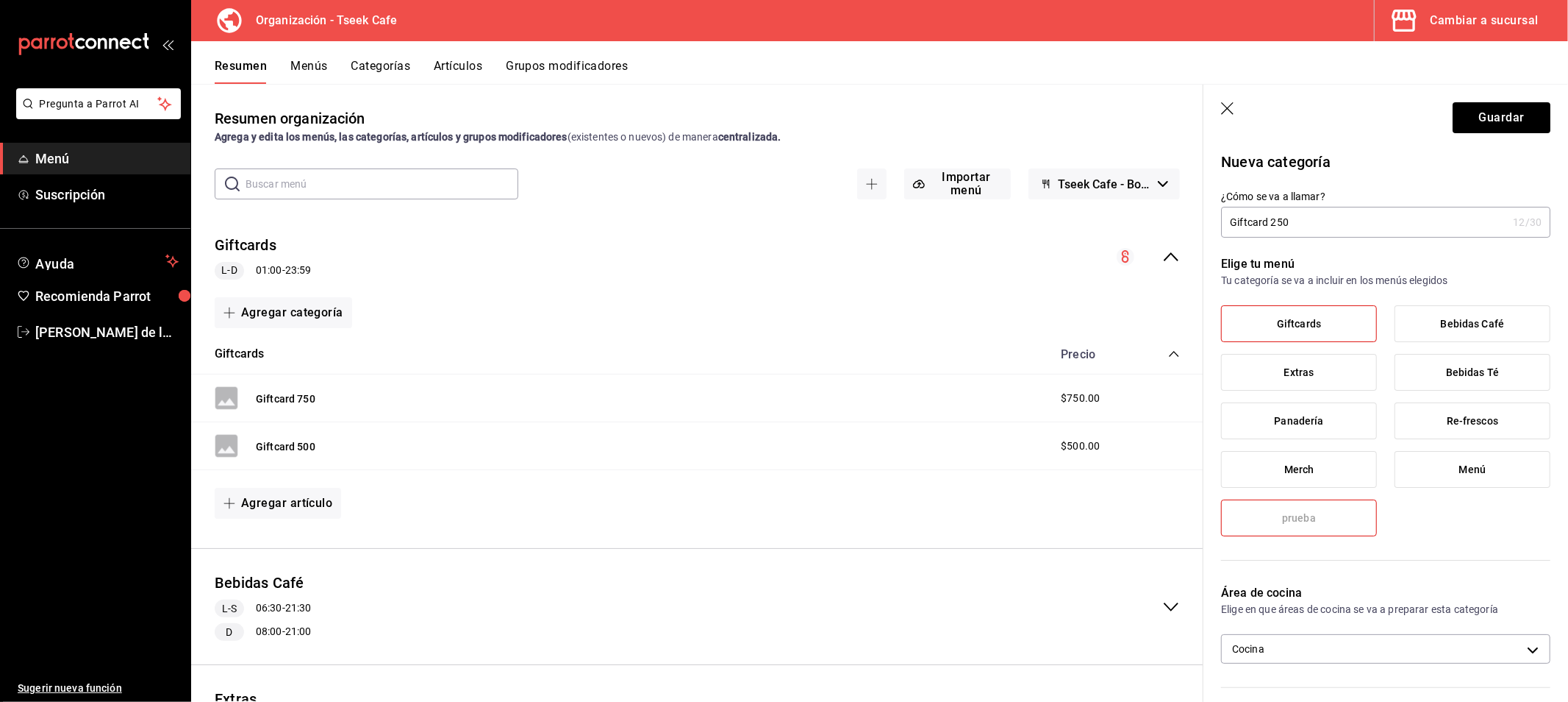
click at [1229, 106] on icon "button" at bounding box center [1226, 108] width 13 height 13
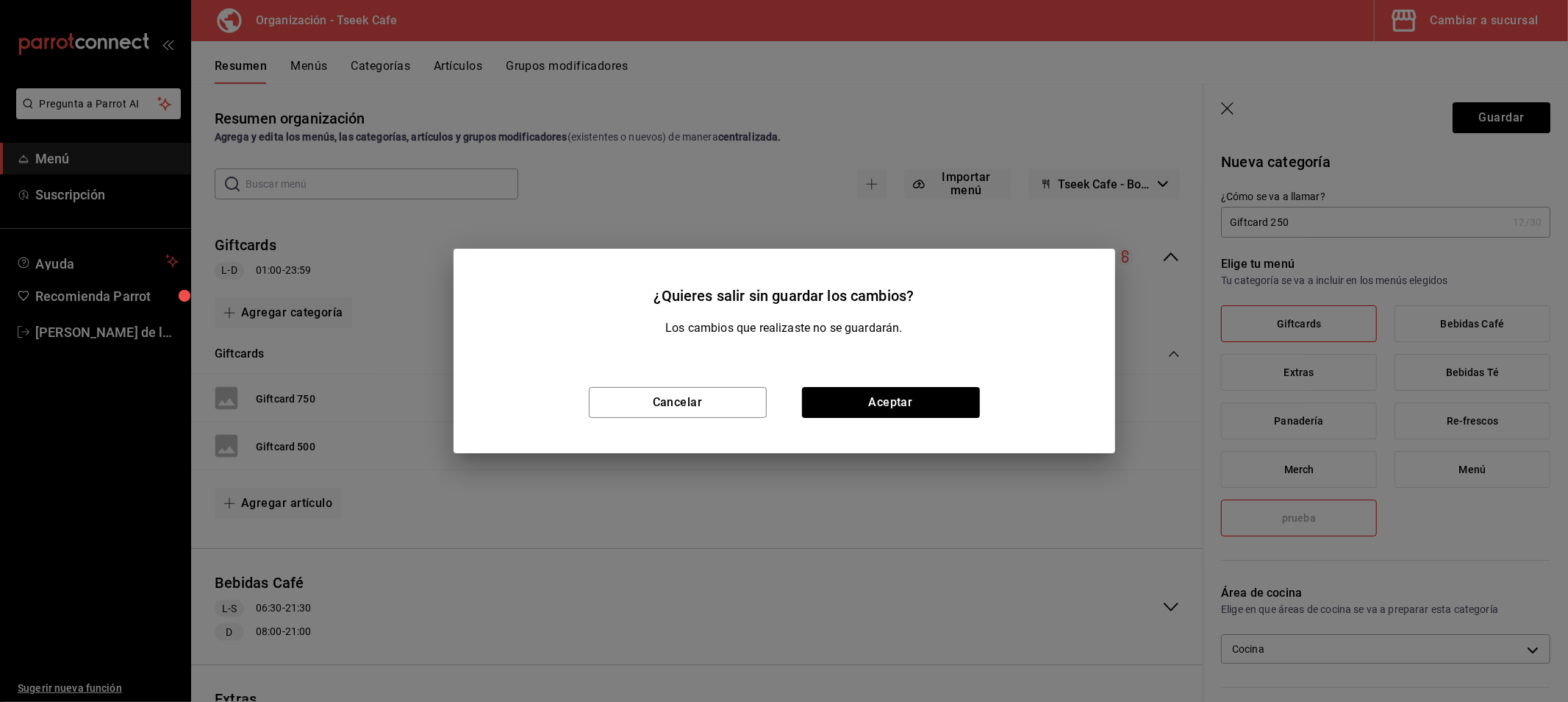
click at [835, 384] on div "Cancelar Aceptar" at bounding box center [784, 402] width 661 height 101
click at [840, 385] on div "Cancelar Aceptar" at bounding box center [784, 402] width 661 height 101
click at [864, 405] on button "Aceptar" at bounding box center [891, 402] width 177 height 31
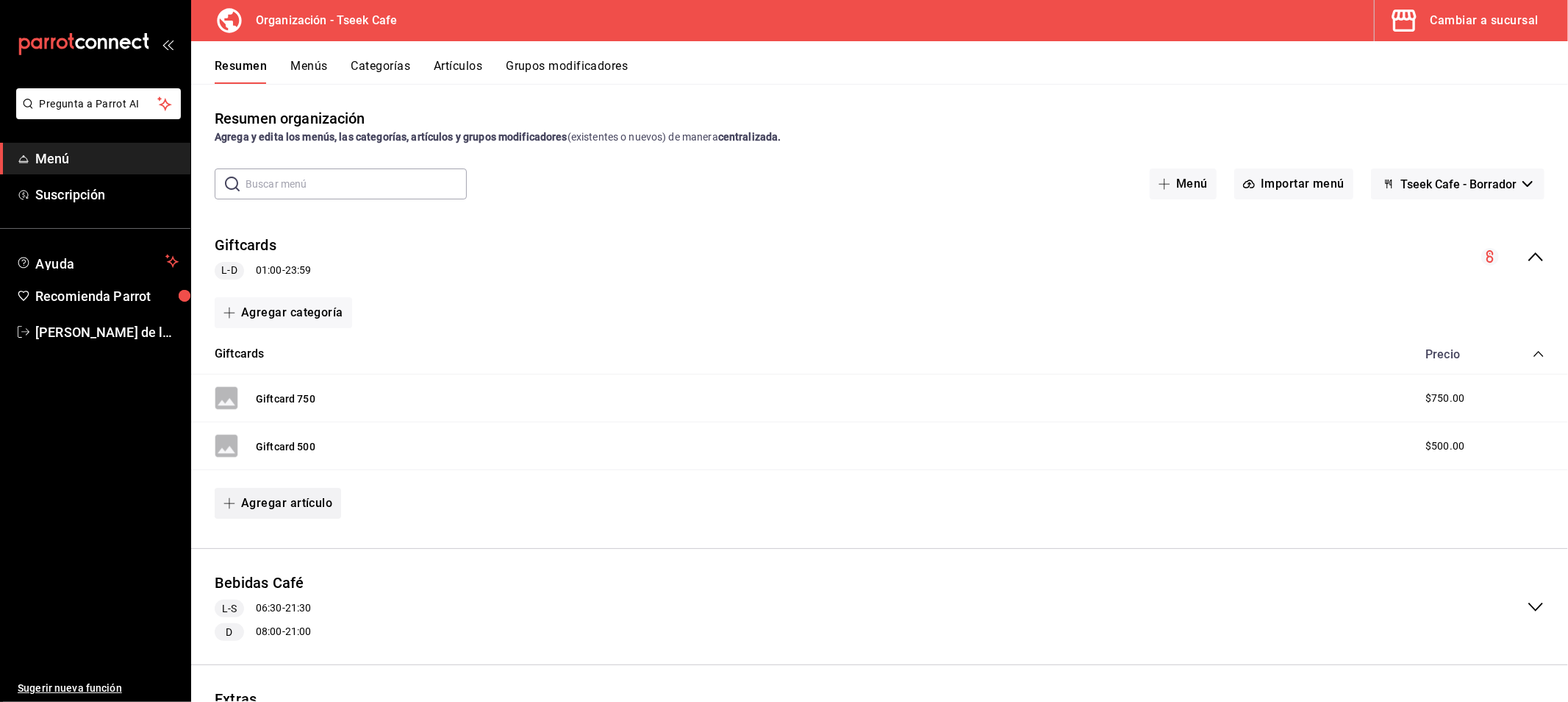
click at [296, 494] on button "Agregar artículo" at bounding box center [277, 503] width 126 height 31
click at [281, 576] on li "Artículo nuevo" at bounding box center [272, 579] width 116 height 36
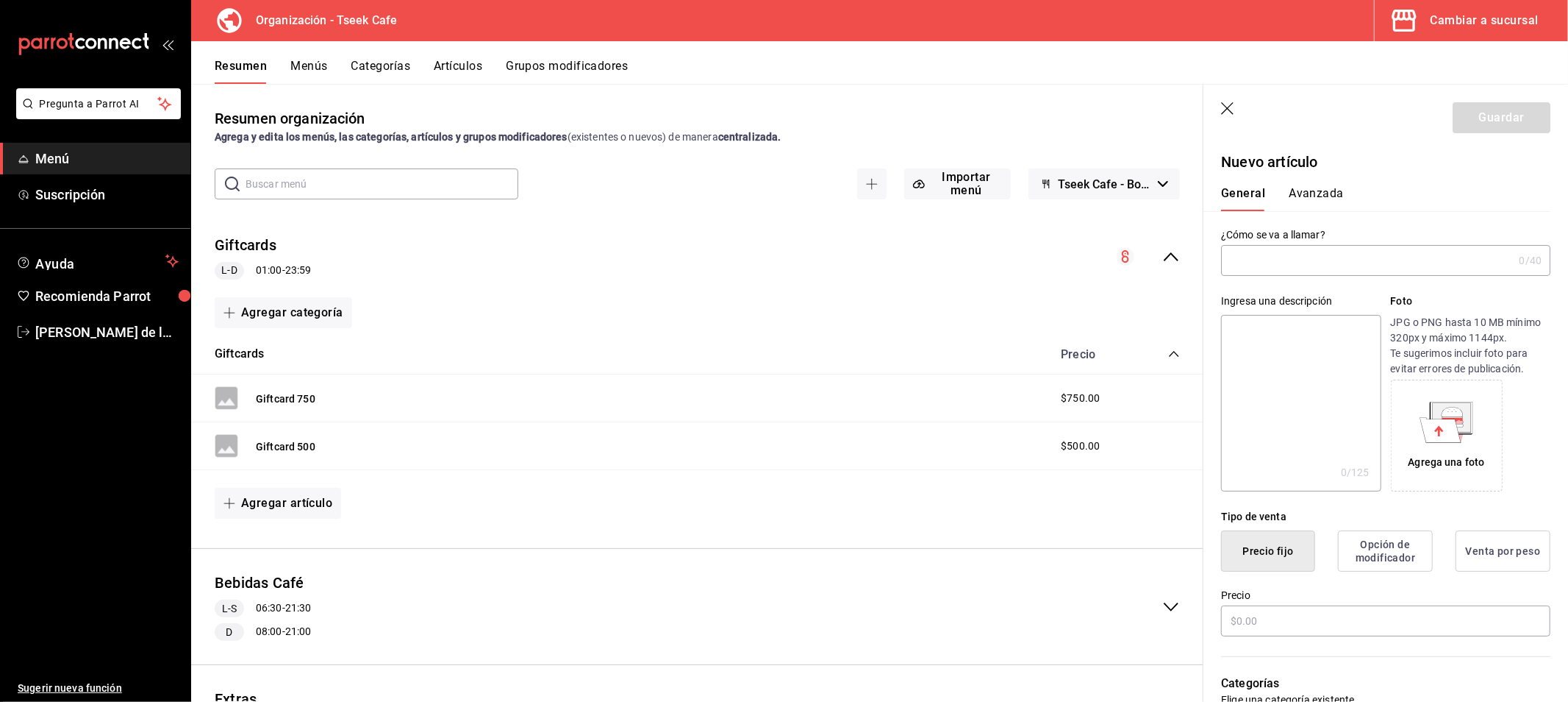
click at [1285, 267] on input "text" at bounding box center [1366, 260] width 292 height 29
type input "Giftcard 250"
click at [1275, 620] on input "text" at bounding box center [1385, 621] width 329 height 31
type input "$250.00"
click at [1341, 498] on div "Tipo de venta Precio fijo Opción de modificador Venta por peso" at bounding box center [1376, 532] width 347 height 80
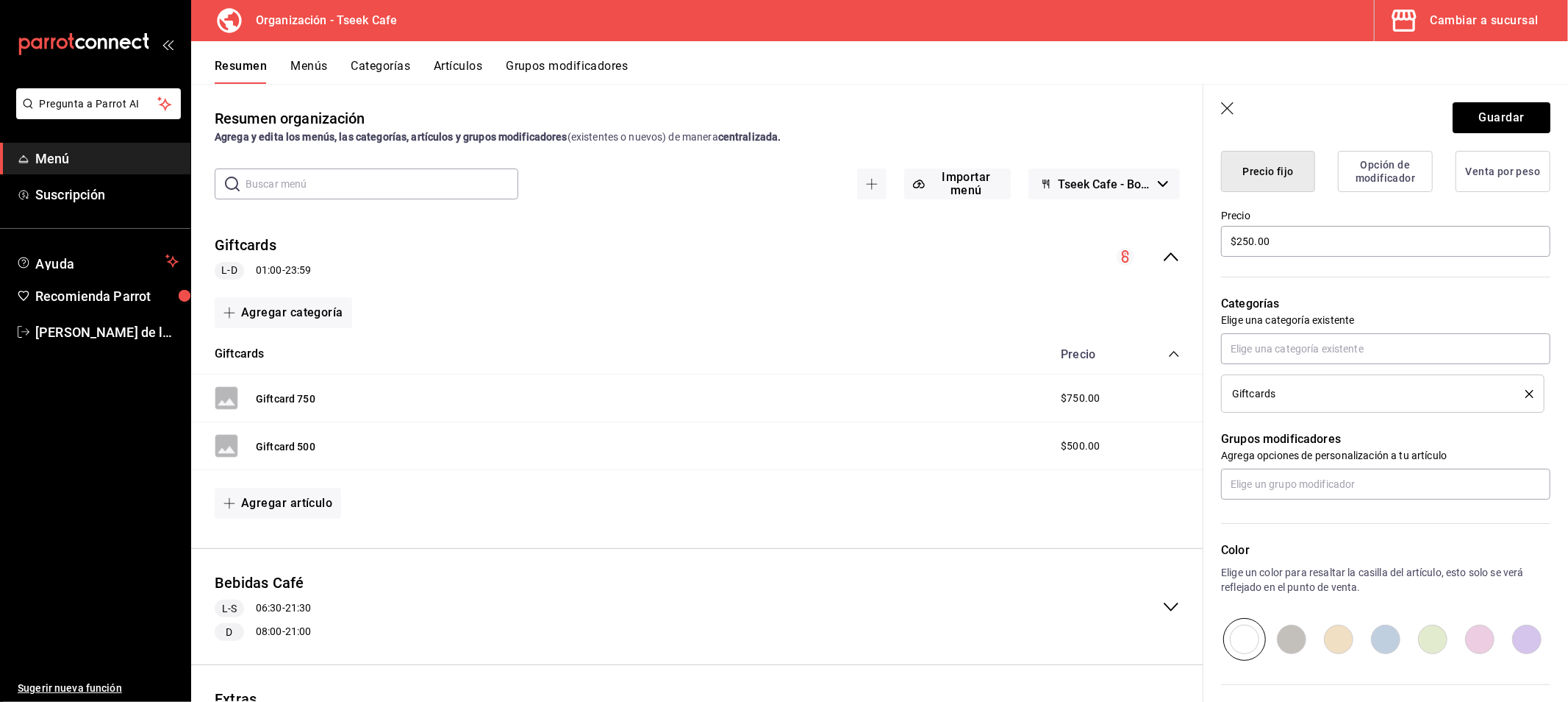
scroll to position [490, 0]
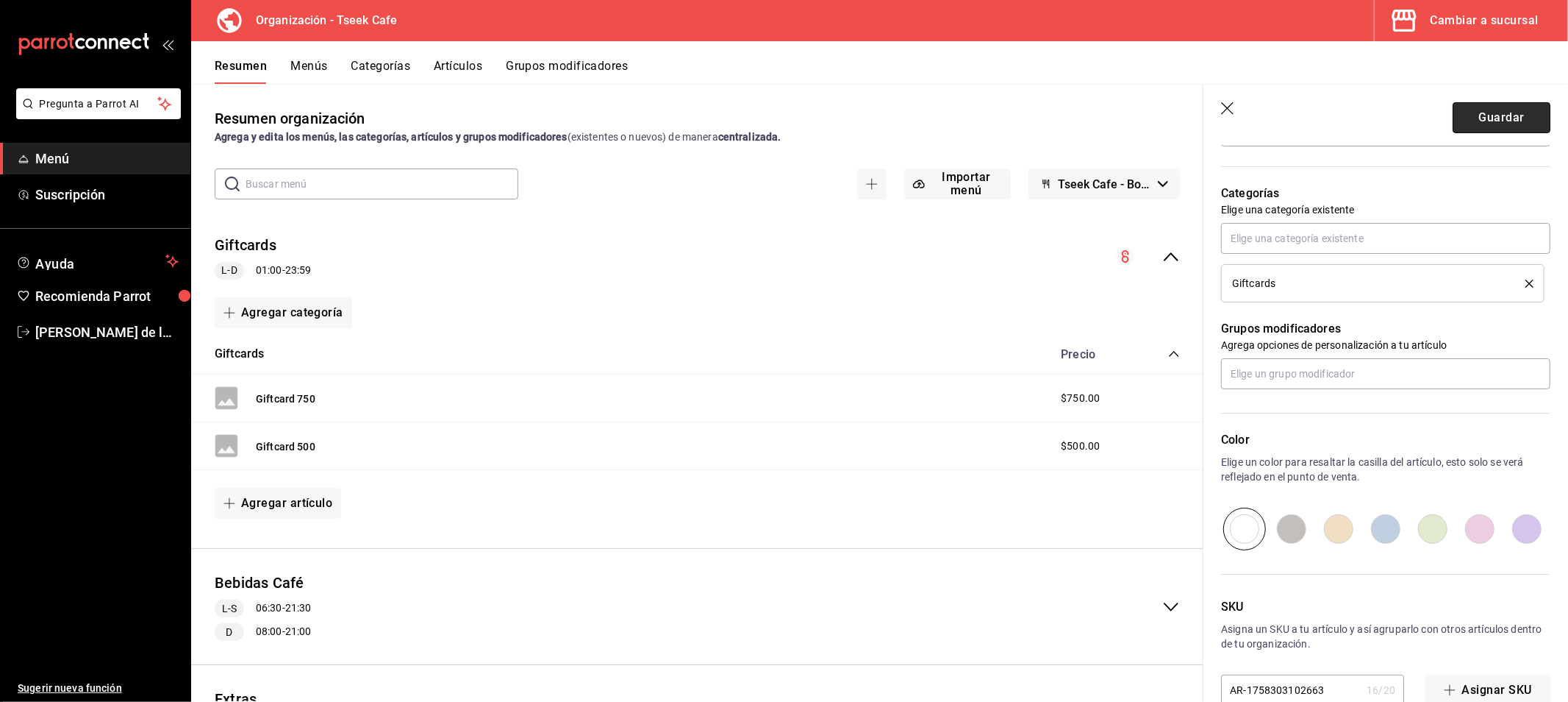
click at [1490, 118] on button "Guardar" at bounding box center [1501, 117] width 98 height 31
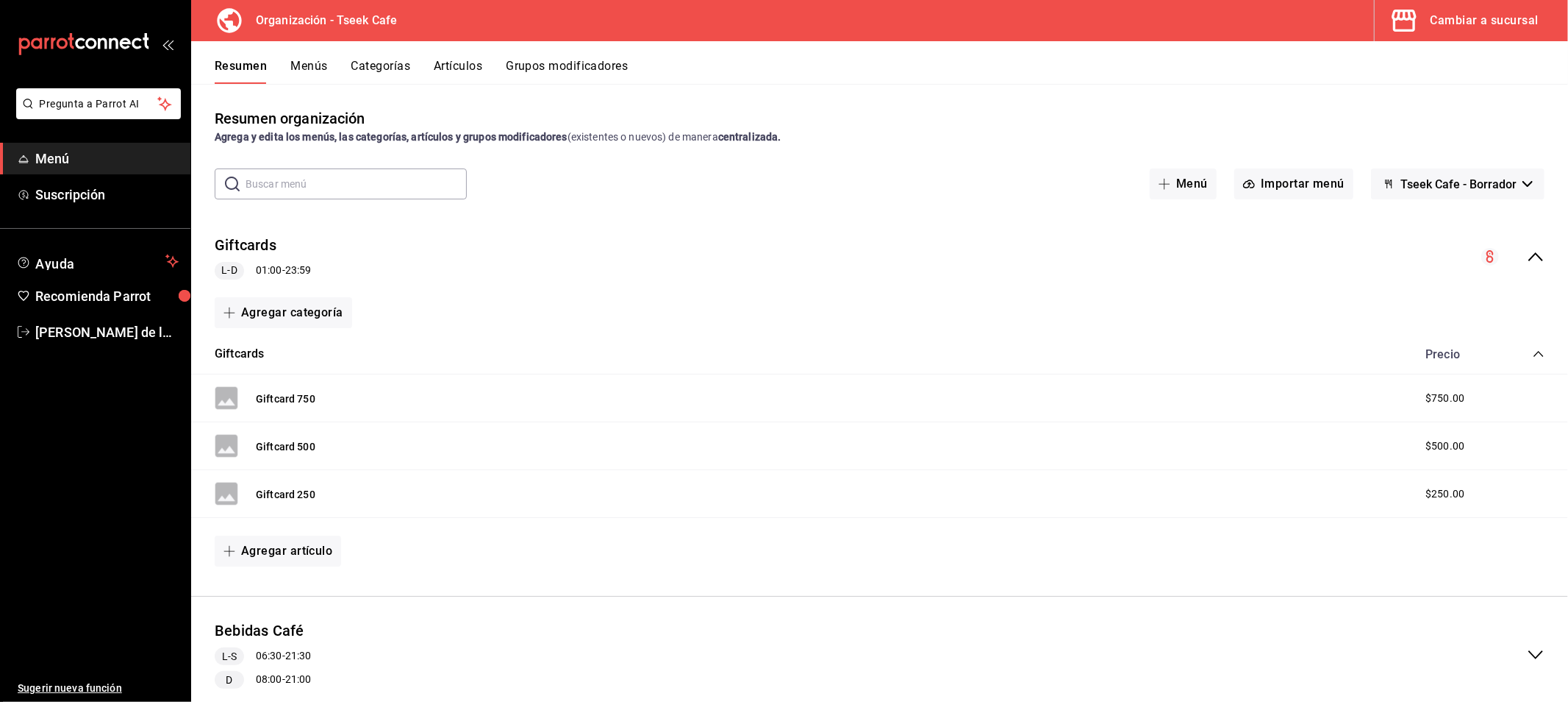
click at [1527, 250] on icon "collapse-menu-row" at bounding box center [1535, 256] width 18 height 18
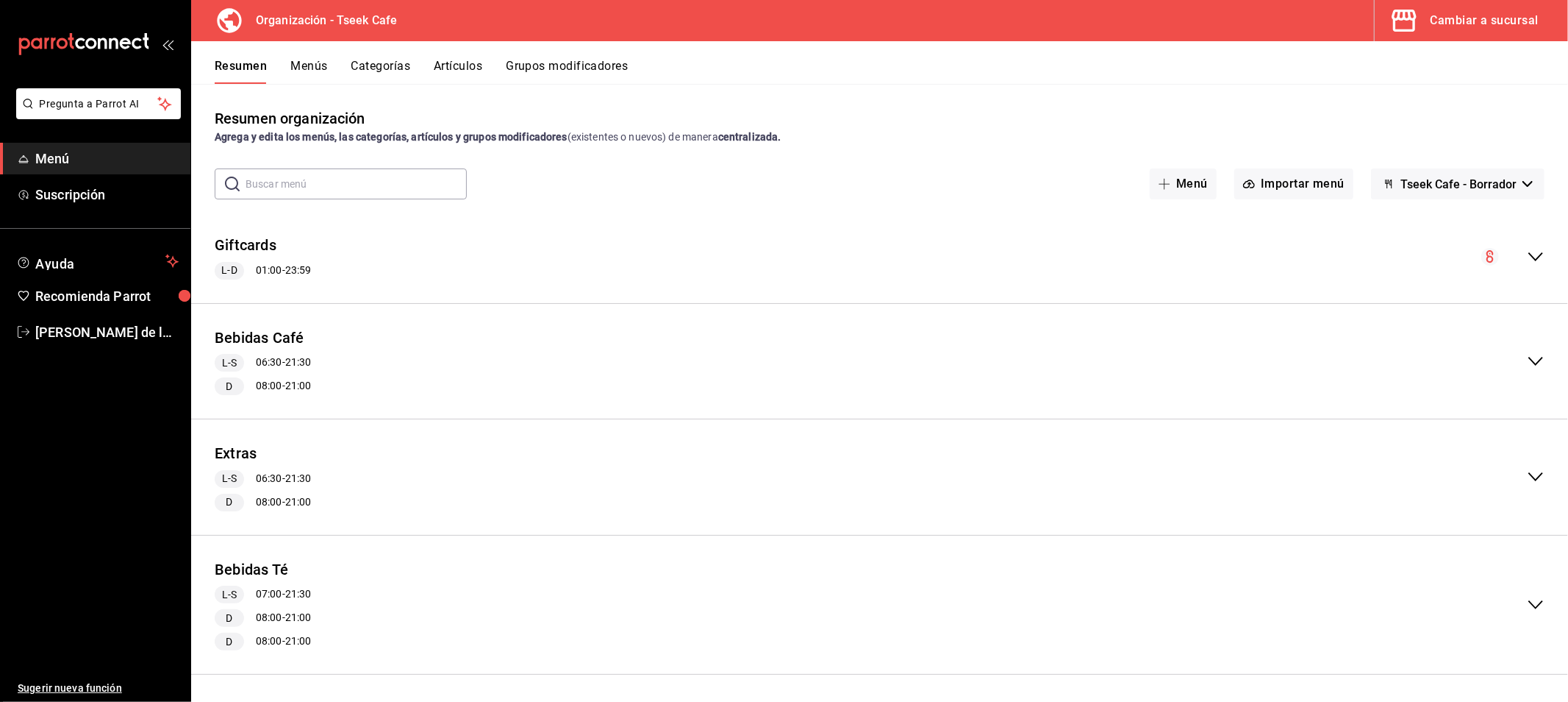
click at [1527, 250] on icon "collapse-menu-row" at bounding box center [1535, 256] width 18 height 18
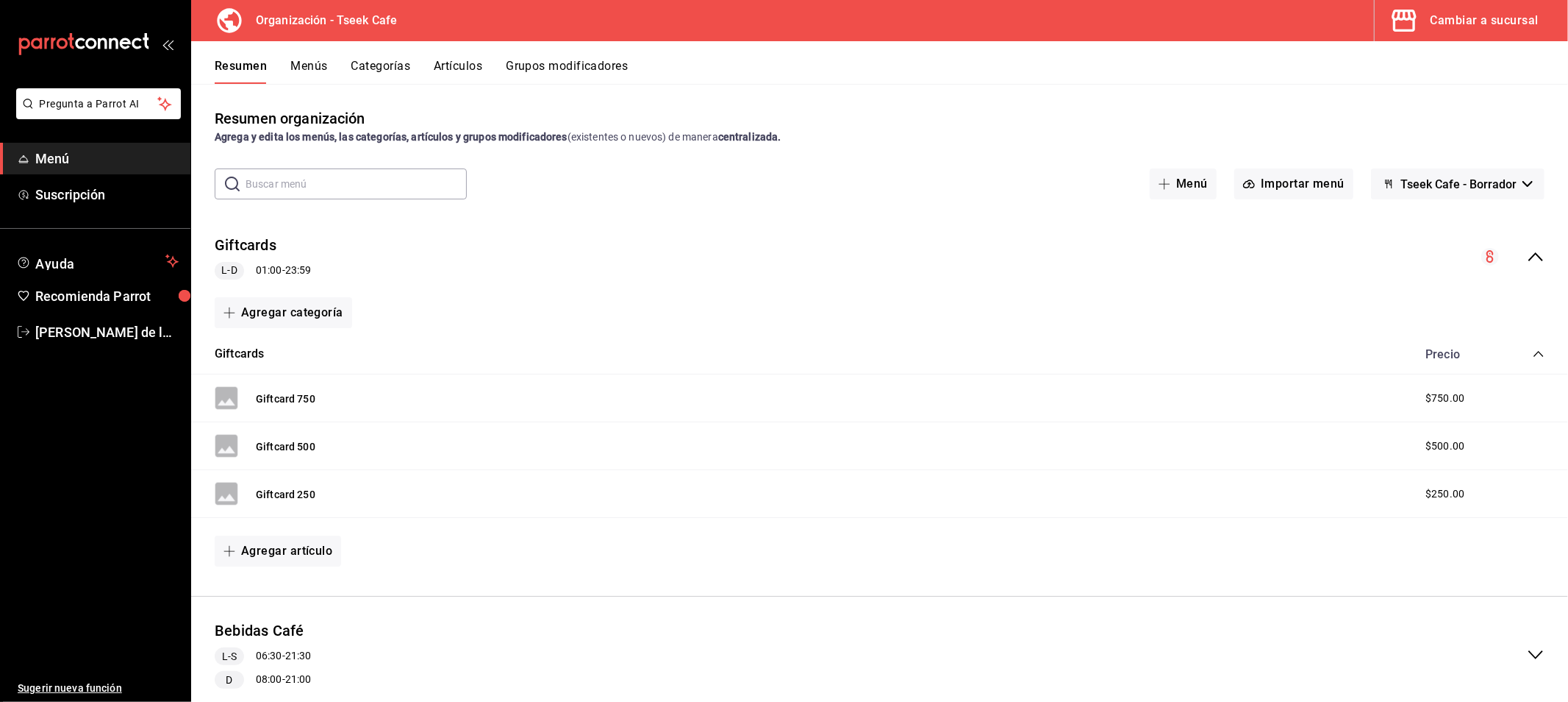
click at [306, 70] on button "Menús" at bounding box center [309, 71] width 37 height 25
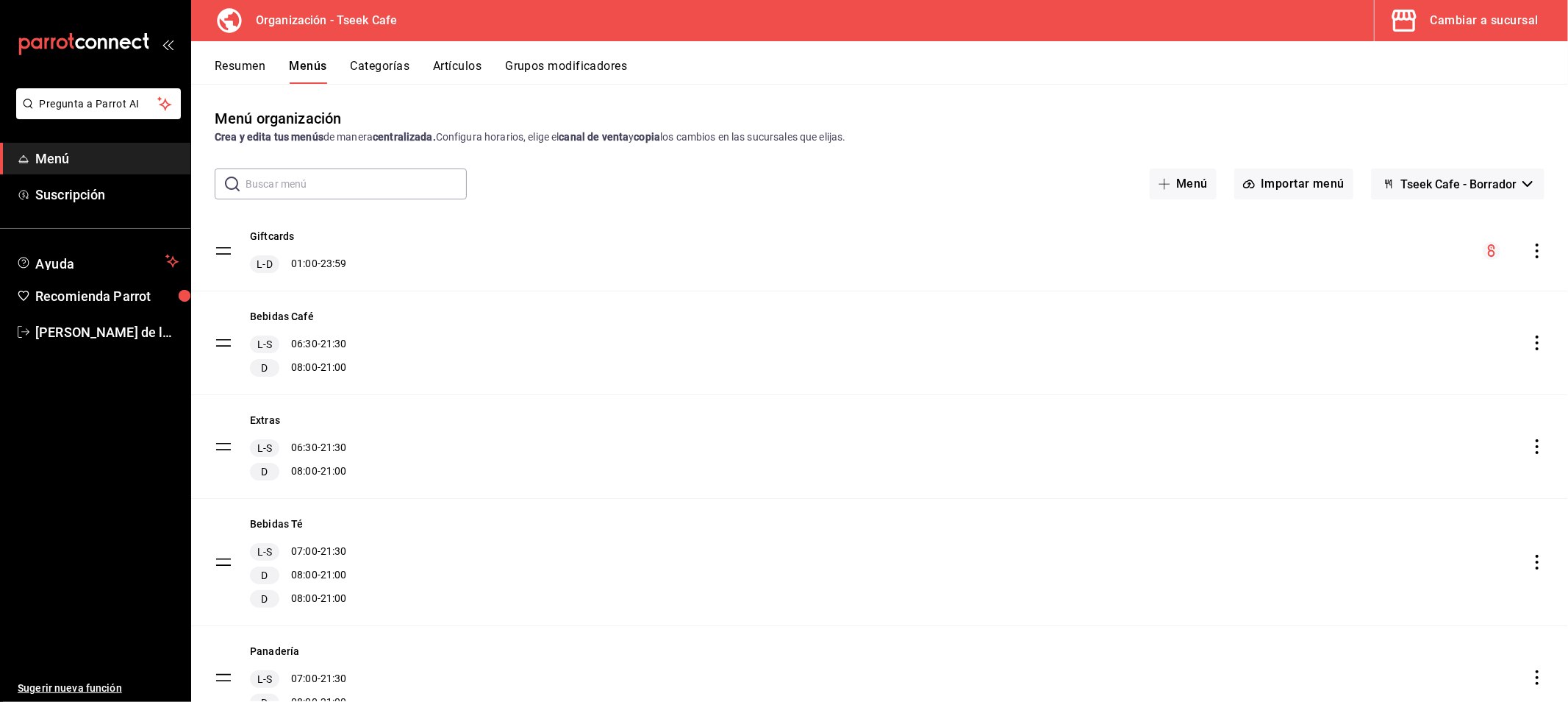
click at [1529, 251] on icon "actions" at bounding box center [1537, 251] width 15 height 15
click at [1391, 344] on span "Copiar en otra sucursal" at bounding box center [1409, 345] width 179 height 15
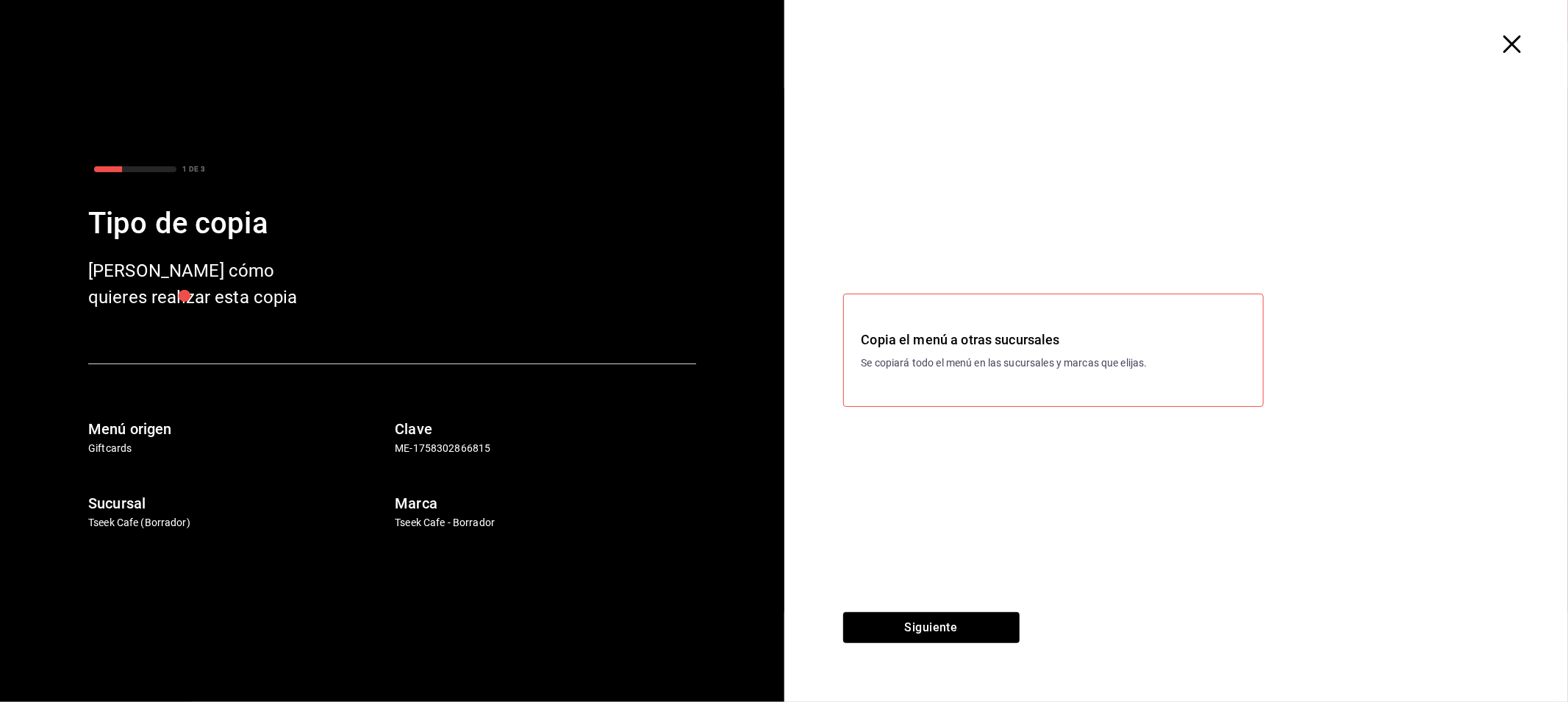
click at [1000, 334] on h3 "Copia el menú a otras sucursales" at bounding box center [1053, 339] width 383 height 20
click at [1000, 341] on h3 "Copia el menú a otras sucursales" at bounding box center [1053, 339] width 383 height 20
click at [954, 630] on button "Siguiente" at bounding box center [931, 627] width 177 height 31
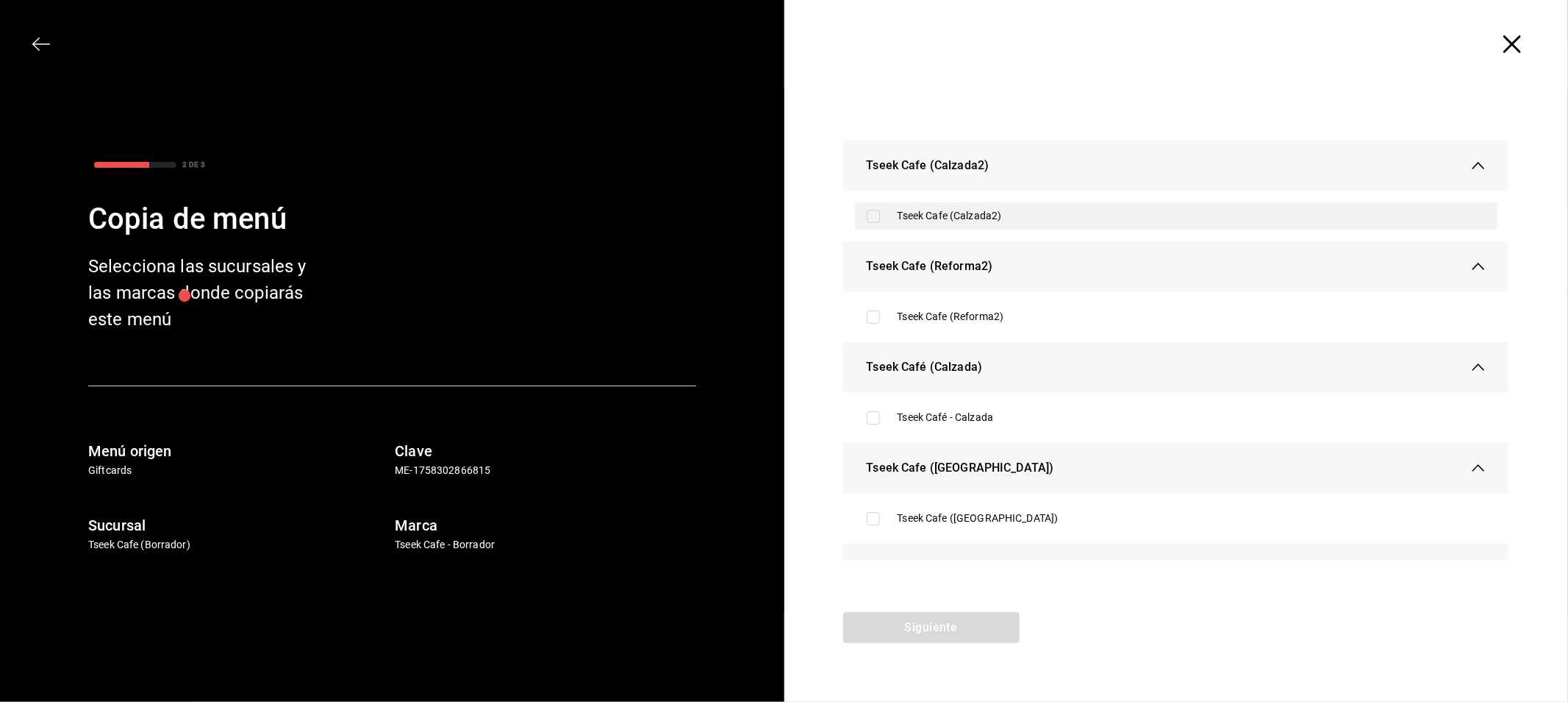
click at [871, 210] on input "checkbox" at bounding box center [873, 216] width 13 height 13
checkbox input "true"
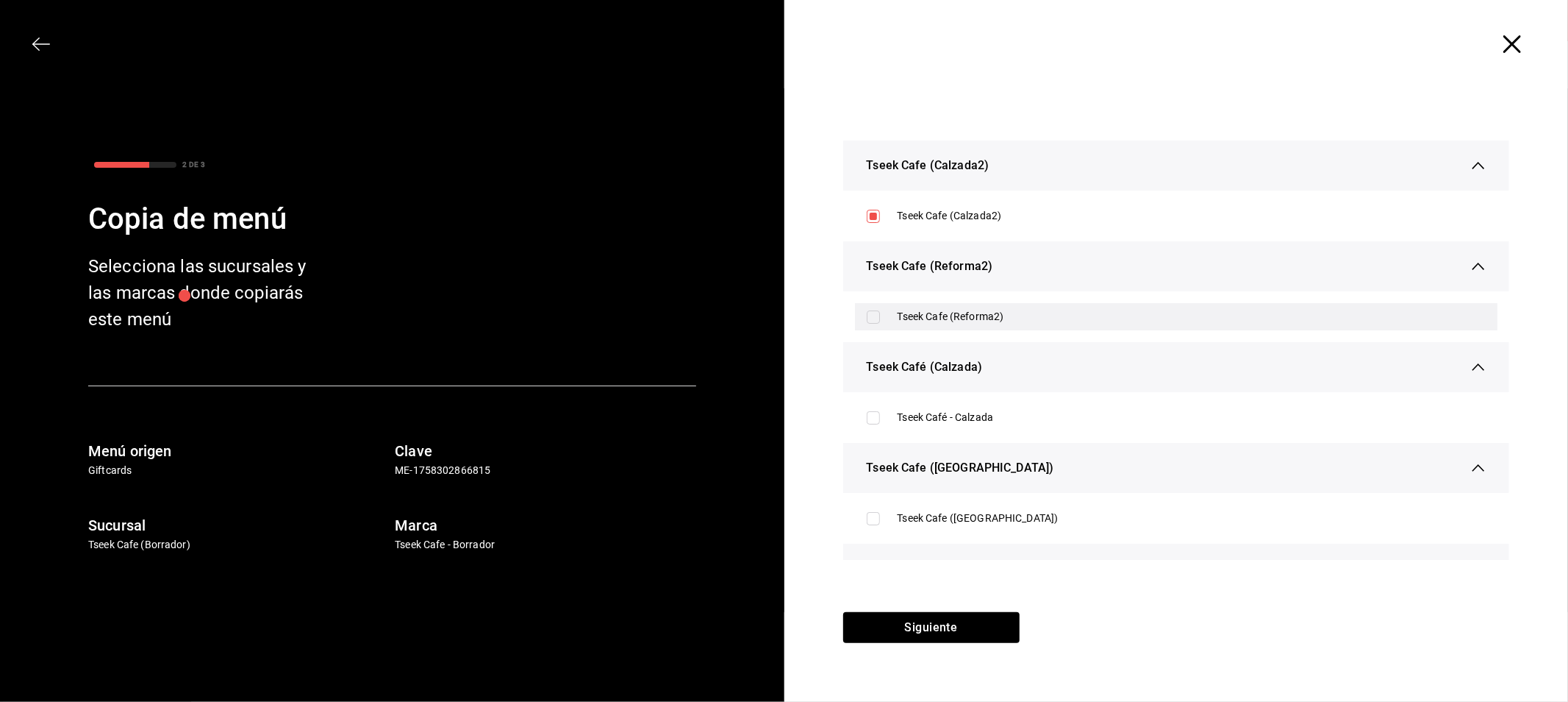
click at [887, 321] on div "Tseek Cafe (Reforma2)" at bounding box center [1176, 317] width 643 height 27
checkbox input "true"
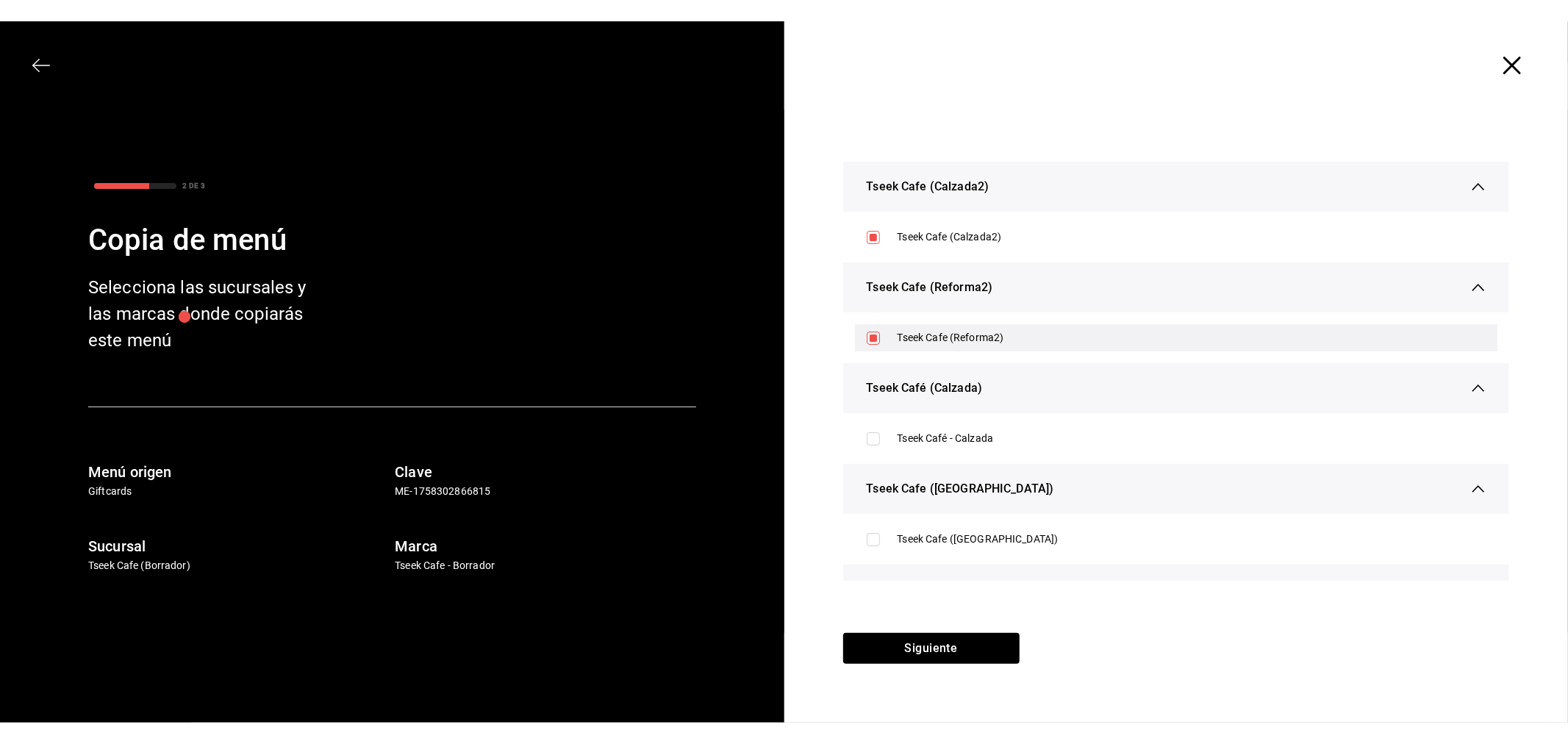
scroll to position [84, 0]
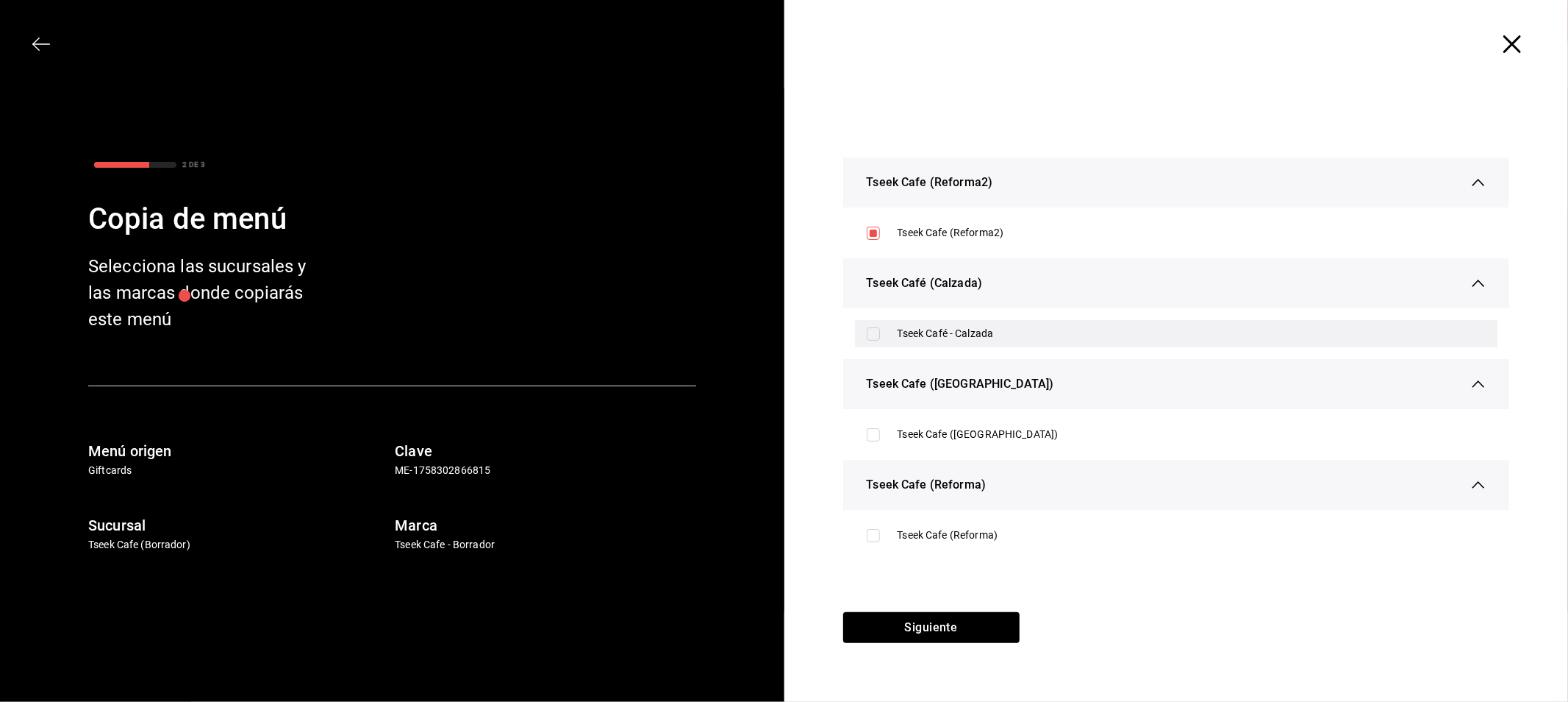
click at [871, 323] on div "Tseek Café - Calzada" at bounding box center [1176, 333] width 643 height 27
checkbox input "true"
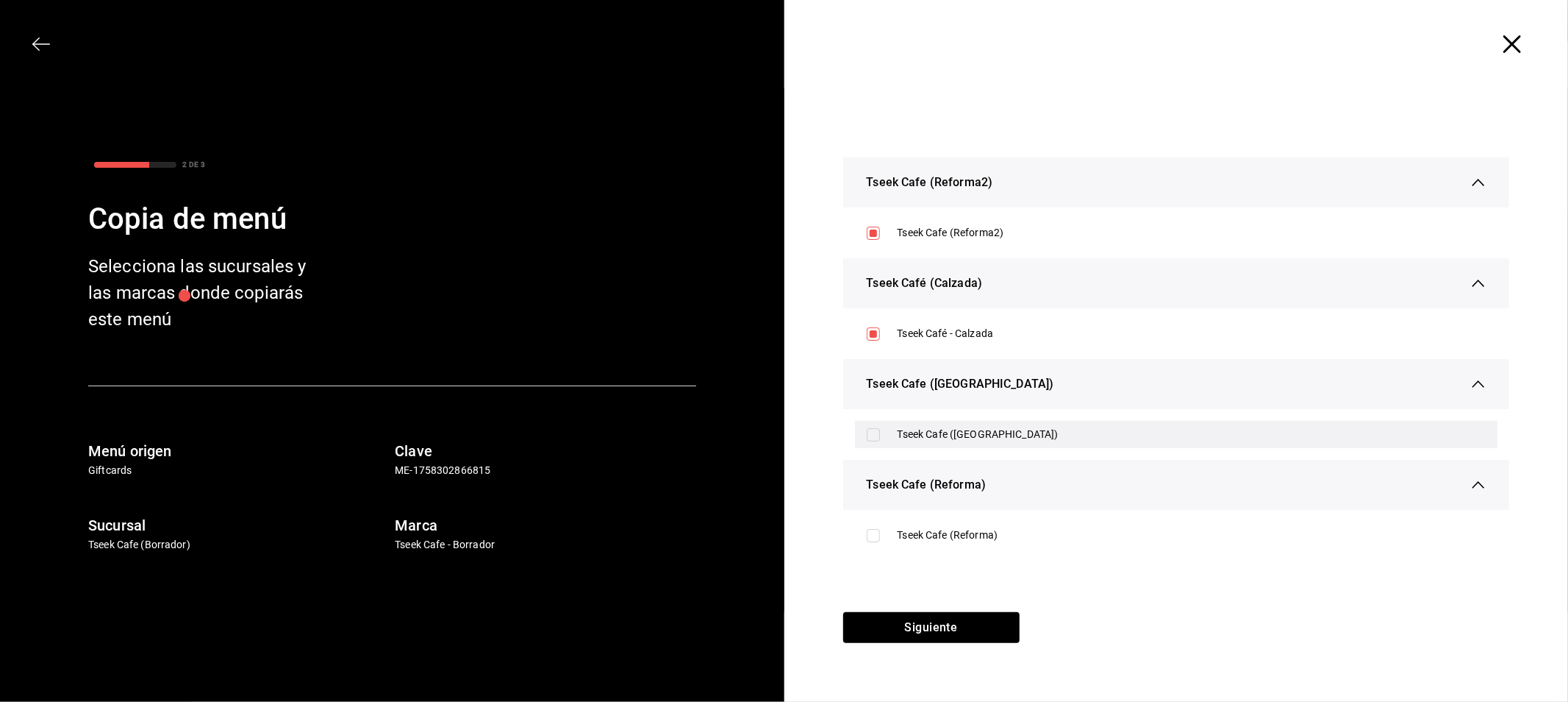
click at [868, 432] on input "checkbox" at bounding box center [873, 435] width 13 height 13
checkbox input "true"
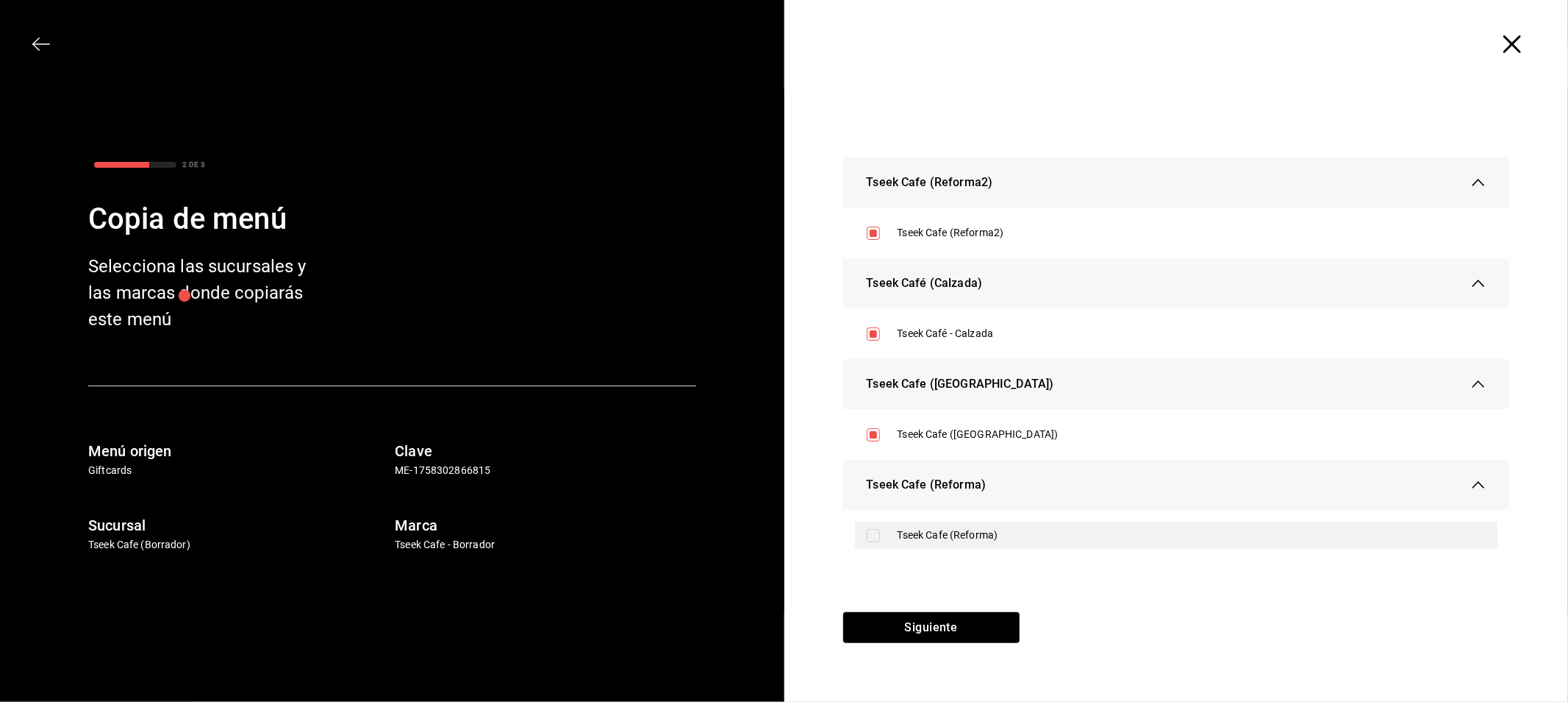
click at [872, 529] on input "checkbox" at bounding box center [873, 535] width 13 height 13
checkbox input "true"
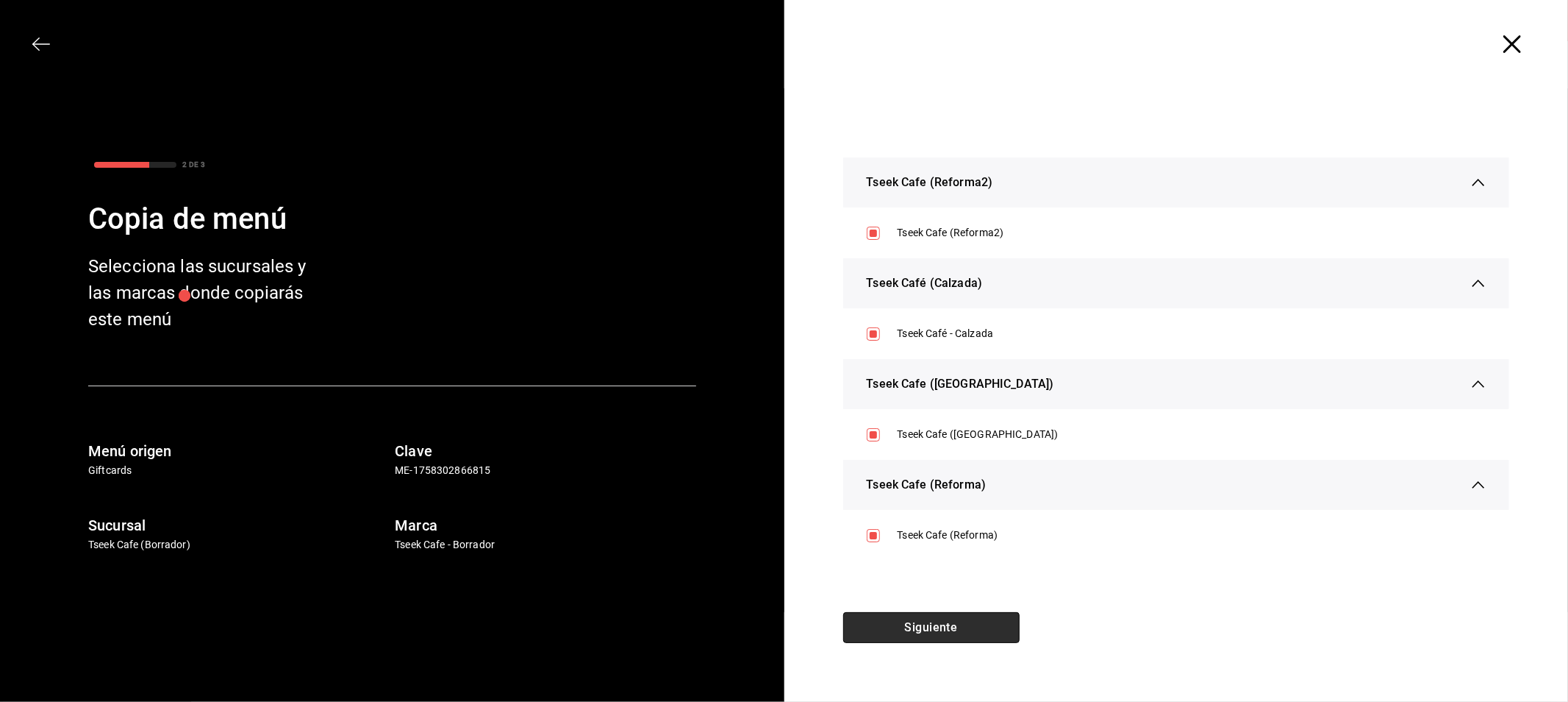
click at [919, 627] on button "Siguiente" at bounding box center [931, 627] width 177 height 31
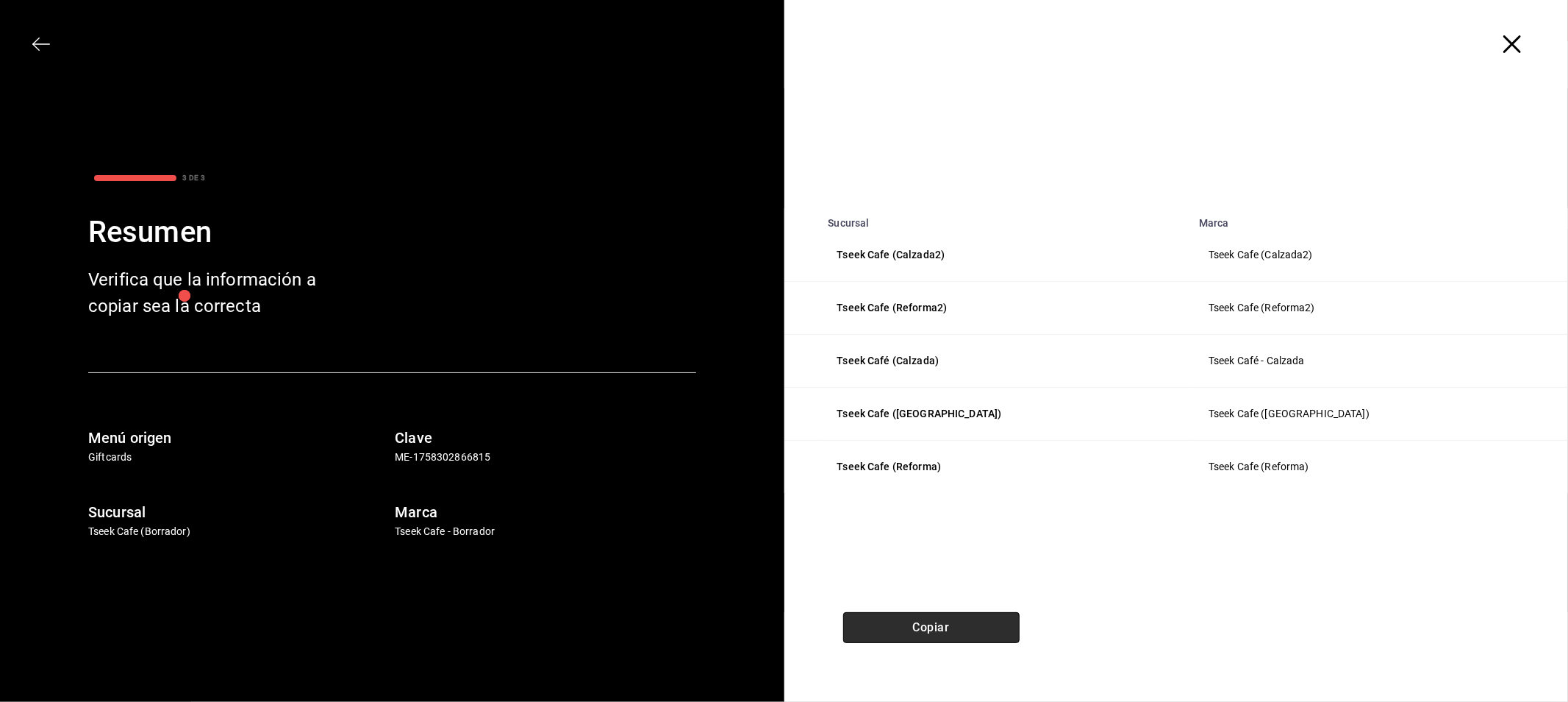
click at [943, 617] on button "Copiar" at bounding box center [931, 627] width 177 height 31
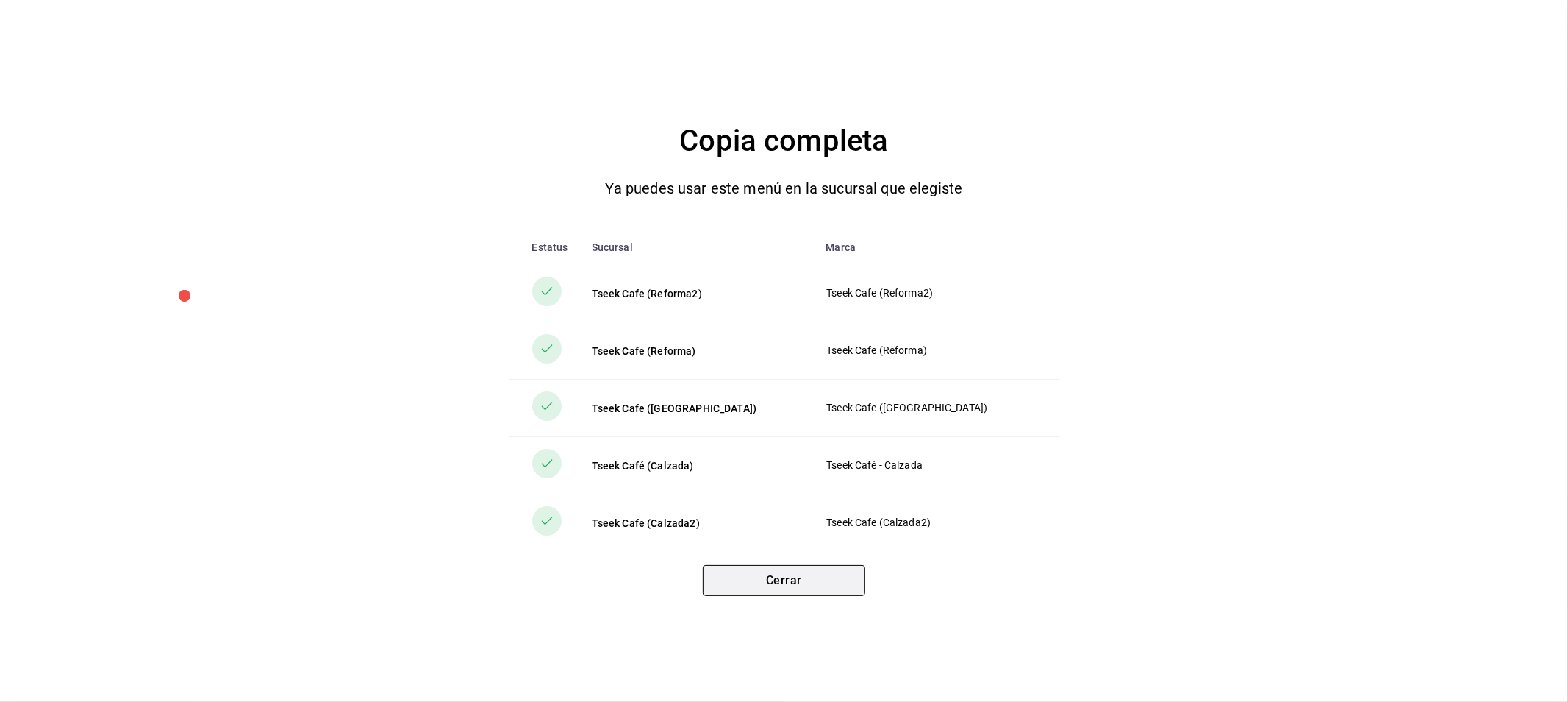
click at [825, 578] on button "Cerrar" at bounding box center [784, 580] width 162 height 31
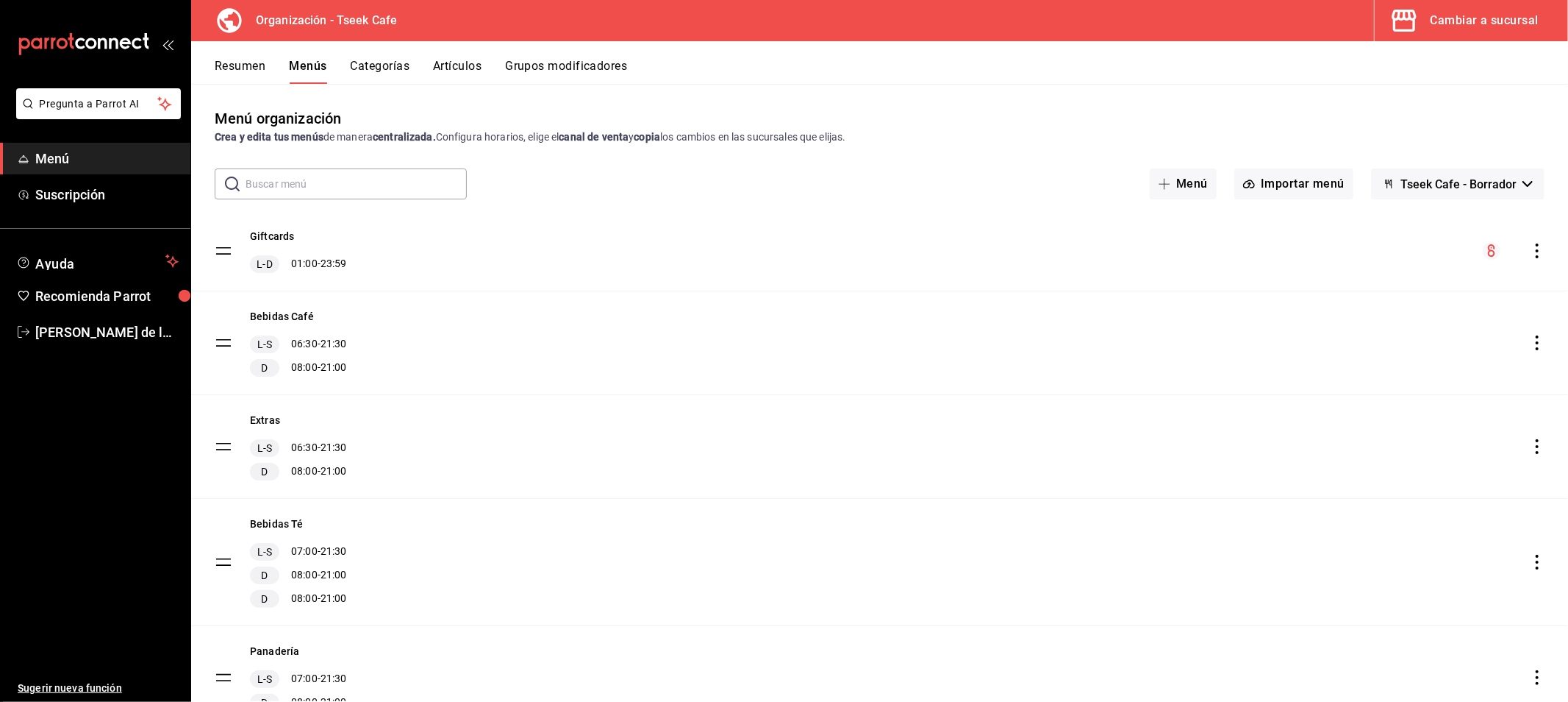
click at [1467, 15] on div "Cambiar a sucursal" at bounding box center [1484, 20] width 108 height 21
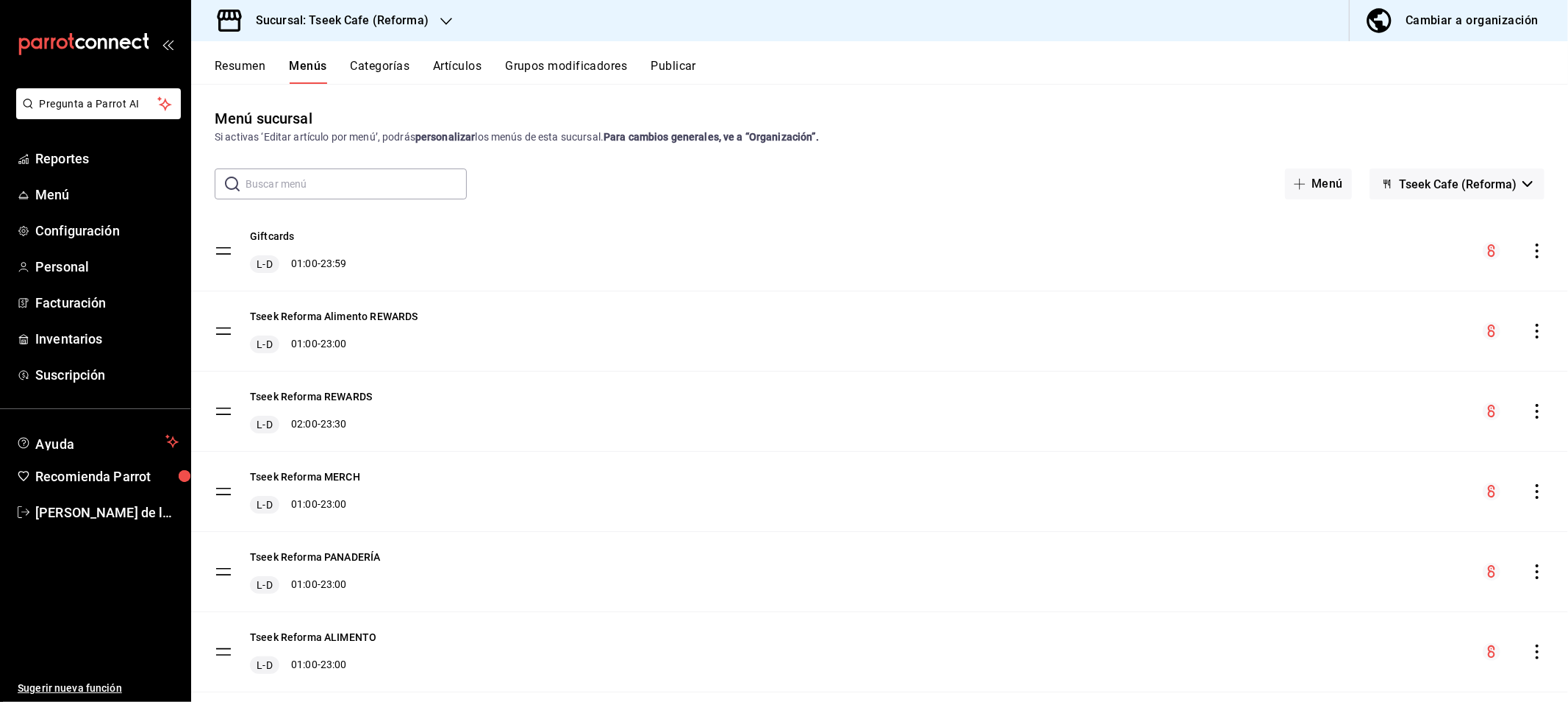
click at [587, 120] on div "Menú sucursal Si activas ‘Editar artículo por menú’, podrás personalizar los me…" at bounding box center [879, 126] width 1377 height 38
drag, startPoint x: 542, startPoint y: 137, endPoint x: 867, endPoint y: 134, distance: 325.0
click at [867, 134] on div "Si activas ‘Editar artículo por menú’, podrás personalizar los menús de esta su…" at bounding box center [879, 137] width 1329 height 15
click at [844, 148] on div "Menú sucursal Si activas ‘Editar artículo por menú’, podrás personalizar los me…" at bounding box center [879, 404] width 1377 height 594
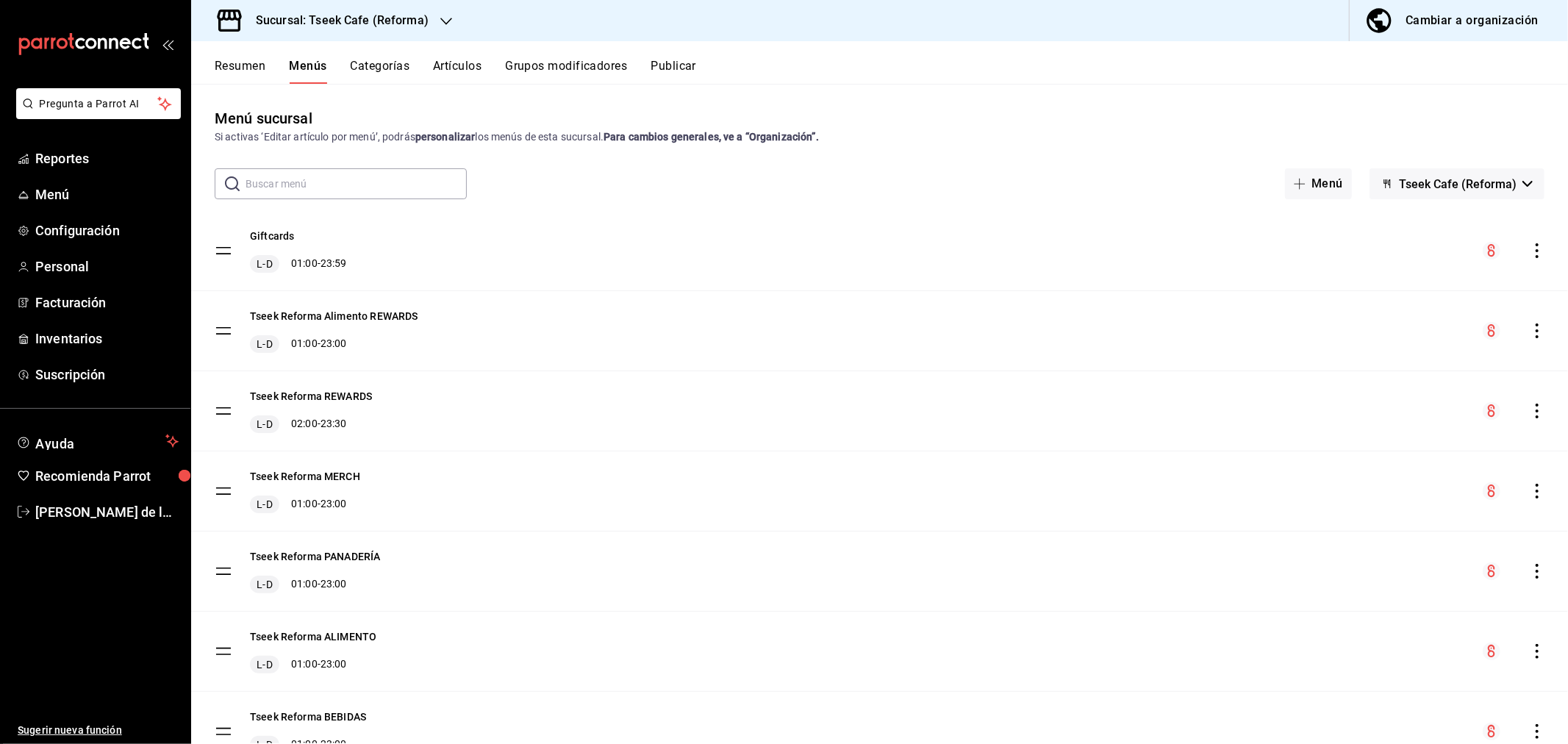
click at [645, 348] on div "Tseek Reforma Alimento REWARDS L-D 01:00 - 23:00" at bounding box center [879, 331] width 1377 height 80
click at [1051, 160] on div "Menú sucursal Si activas ‘Editar artículo por menú’, podrás personalizar los me…" at bounding box center [879, 424] width 1377 height 635
click at [1023, 172] on div "Menú Tseek Cafe (Reforma)" at bounding box center [1283, 183] width 522 height 31
click at [270, 238] on button "Giftcards" at bounding box center [272, 236] width 44 height 15
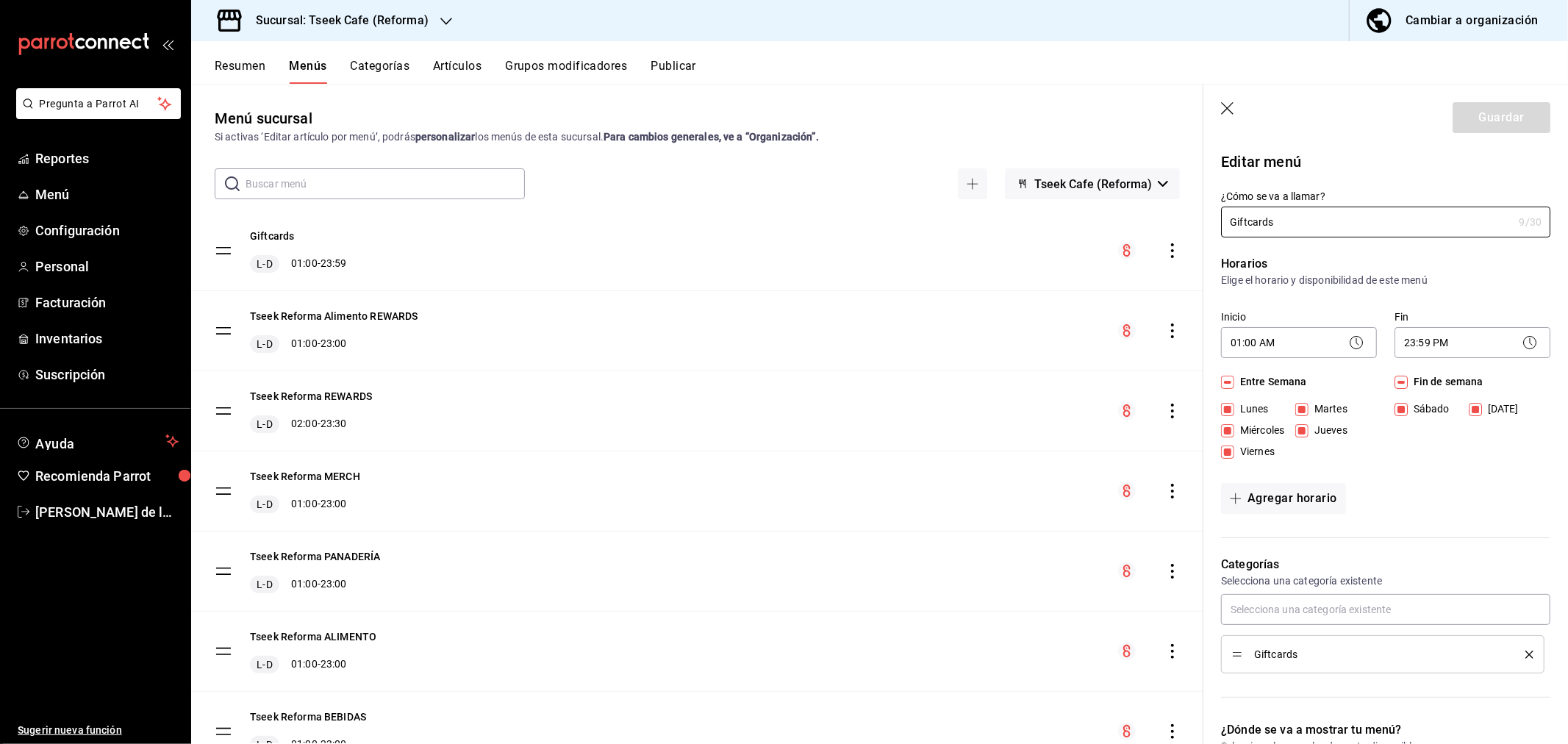
click at [1228, 108] on icon "button" at bounding box center [1226, 108] width 13 height 13
checkbox input "false"
type input "1758303842699"
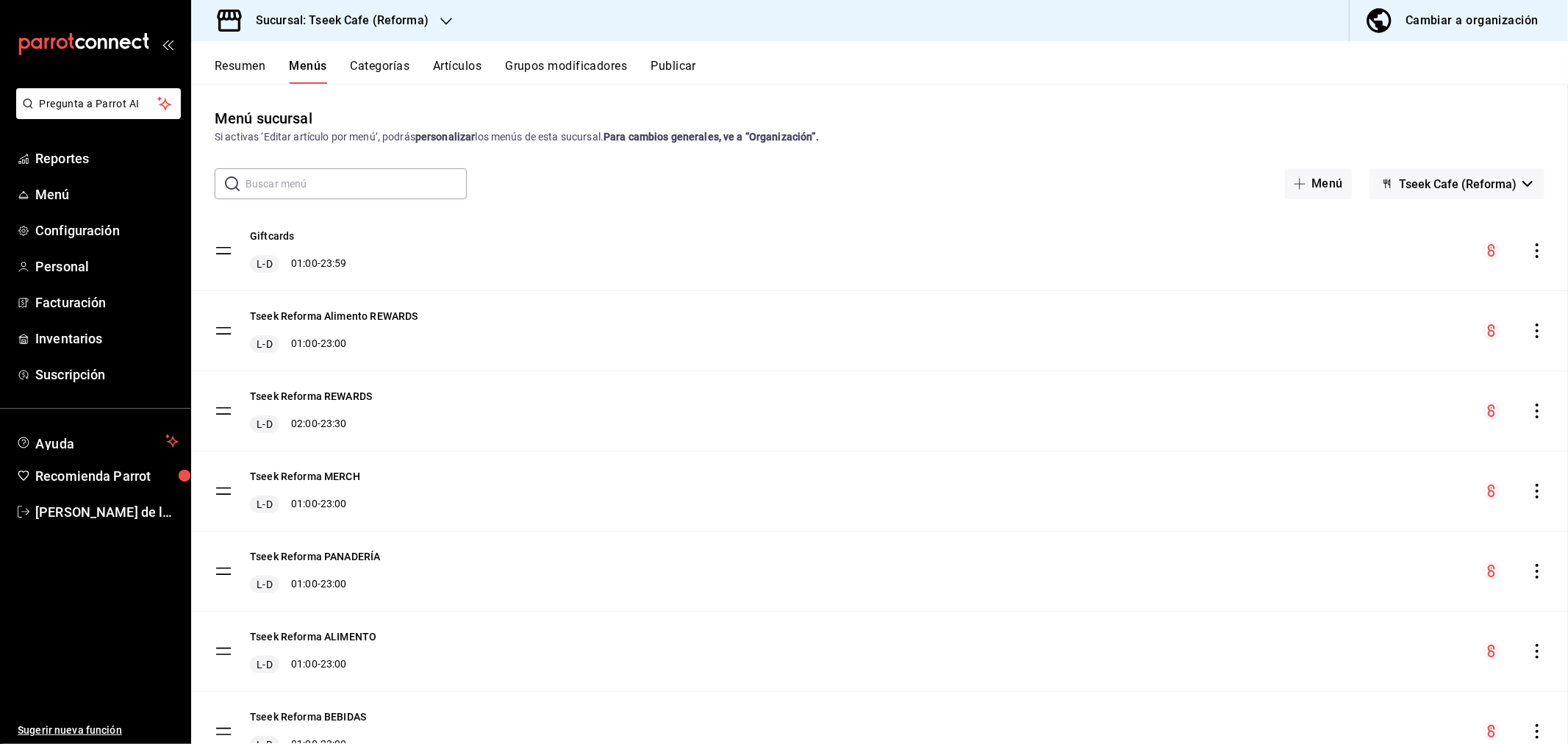
checkbox input "false"
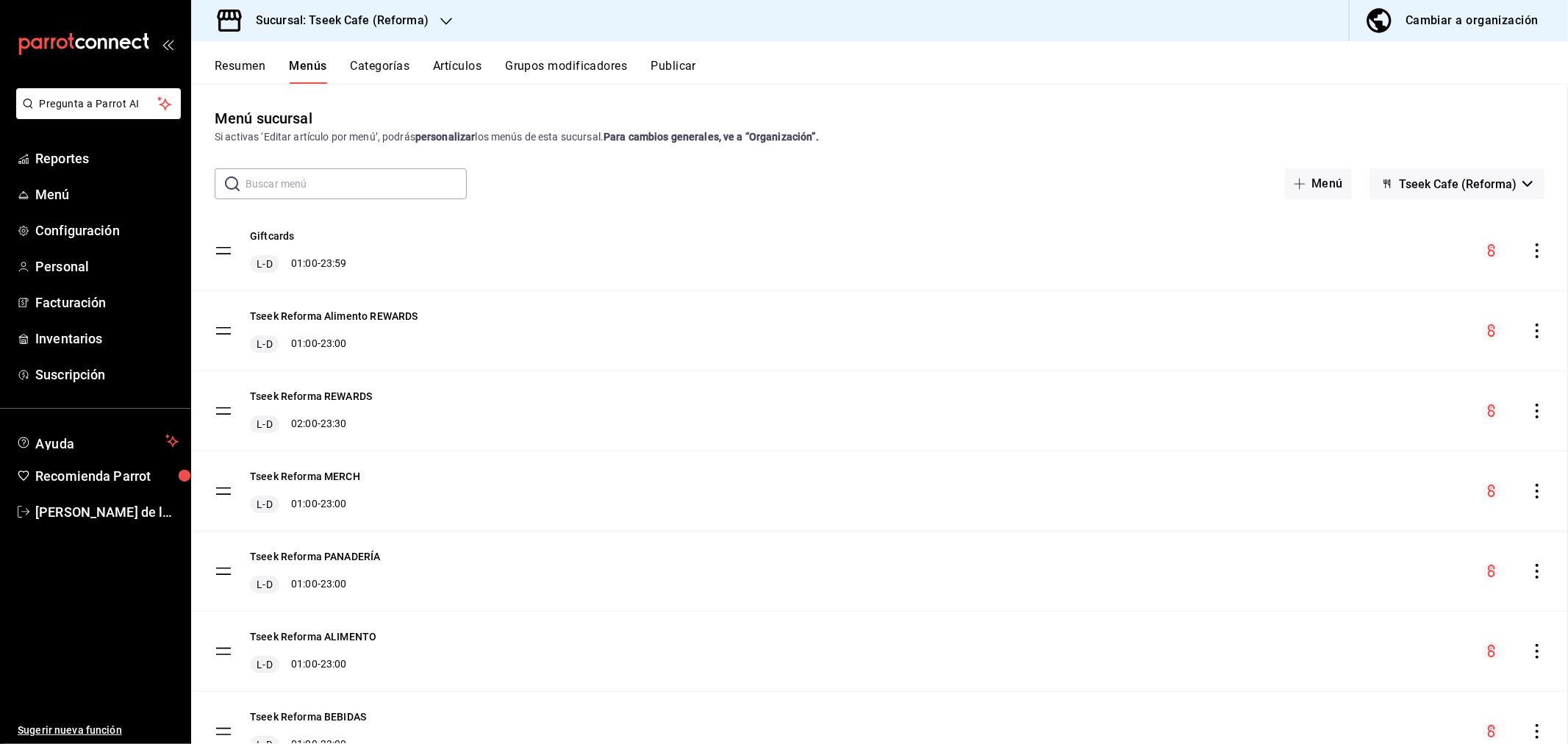
checkbox input "false"
